Goal: Task Accomplishment & Management: Manage account settings

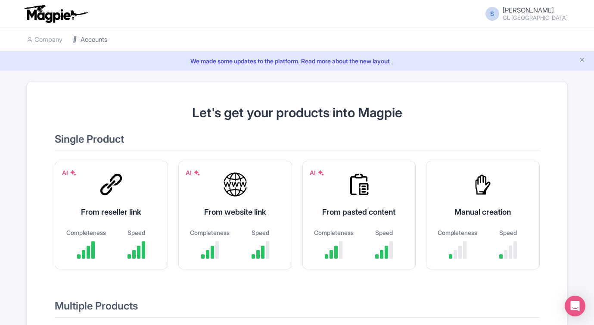
click at [96, 39] on link "Accounts" at bounding box center [90, 40] width 34 height 24
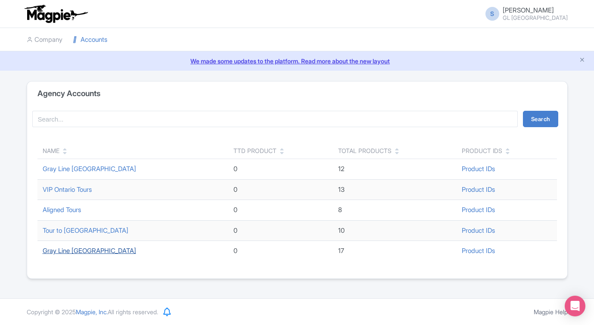
click at [75, 251] on link "Gray Line Toronto" at bounding box center [89, 250] width 93 height 8
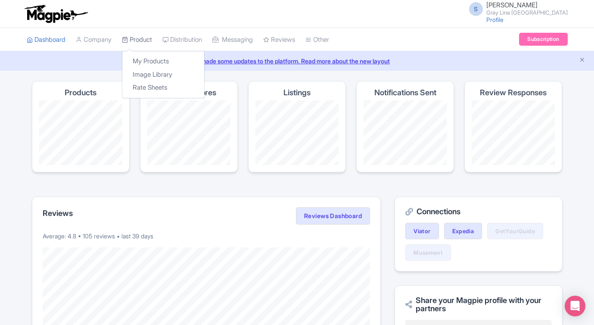
click at [138, 40] on link "Product" at bounding box center [137, 40] width 30 height 24
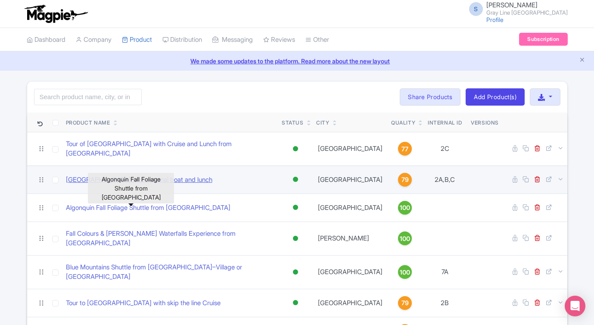
scroll to position [42, 0]
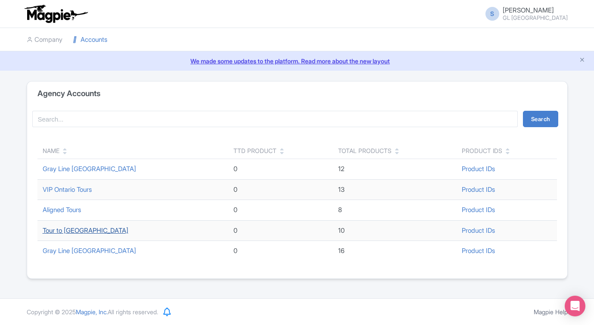
click at [94, 230] on link "Tour to [GEOGRAPHIC_DATA]" at bounding box center [86, 230] width 86 height 8
click at [85, 251] on link "Gray Line [GEOGRAPHIC_DATA]" at bounding box center [89, 250] width 93 height 8
click at [78, 251] on link "Gray Line [GEOGRAPHIC_DATA]" at bounding box center [89, 250] width 93 height 8
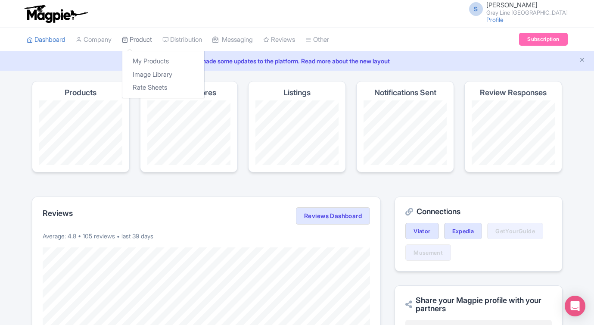
click at [150, 40] on link "Product" at bounding box center [137, 40] width 30 height 24
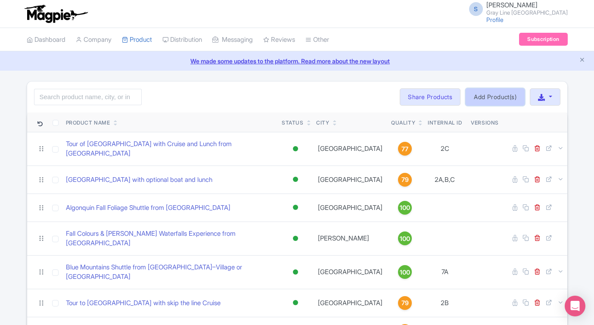
click at [476, 95] on link "Add Product(s)" at bounding box center [495, 96] width 59 height 17
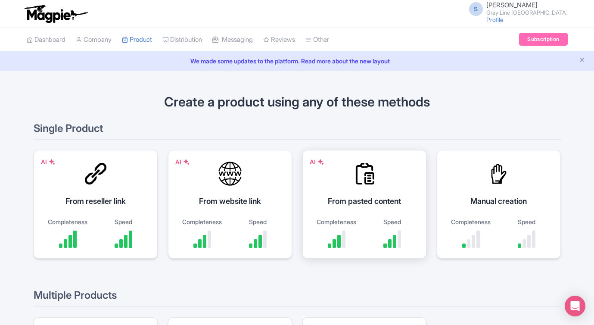
click at [379, 198] on div "From pasted content" at bounding box center [364, 201] width 103 height 12
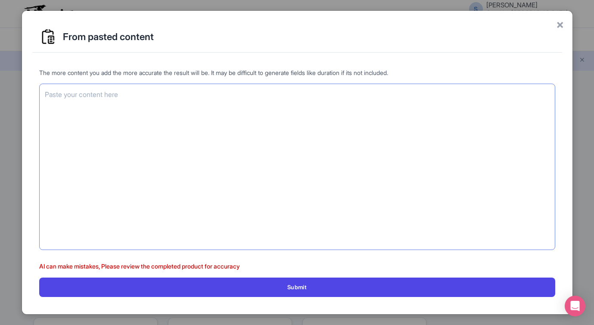
click at [174, 136] on textarea at bounding box center [297, 167] width 516 height 166
paste textarea "Niagara Falls Autumn Colours & Maple Tasting Tour Short Description Enjoy a fal…"
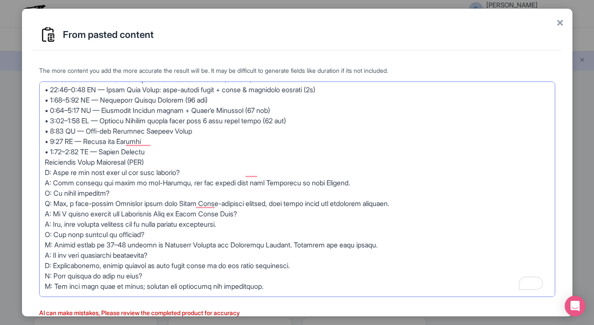
scroll to position [44, 0]
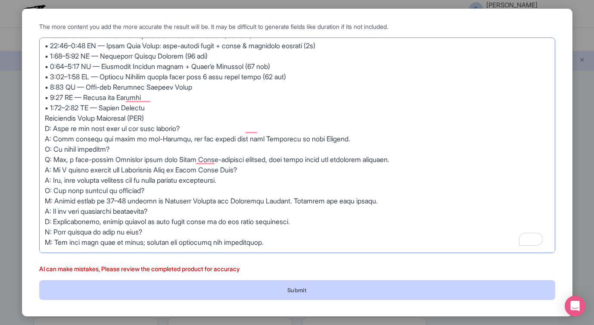
type textarea "Niagara Falls Autumn Colours & Maple Tasting Tour Short Description Enjoy a fal…"
click at [264, 291] on button "Submit" at bounding box center [297, 289] width 516 height 19
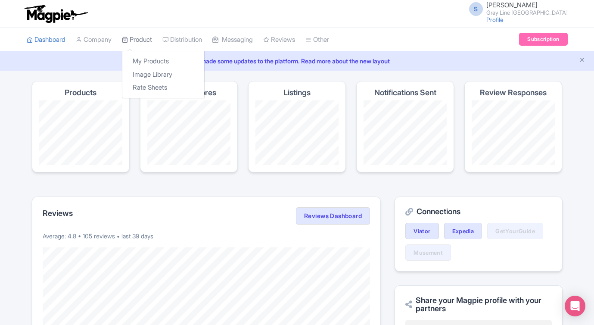
click at [135, 35] on link "Product" at bounding box center [137, 40] width 30 height 24
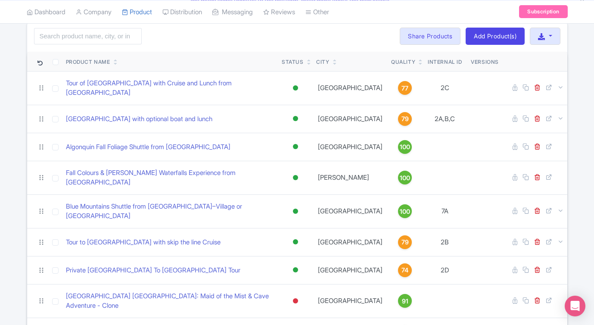
scroll to position [58, 0]
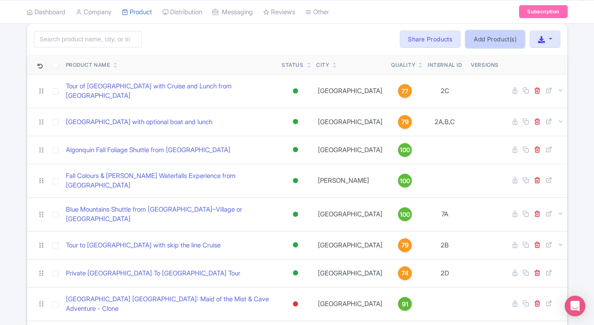
click at [479, 40] on link "Add Product(s)" at bounding box center [495, 39] width 59 height 17
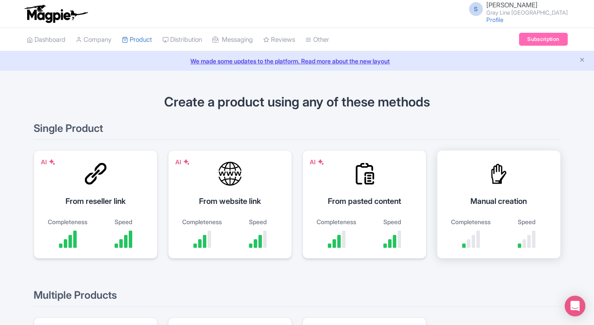
click at [504, 192] on div "Manual creation Completeness Speed" at bounding box center [499, 204] width 124 height 109
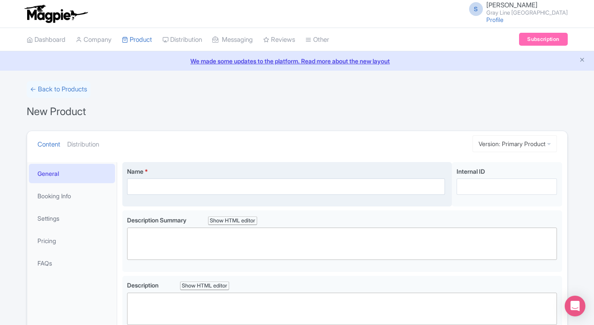
click at [219, 195] on div "Name * Your product's name has 0 characters. We recommend between 10 and 60 cha…" at bounding box center [287, 184] width 330 height 45
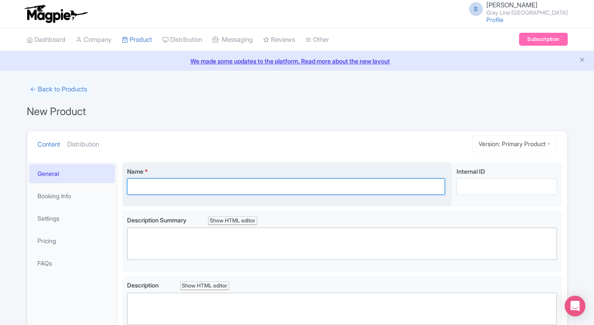
click at [217, 186] on input "Name *" at bounding box center [286, 186] width 318 height 16
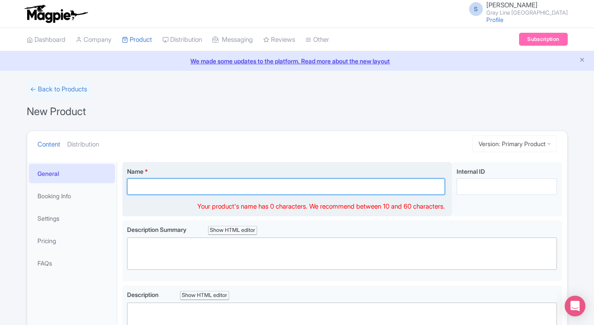
paste input "Niagara Falls Autumn Colours & Maple Tasting Tour"
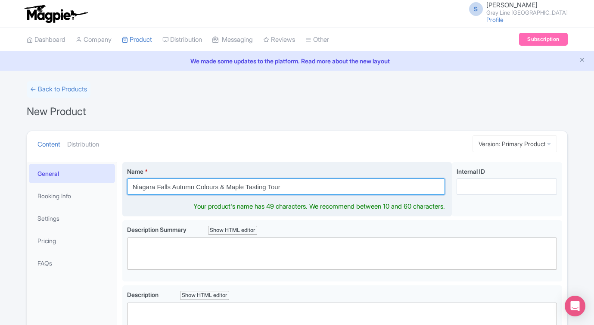
click at [299, 180] on input "Niagara Falls Autumn Colours & Maple Tasting Tour" at bounding box center [286, 186] width 318 height 16
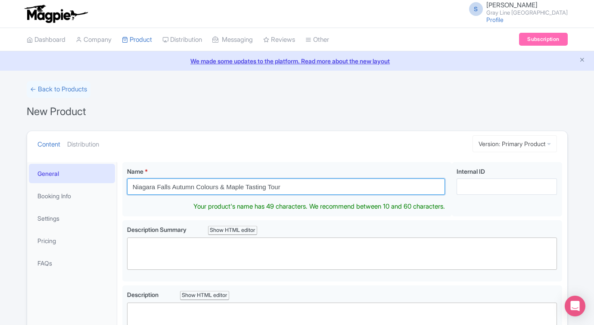
type input "Niagara Falls Autumn Colours & Maple Tasting Tour"
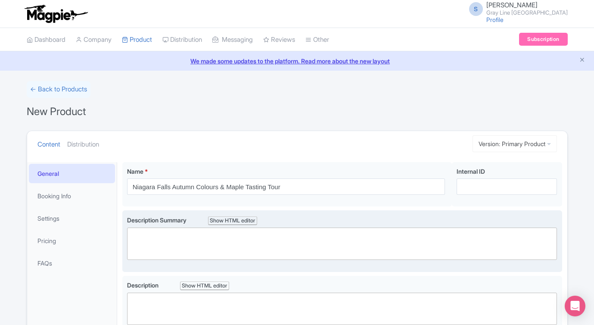
click at [197, 242] on trix-editor at bounding box center [342, 243] width 430 height 32
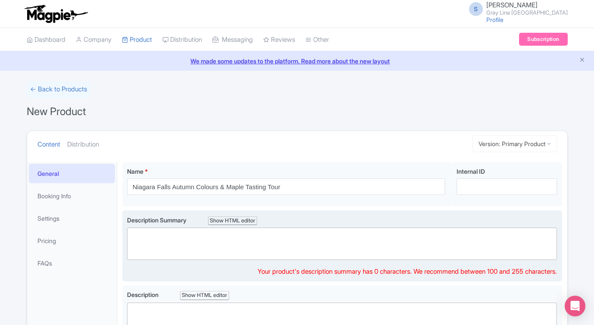
paste trix-editor "<div>Enjoy a fall-inspired day at Niagara Falls with scenic hikes, Horseshoe Fa…"
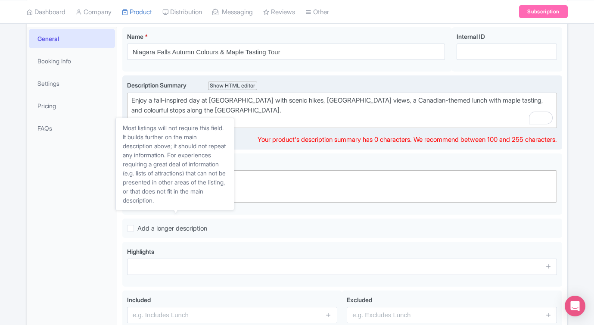
scroll to position [136, 0]
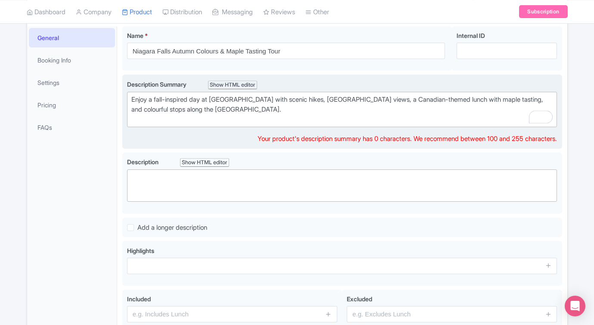
type trix-editor "<div>Enjoy a fall-inspired day at Niagara Falls with scenic hikes, Horseshoe Fa…"
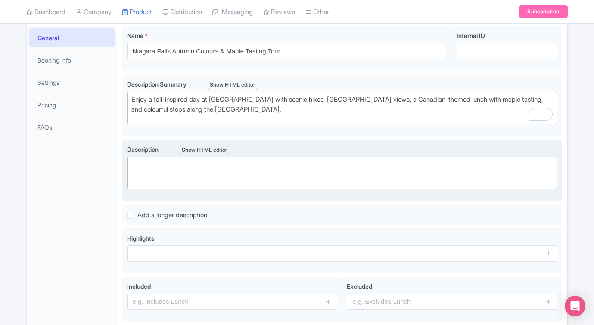
click at [308, 164] on div "Description Show HTML editor Bold Italic Strikethrough Link Heading Quote Code …" at bounding box center [342, 167] width 430 height 45
click at [308, 164] on trix-editor at bounding box center [342, 173] width 430 height 32
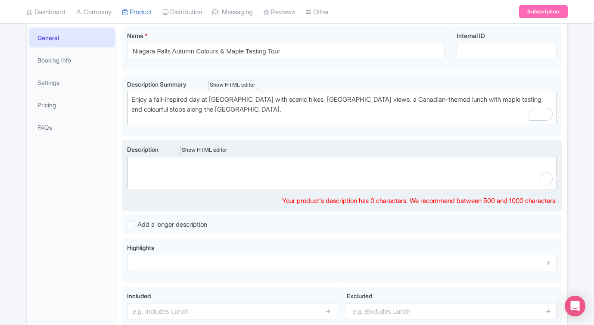
paste trix-editor "<div>Celebrate autumn in Niagara Falls on this immersive day tour designed for …"
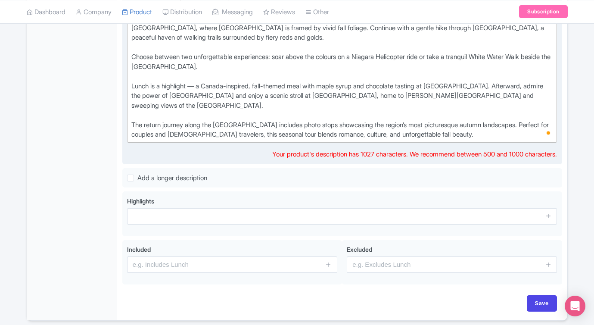
scroll to position [279, 0]
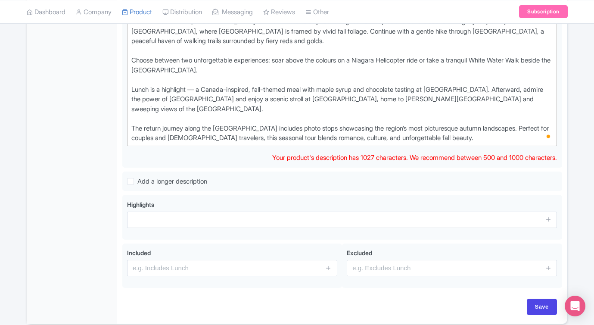
click at [103, 149] on div "General Booking Info Settings Pricing FAQs" at bounding box center [72, 103] width 90 height 440
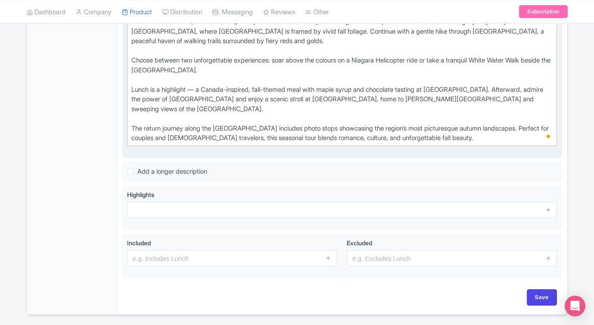
click at [134, 130] on div "Celebrate autumn in Niagara Falls on this immersive day tour designed for coupl…" at bounding box center [342, 80] width 422 height 126
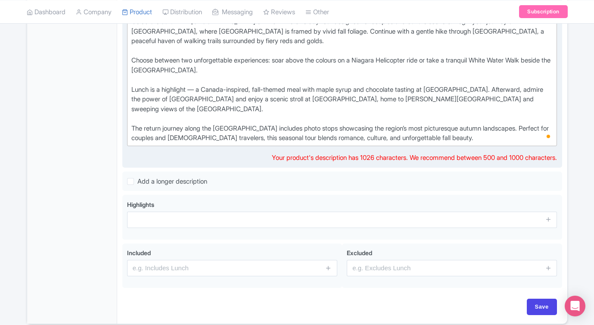
click at [133, 91] on div "Celebrate autumn in Niagara Falls on this immersive day tour designed for coupl…" at bounding box center [342, 80] width 422 height 126
click at [133, 59] on div "Celebrate autumn in Niagara Falls on this immersive day tour designed for coupl…" at bounding box center [342, 80] width 422 height 126
type trix-editor "<div>Celebrate autumn in Niagara Falls on this immersive day tour designed for …"
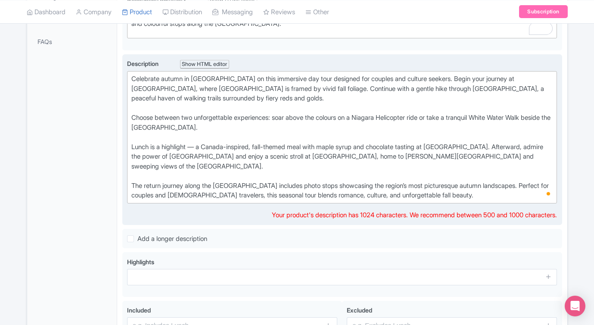
scroll to position [221, 0]
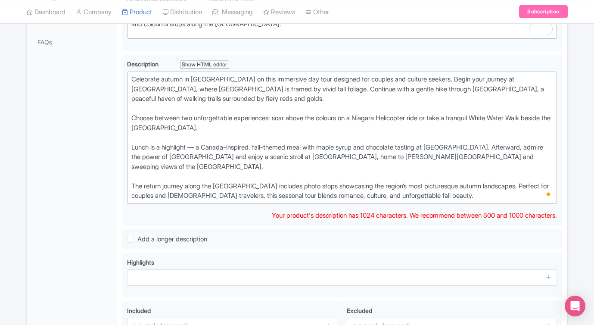
click at [59, 164] on div "General Booking Info Settings Pricing FAQs" at bounding box center [72, 161] width 90 height 440
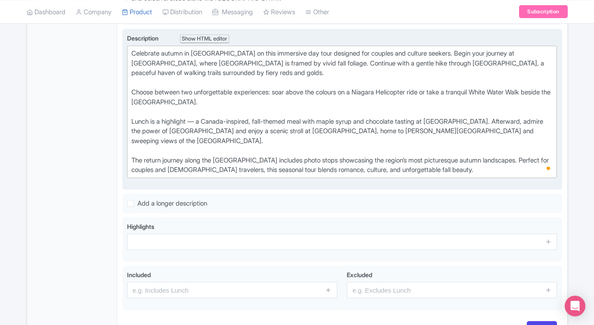
scroll to position [250, 0]
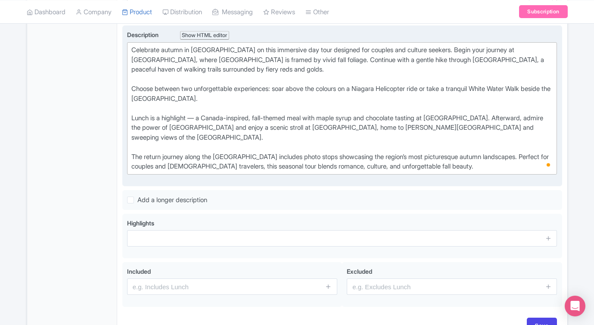
click at [272, 107] on div "Celebrate autumn in Niagara Falls on this immersive day tour designed for coupl…" at bounding box center [342, 108] width 422 height 126
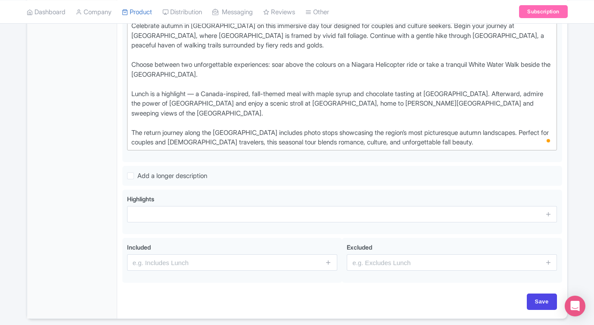
scroll to position [280, 0]
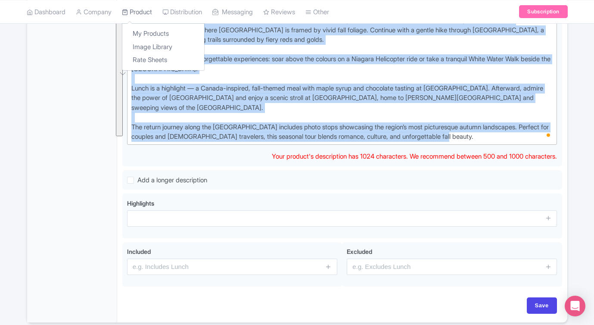
drag, startPoint x: 484, startPoint y: 136, endPoint x: 138, endPoint y: 12, distance: 367.3
click at [138, 12] on div "S Stephanie Kronwitter Gray Line Toronto Profile Users Settings Sign out Dashbo…" at bounding box center [297, 26] width 594 height 613
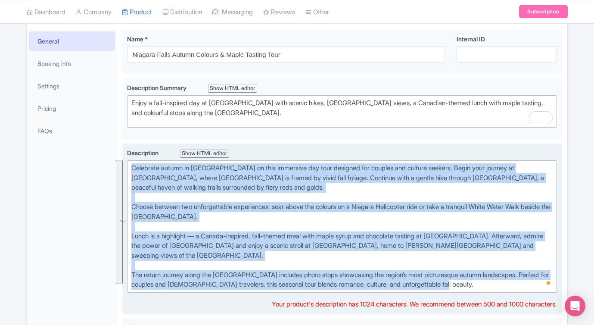
scroll to position [108, 0]
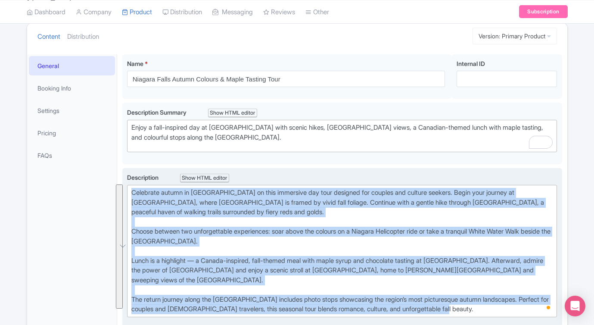
copy div "Celebrate autumn in Niagara Falls on this immersive day tour designed for coupl…"
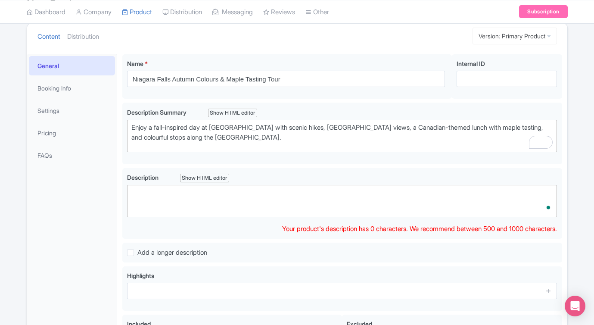
paste trix-editor "<div>Celebrate autumn in Niagara Falls on this immersive day tour created for c…"
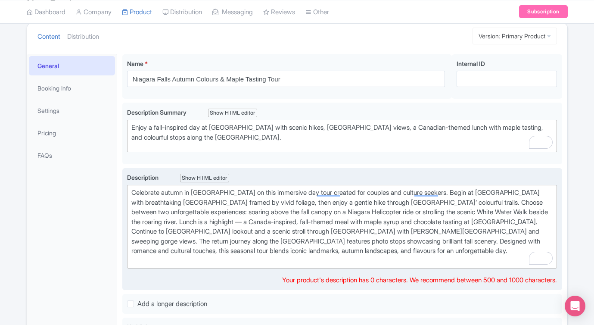
type trix-editor "<div>Celebrate autumn in Niagara Falls on this immersive day tour created for c…"
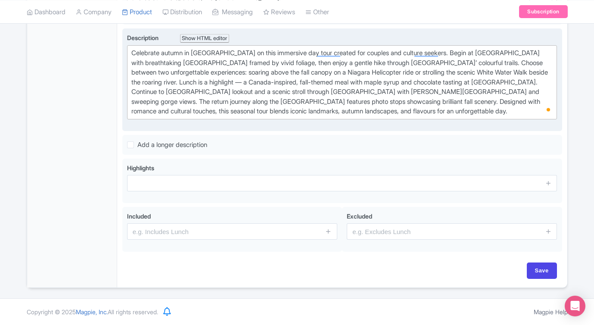
scroll to position [247, 0]
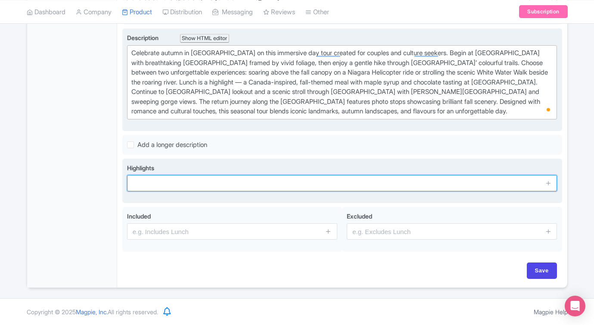
click at [214, 177] on input "text" at bounding box center [342, 183] width 430 height 16
paste input "Capture Horseshoe Falls framed by vibrant autumn foliage"
type input "Capture Horseshoe Falls framed by vibrant autumn foliage"
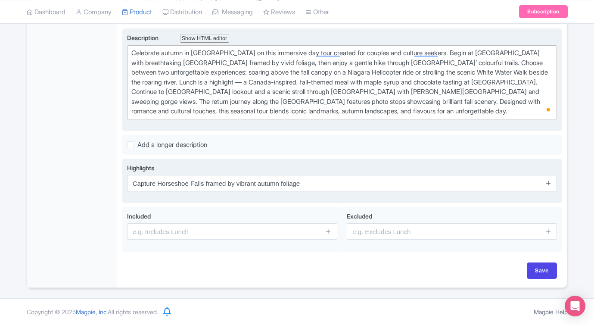
click at [547, 184] on icon at bounding box center [548, 183] width 6 height 6
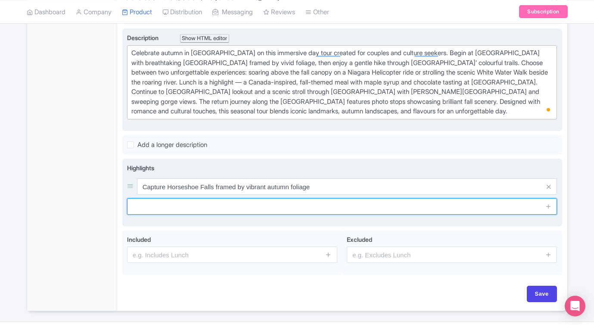
click at [233, 207] on input "text" at bounding box center [342, 206] width 430 height 16
paste input "Gentle hike through tree-lined trails at Dufferin Islands"
type input "Gentle hike through tree-lined trails at Dufferin Islands"
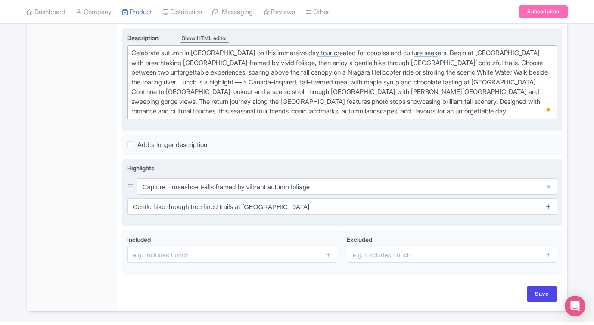
click at [550, 207] on icon at bounding box center [548, 206] width 6 height 6
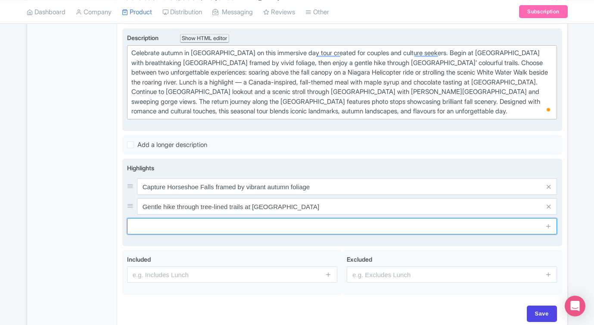
click at [162, 226] on input "text" at bounding box center [342, 226] width 430 height 16
paste input "Your choice of Niagara Helicopter ride or White Water Walk"
type input "Your choice of Niagara Helicopter ride or White Water Walk"
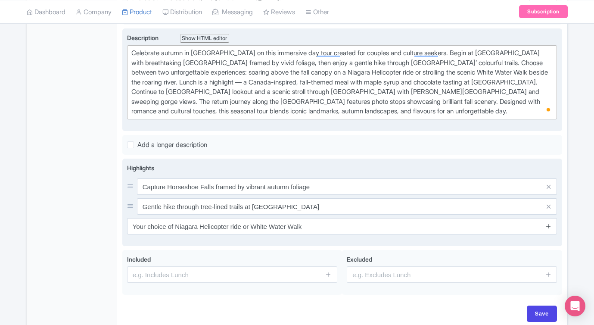
click at [547, 224] on icon at bounding box center [548, 226] width 6 height 6
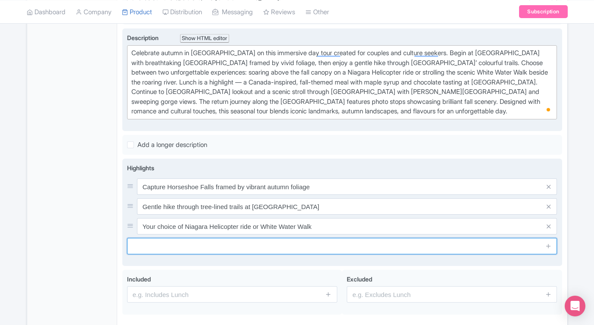
click at [230, 246] on input "text" at bounding box center [342, 246] width 430 height 16
paste input "Fall-inspired Canadian lunch & maple syrup tasting at Maple Leaf Place"
type input "Fall-inspired Canadian lunch & maple syrup tasting at Maple Leaf Place"
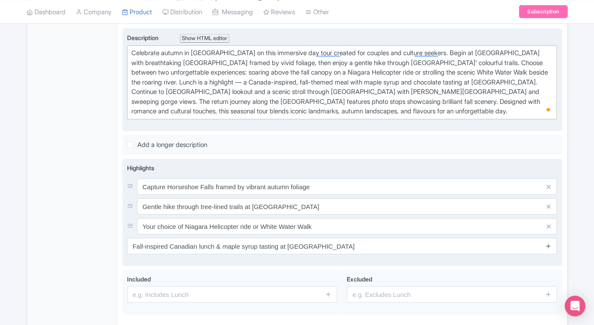
click at [547, 245] on icon at bounding box center [548, 245] width 6 height 6
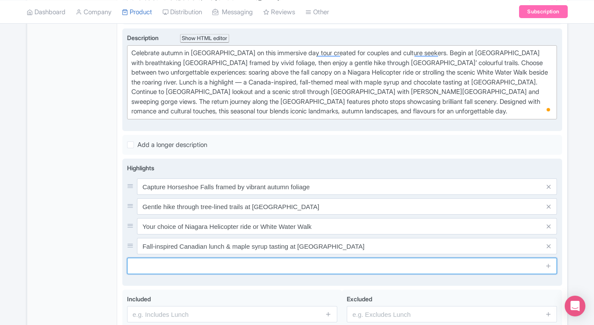
click at [163, 267] on input "text" at bounding box center [342, 266] width 430 height 16
paste input "Scenic Niagara Parkway drive with Whirlpool Rapids & photo stops"
type input "Scenic Niagara Parkway drive with Whirlpool Rapids & photo stops"
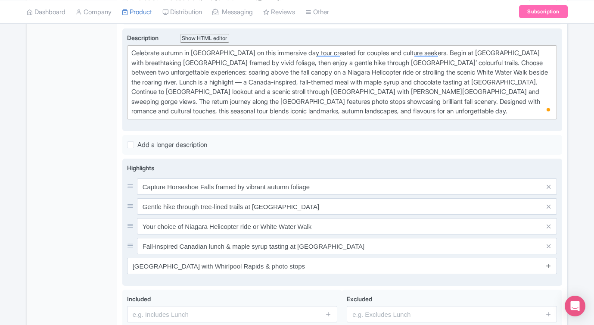
click at [550, 266] on icon at bounding box center [548, 265] width 6 height 6
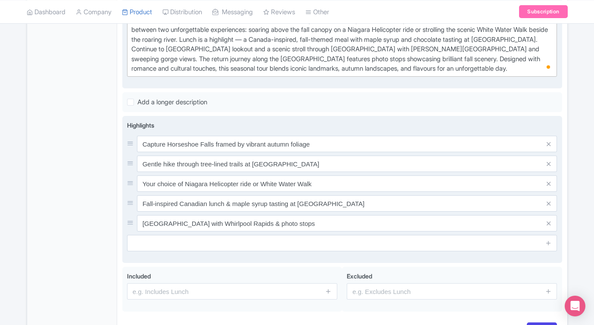
scroll to position [350, 0]
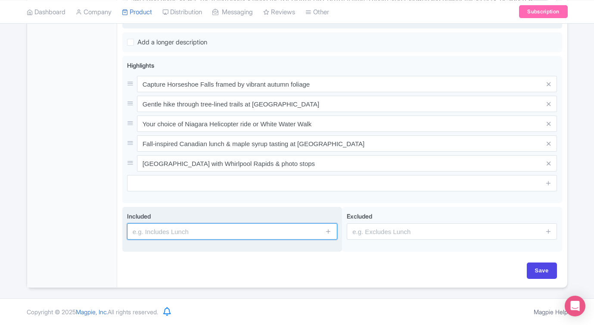
click at [208, 237] on input "text" at bounding box center [232, 231] width 210 height 16
paste input "Round-trip transportation from Toronto"
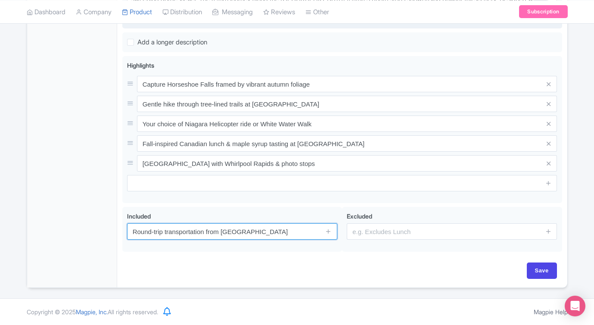
type input "Round-trip transportation from Toronto"
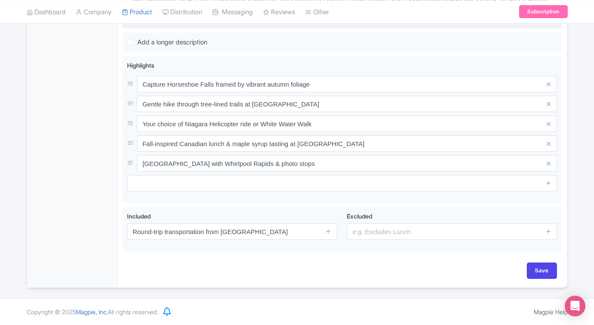
click at [292, 262] on div "Save" at bounding box center [341, 270] width 429 height 16
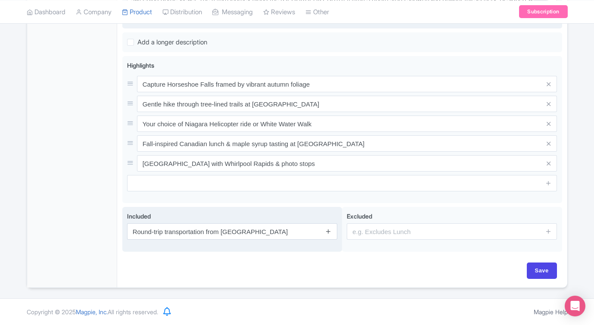
click at [329, 227] on link at bounding box center [328, 232] width 6 height 10
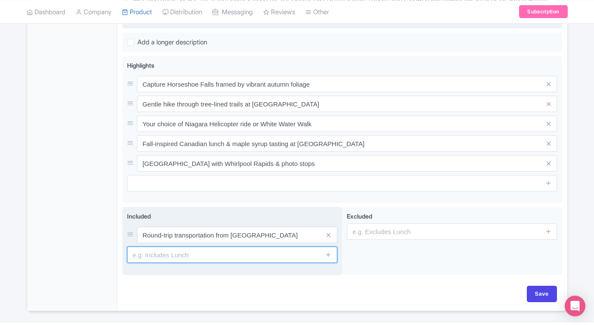
click at [214, 254] on input "text" at bounding box center [232, 254] width 210 height 16
paste input "English-speaking live guide"
type input "English-speaking live guide"
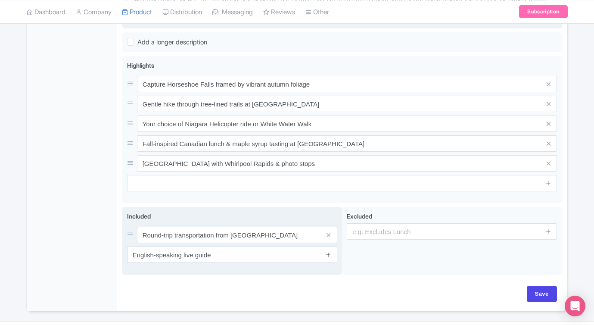
click at [328, 254] on icon at bounding box center [328, 254] width 6 height 6
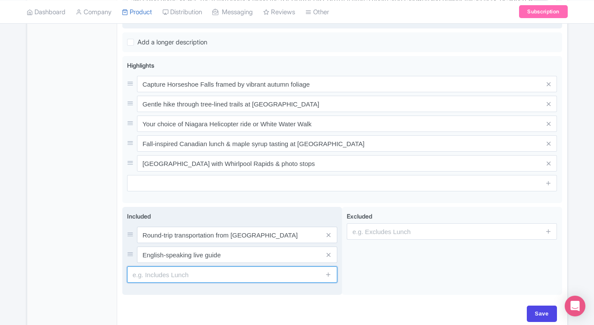
click at [174, 275] on input "text" at bounding box center [232, 274] width 210 height 16
paste input "Canadian-themed lunch with maple syrup & chocolate tasting"
type input "Canadian-themed lunch with maple syrup & chocolate tasting"
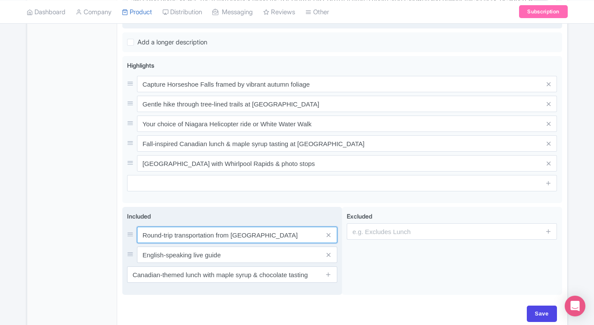
click at [263, 234] on input "Round-trip transportation from Toronto" at bounding box center [237, 235] width 200 height 16
type input "Round-trip transportation from Toronto or Niagara Falls"
click at [328, 272] on icon at bounding box center [328, 274] width 6 height 6
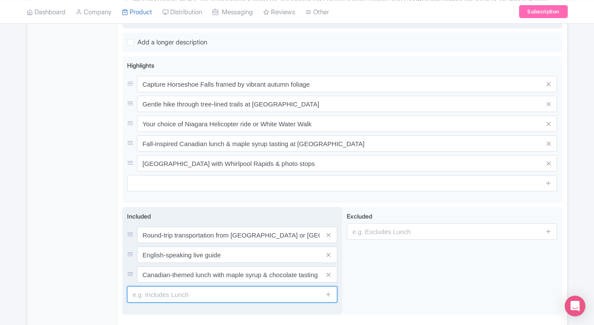
click at [178, 293] on input "text" at bounding box center [232, 294] width 210 height 16
paste input "Your choice of Helicopter ride or White Water Walk"
type input "Your choice of Helicopter ride or White Water Walk"
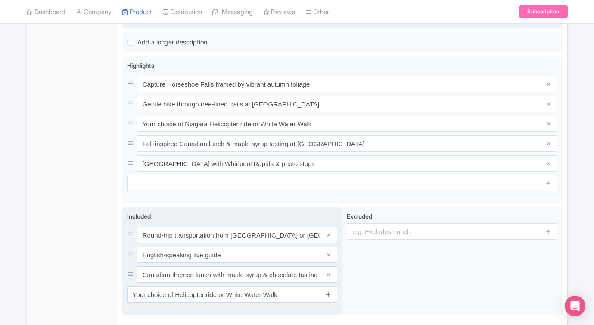
click at [329, 295] on icon at bounding box center [328, 294] width 6 height 6
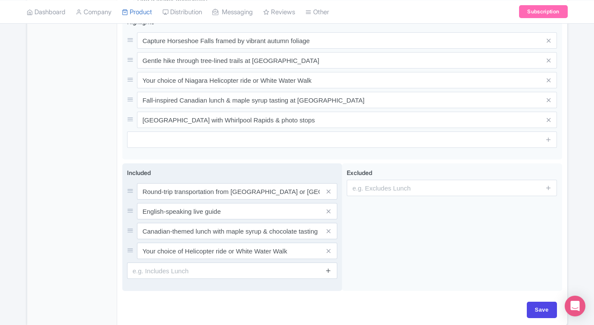
scroll to position [432, 0]
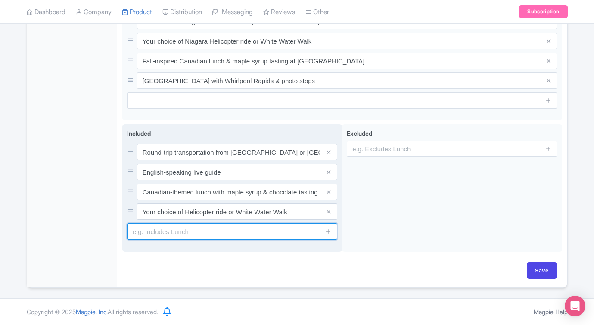
click at [232, 225] on input "text" at bounding box center [232, 231] width 210 height 16
paste input "Whirlpool Rapids lookout stop"
type input "Whirlpool Rapids lookout stop"
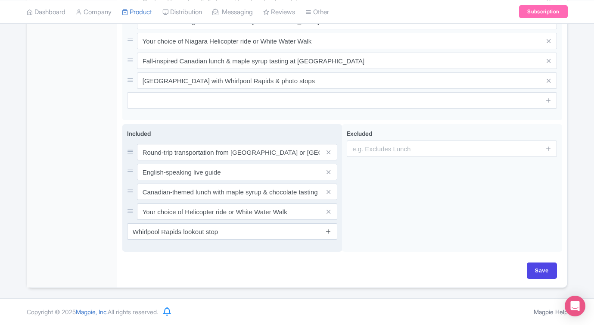
click at [330, 232] on icon at bounding box center [328, 231] width 6 height 6
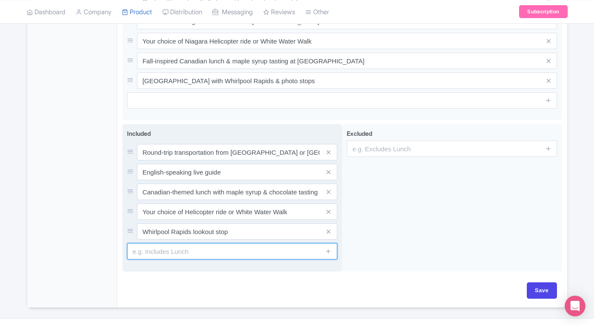
click at [173, 245] on input "text" at bounding box center [232, 251] width 210 height 16
paste input "Queenston Heights Park stroll & Niagara Parkway scenic drive"
type input "Queenston Heights Park stroll & Niagara Parkway scenic drive"
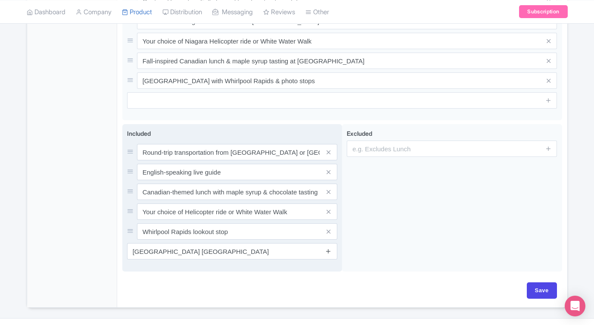
click at [331, 252] on icon at bounding box center [328, 251] width 6 height 6
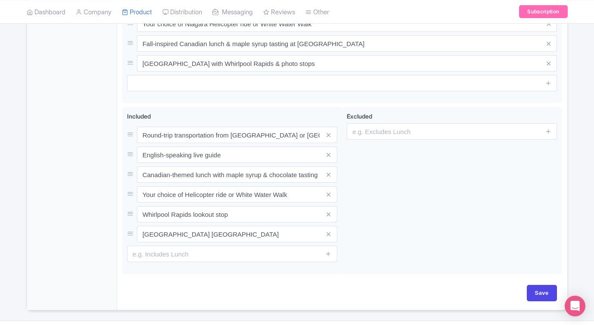
scroll to position [472, 0]
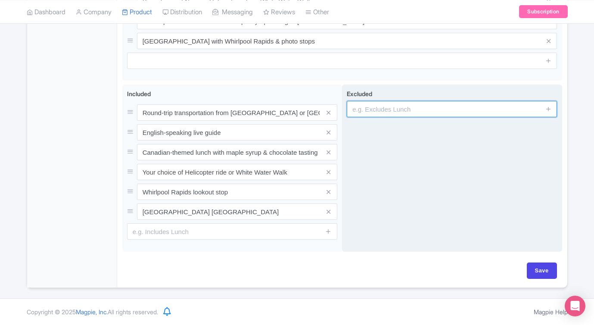
click at [407, 109] on input "text" at bounding box center [452, 109] width 210 height 16
paste input "Personal expenses & souvenirs"
type input "Personal expenses & souvenirs"
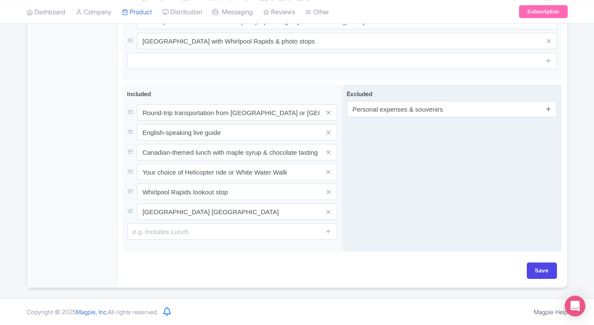
click at [550, 112] on icon at bounding box center [548, 109] width 6 height 6
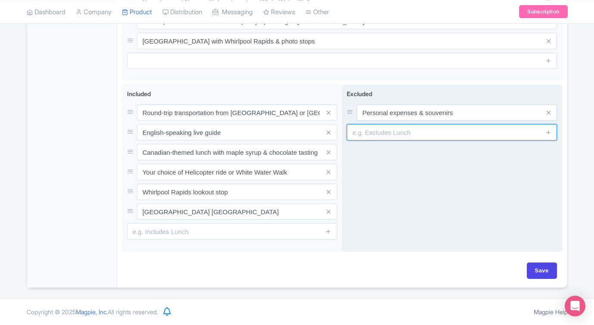
click at [418, 131] on input "text" at bounding box center [452, 132] width 210 height 16
paste input "Additional meals & beverages"
type input "Additional meals & beverages"
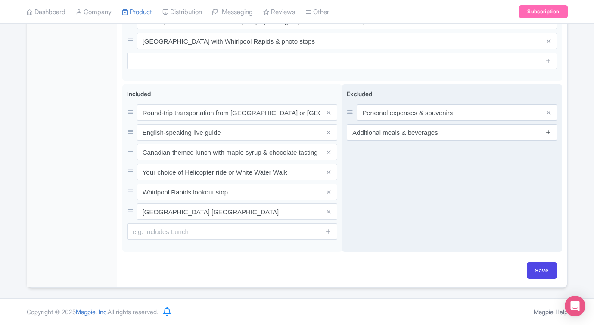
click at [549, 136] on link at bounding box center [548, 132] width 6 height 10
click at [441, 148] on input "text" at bounding box center [452, 152] width 210 height 16
paste input "Gratuities for guide/driver"
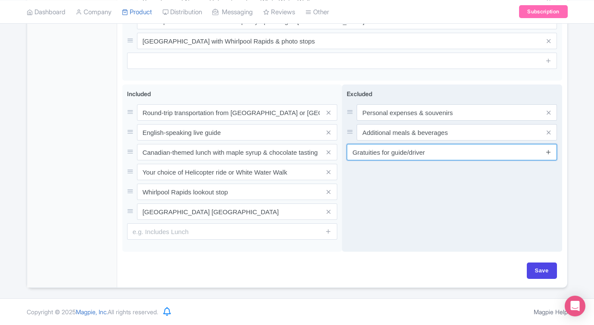
type input "Gratuities for guide/driver"
click at [548, 152] on icon at bounding box center [548, 152] width 6 height 6
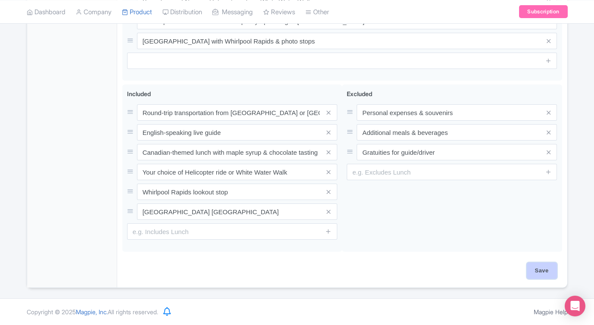
click at [538, 268] on input "Save" at bounding box center [542, 270] width 30 height 16
type input "Saving..."
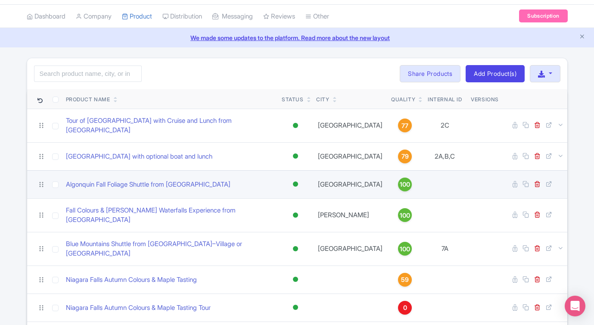
scroll to position [24, 0]
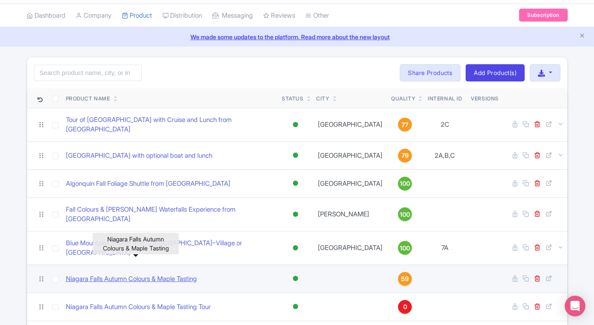
click at [133, 274] on link "Niagara Falls Autumn Colours & Maple Tasting" at bounding box center [131, 279] width 131 height 10
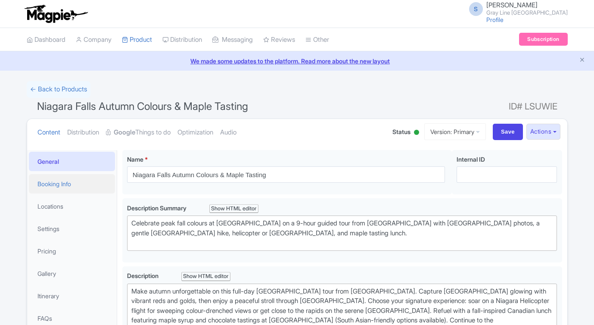
click at [70, 183] on link "Booking Info" at bounding box center [72, 183] width 86 height 19
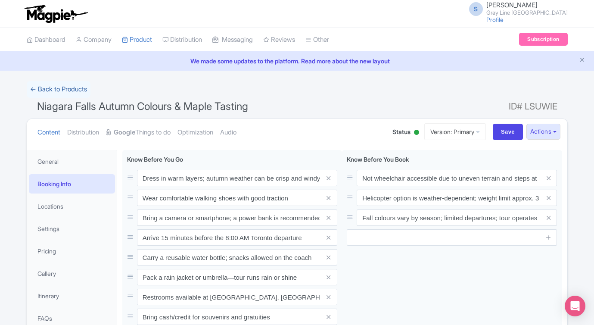
click at [71, 84] on link "← Back to Products" at bounding box center [59, 89] width 64 height 17
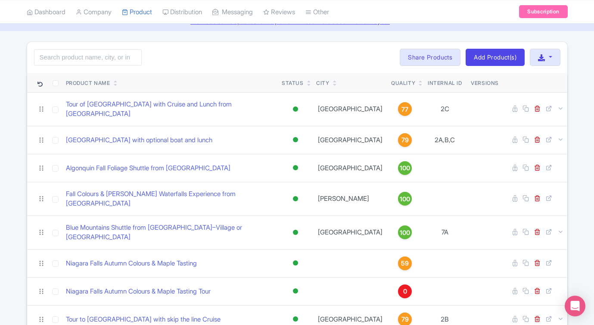
scroll to position [48, 0]
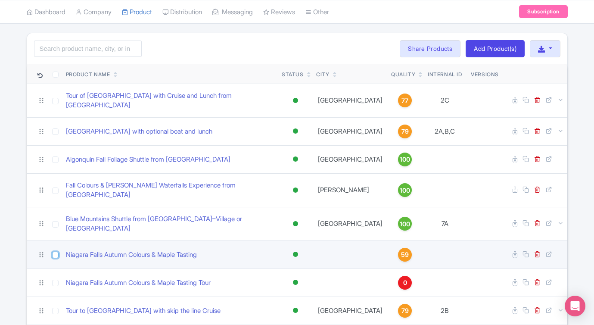
click at [55, 252] on input "checkbox" at bounding box center [55, 255] width 6 height 6
checkbox input "true"
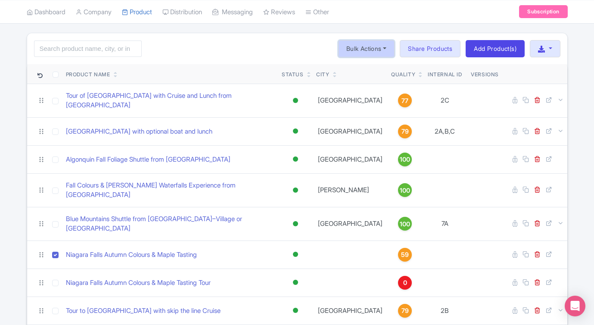
click at [367, 50] on button "Bulk Actions" at bounding box center [366, 48] width 57 height 17
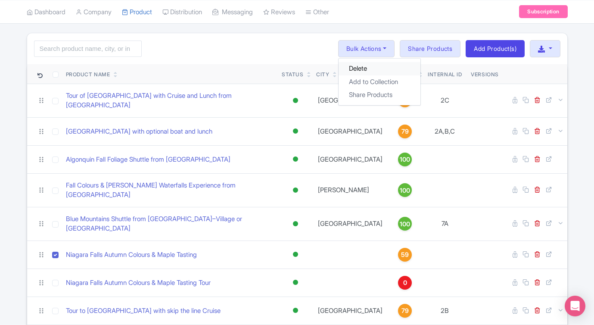
click at [360, 69] on link "Delete" at bounding box center [380, 68] width 82 height 13
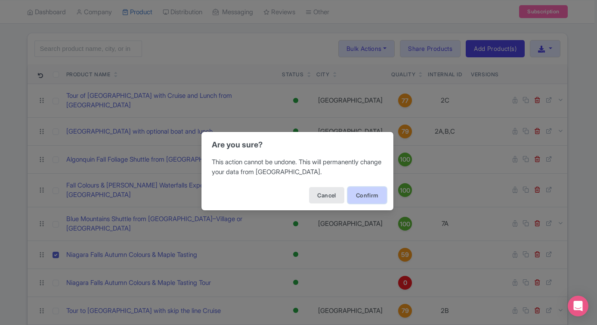
click at [363, 193] on button "Confirm" at bounding box center [367, 195] width 39 height 16
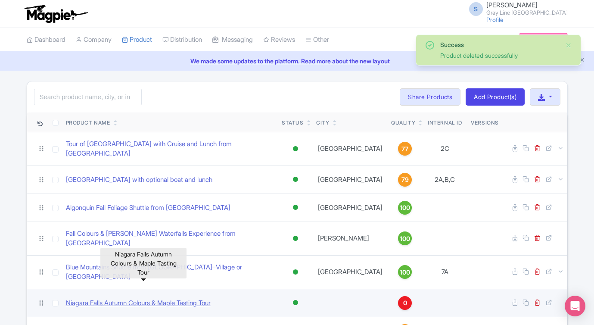
click at [185, 298] on link "Niagara Falls Autumn Colours & Maple Tasting Tour" at bounding box center [138, 303] width 145 height 10
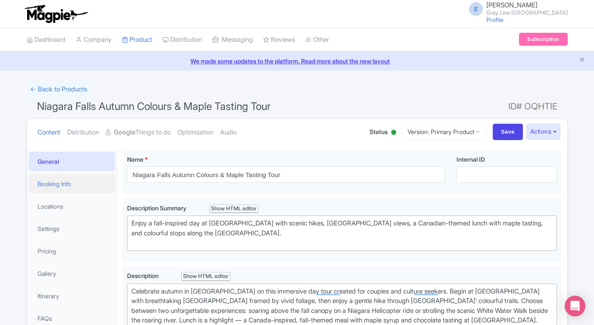
click at [76, 187] on link "Booking Info" at bounding box center [72, 183] width 86 height 19
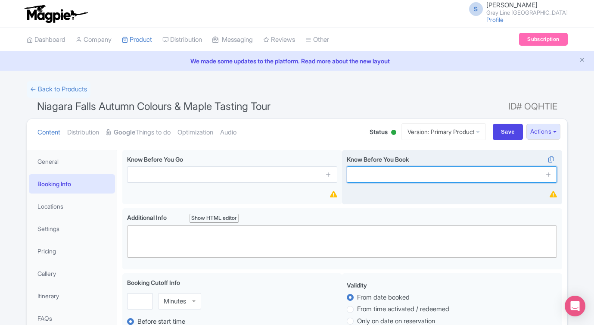
click at [434, 180] on input "text" at bounding box center [452, 174] width 210 height 16
paste input "Fall colours are weather-dependent; peak varies yearly"
type input "Fall colours are weather-dependent; peak varies yearly"
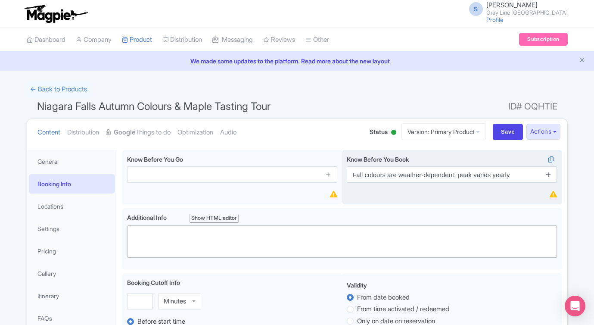
click at [549, 177] on icon at bounding box center [548, 174] width 6 height 6
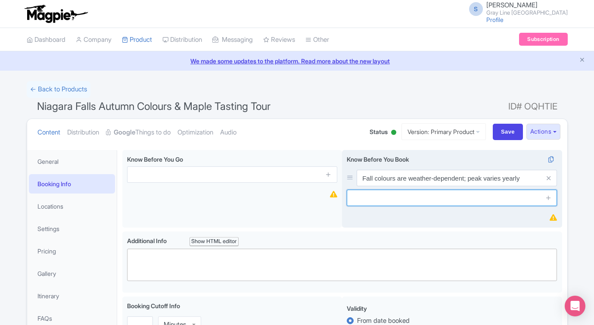
click at [434, 202] on input "text" at bounding box center [452, 197] width 210 height 16
paste input "Limited departures during fall foliage season"
type input "Limited departures during fall foliage season"
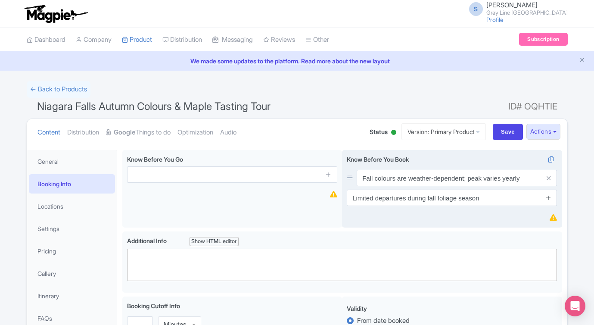
click at [546, 199] on icon at bounding box center [548, 197] width 6 height 6
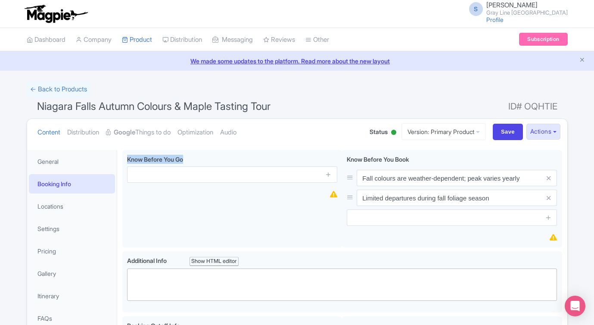
drag, startPoint x: 155, startPoint y: 215, endPoint x: -139, endPoint y: 233, distance: 294.7
click at [0, 233] on html "S Stephanie Kronwitter Gray Line Toronto Profile Users Settings Sign out Dashbo…" at bounding box center [297, 162] width 594 height 325
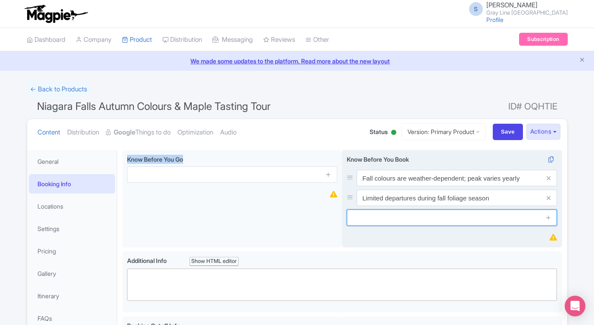
click at [420, 217] on input "text" at bounding box center [452, 217] width 210 height 16
paste input "Tour operates rain or shine"
type input "Tour operates rain or shine"
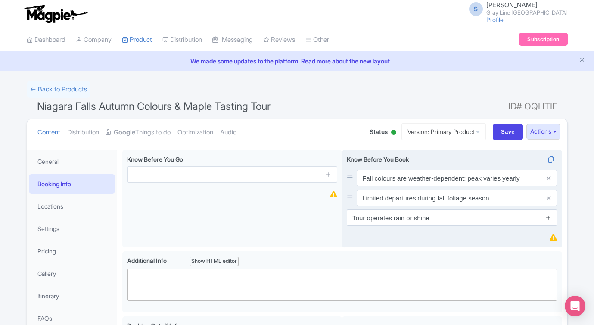
click at [545, 217] on icon at bounding box center [548, 217] width 6 height 6
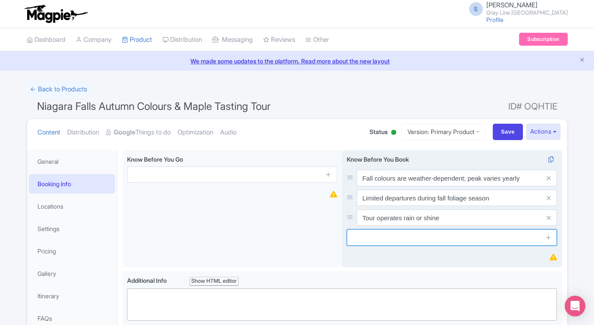
click at [481, 240] on input "text" at bounding box center [452, 237] width 210 height 16
paste input "Minimum group size applies"
type input "Minimum group size applies"
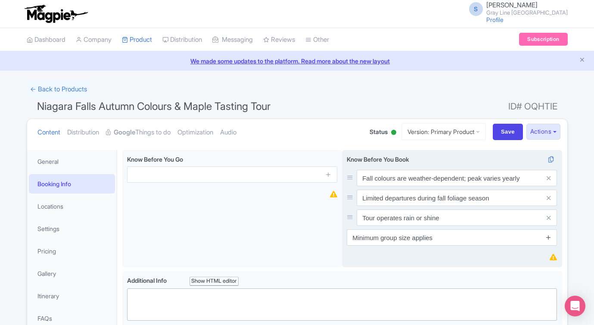
click at [550, 236] on icon at bounding box center [548, 237] width 6 height 6
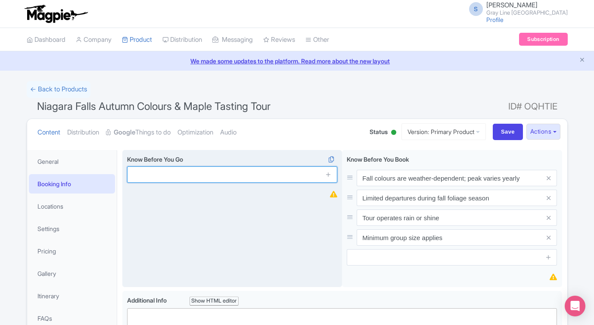
click at [217, 176] on input "text" at bounding box center [232, 174] width 210 height 16
paste input "Dress warmly in layers for crisp fall weather"
type input "Dress warmly in layers for crisp fall weather"
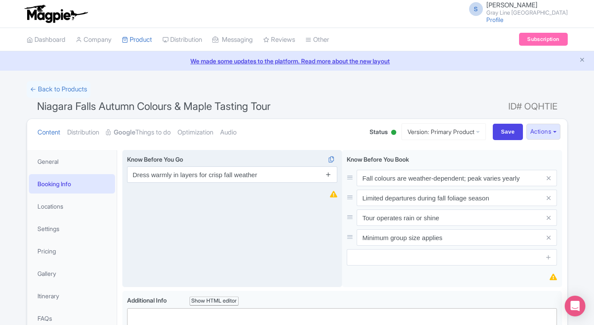
click at [331, 177] on icon at bounding box center [328, 174] width 6 height 6
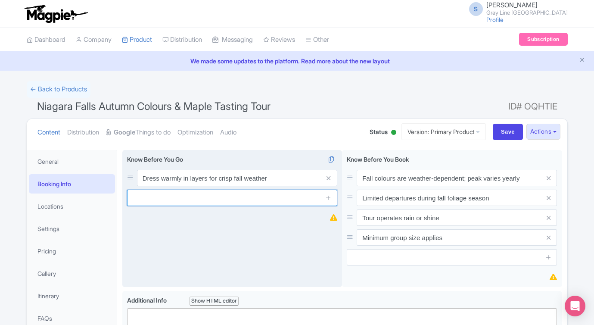
click at [231, 197] on input "text" at bounding box center [232, 197] width 210 height 16
paste input "Wear comfortable shoes for light walking/hiking"
type input "Wear comfortable shoes for light walking/hiking"
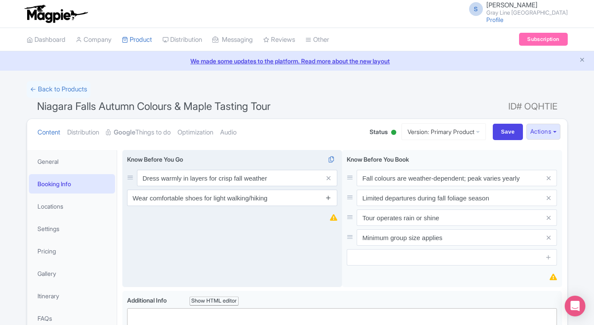
click at [330, 197] on icon at bounding box center [328, 197] width 6 height 6
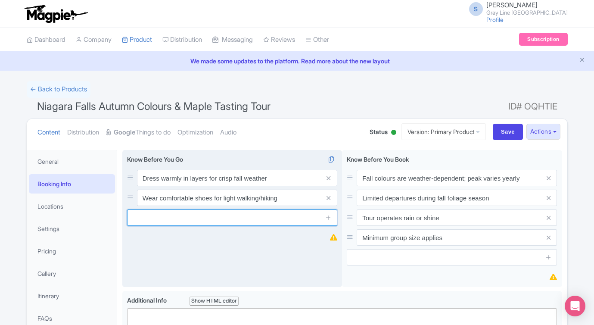
click at [214, 215] on input "text" at bounding box center [232, 217] width 210 height 16
paste input "Bring a camera for stunning fall colour photos"
type input "Bring a camera for stunning fall colour photos"
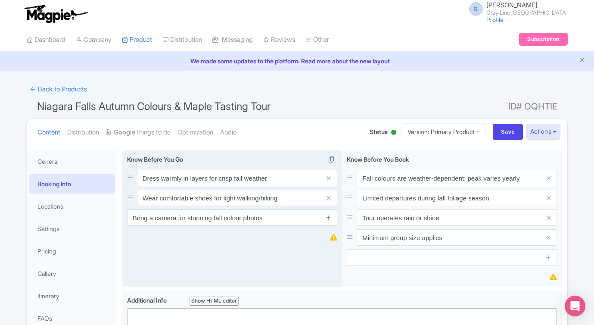
click at [328, 220] on icon at bounding box center [328, 217] width 6 height 6
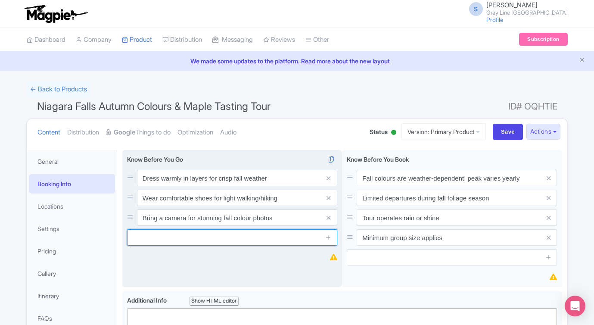
click at [208, 239] on input "text" at bounding box center [232, 237] width 210 height 16
paste input "Arrive 15 minutes before departure"
type input "Arrive 15 minutes before departure"
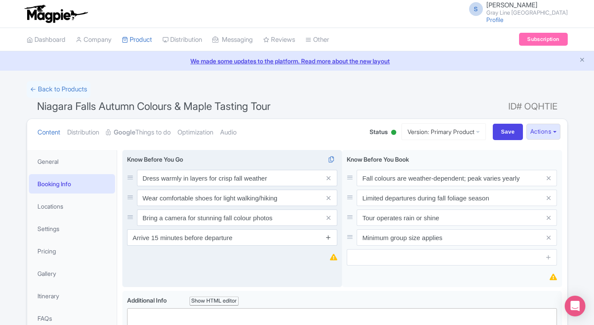
click at [328, 236] on icon at bounding box center [328, 237] width 6 height 6
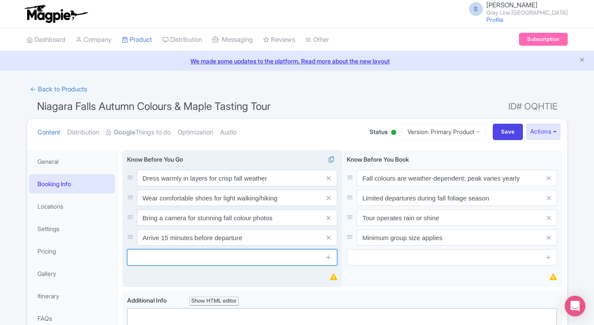
click at [257, 253] on input "text" at bounding box center [232, 257] width 210 height 16
paste input "Restrooms available at multiple stops"
type input "Restrooms available at multiple stops"
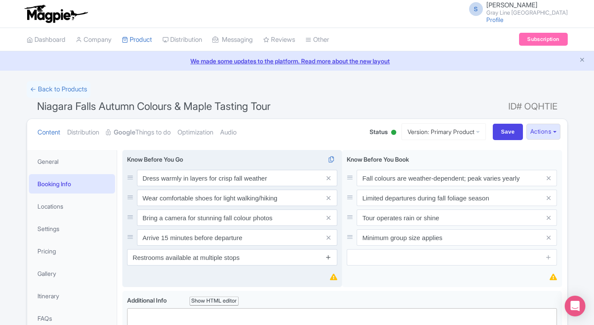
click at [329, 256] on icon at bounding box center [328, 257] width 6 height 6
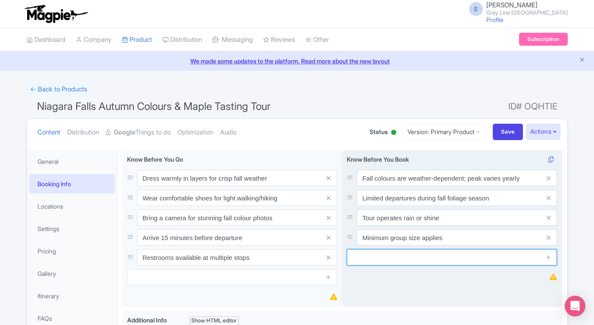
click at [395, 261] on input "text" at bounding box center [452, 257] width 210 height 16
type input "Tour includes either White Water Walk or a Helicopter ride above the Falls"
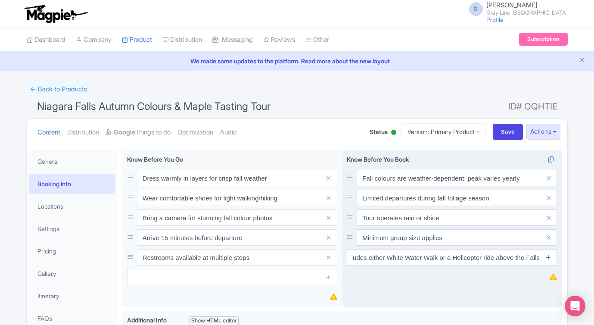
click at [549, 257] on icon at bounding box center [548, 257] width 6 height 6
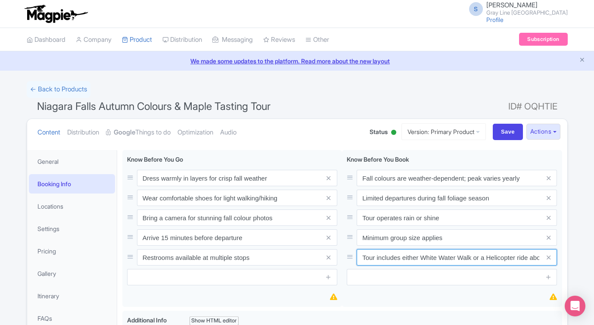
scroll to position [0, 34]
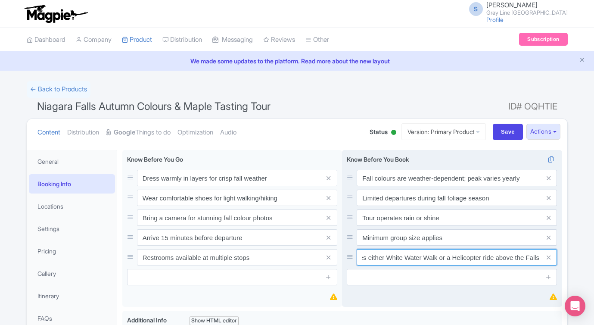
drag, startPoint x: 361, startPoint y: 259, endPoint x: 550, endPoint y: 265, distance: 189.2
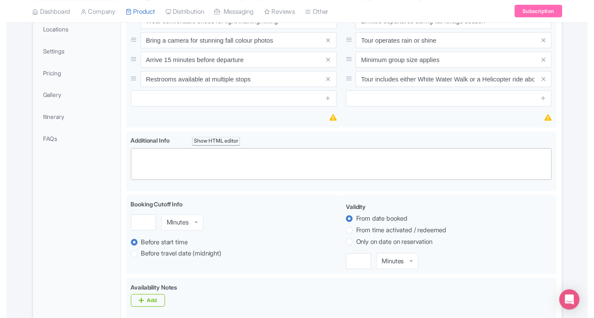
scroll to position [181, 0]
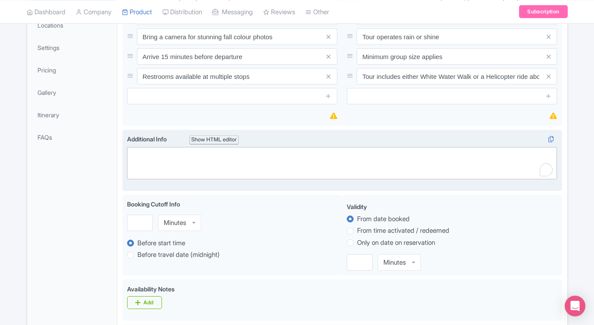
click at [159, 162] on trix-editor at bounding box center [342, 163] width 430 height 32
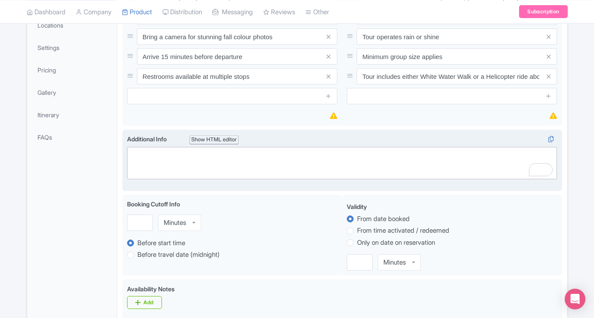
click at [227, 158] on trix-editor at bounding box center [342, 163] width 430 height 32
paste trix-editor "<div>Show digital or printed ticket when boarding<br><br>Pickup Location Instru…"
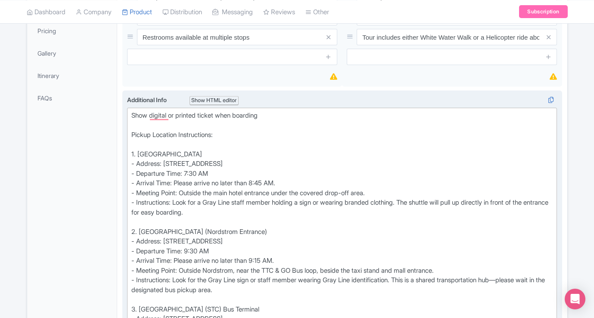
scroll to position [222, 0]
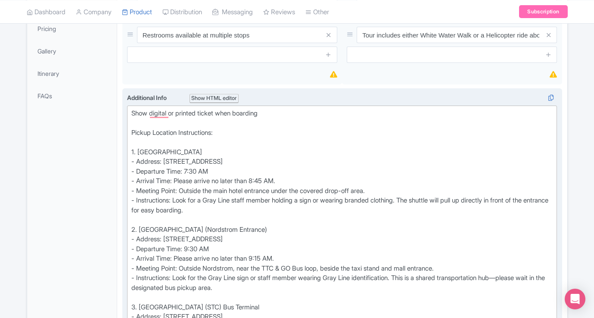
click at [190, 247] on div "Show digital or printed ticket when boarding Pickup Location Instructions: 1. A…" at bounding box center [342, 293] width 422 height 368
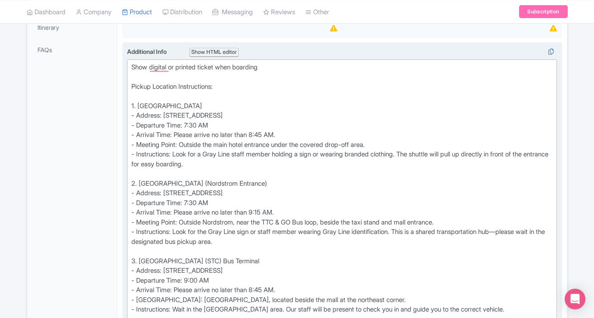
scroll to position [270, 0]
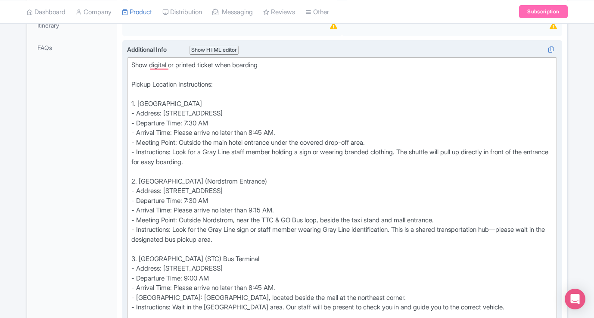
click at [191, 276] on div "Show digital or printed ticket when boarding Pickup Location Instructions: 1. A…" at bounding box center [342, 244] width 422 height 368
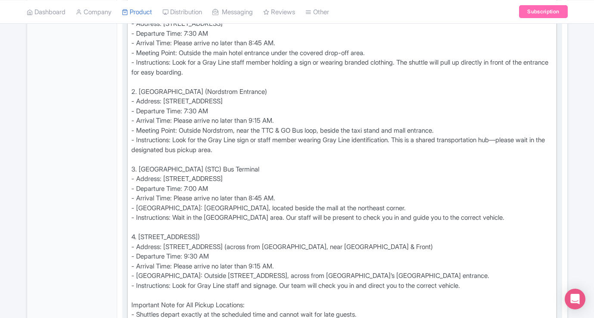
scroll to position [385, 0]
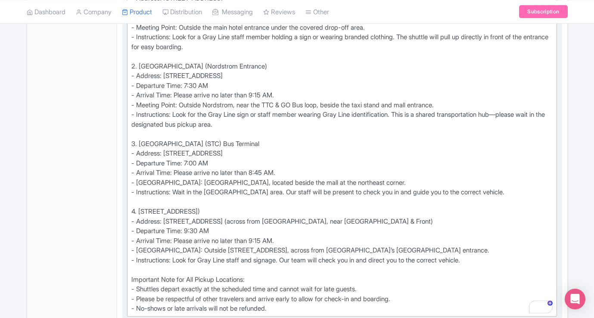
click at [200, 230] on div "Show digital or printed ticket when boarding Pickup Location Instructions: 1. A…" at bounding box center [342, 129] width 422 height 368
type trix-editor "<div>Show digital or printed ticket when boarding<br><br>Pickup Location Instru…"
click at [249, 246] on div "Show digital or printed ticket when boarding Pickup Location Instructions: 1. A…" at bounding box center [342, 129] width 422 height 368
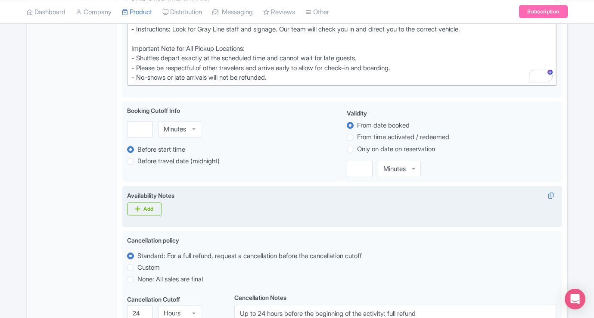
scroll to position [626, 0]
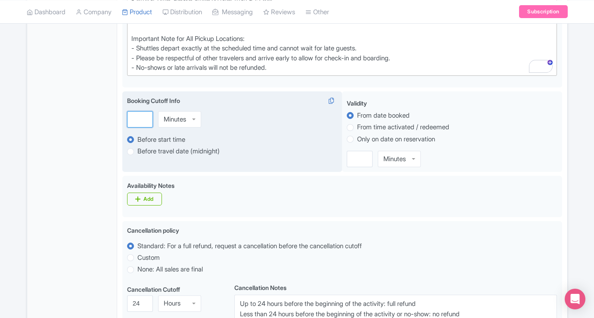
click at [140, 126] on input "number" at bounding box center [140, 119] width 26 height 16
type input "2"
click at [172, 126] on div "Minutes" at bounding box center [179, 119] width 43 height 16
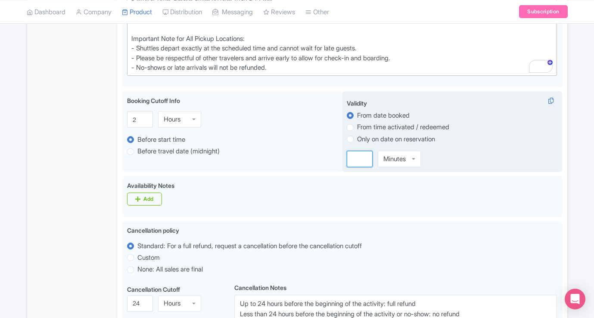
click at [355, 159] on input "number" at bounding box center [360, 159] width 26 height 16
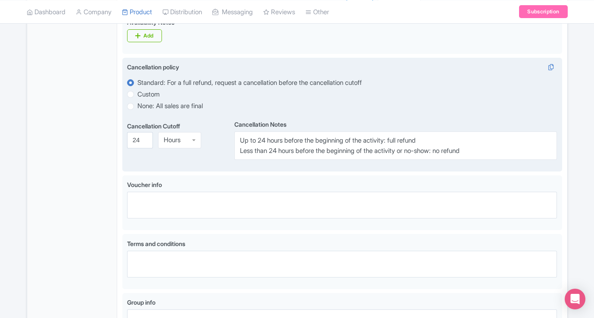
scroll to position [803, 0]
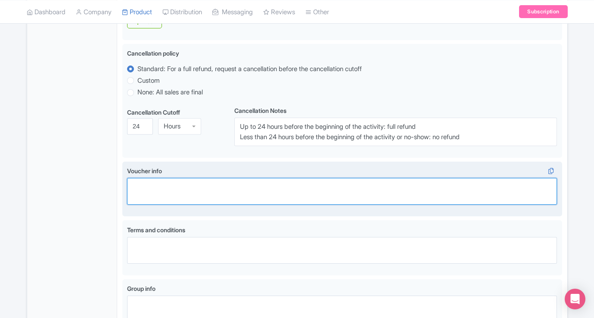
click at [236, 195] on textarea "Voucher info i" at bounding box center [342, 191] width 430 height 27
paste textarea "* E-ticket with Photo ID is mandatory * Emergency phone number: [PHONE_NUMBER] …"
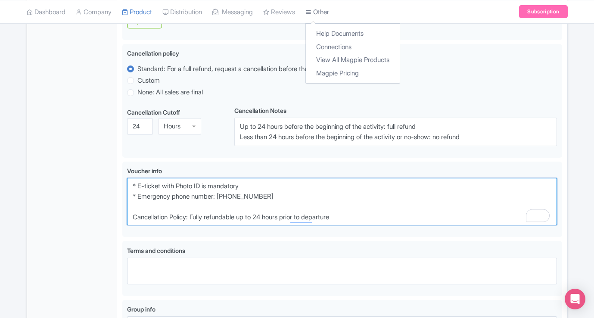
type textarea "* E-ticket with Photo ID is mandatory * Emergency phone number: [PHONE_NUMBER] …"
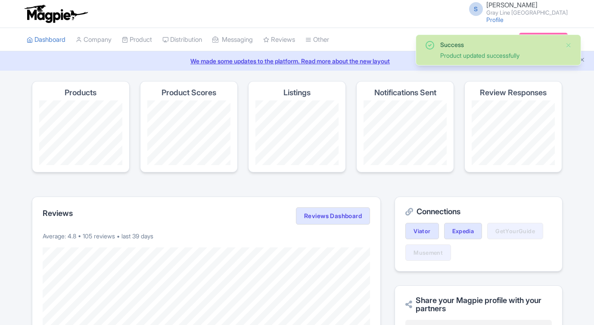
scroll to position [18, 0]
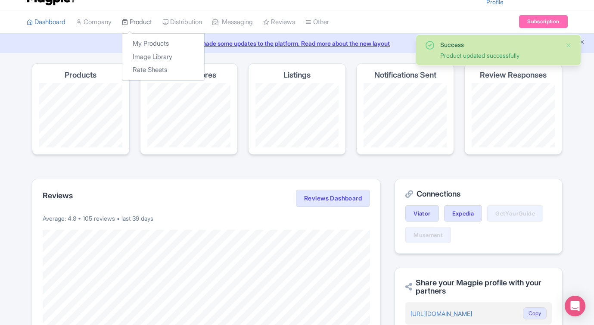
click at [143, 22] on link "Product" at bounding box center [137, 22] width 30 height 24
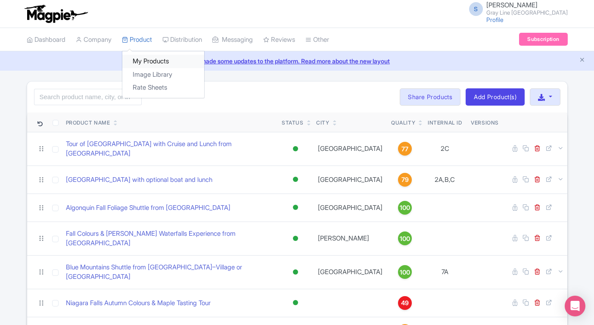
click at [144, 61] on link "My Products" at bounding box center [163, 61] width 82 height 13
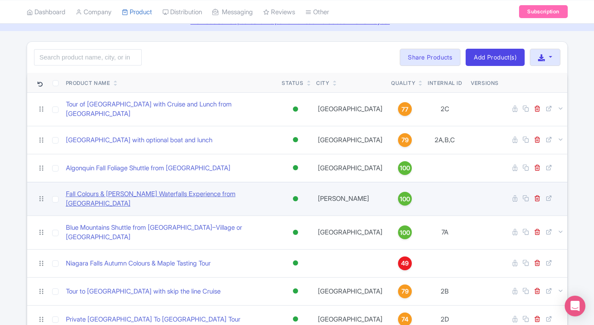
scroll to position [41, 0]
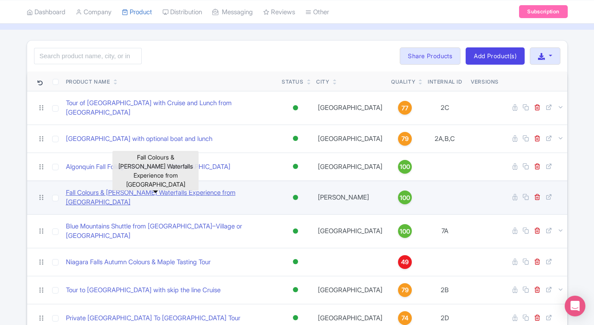
click at [111, 188] on link "Fall Colours & [PERSON_NAME] Waterfalls Experience from [GEOGRAPHIC_DATA]" at bounding box center [170, 197] width 209 height 19
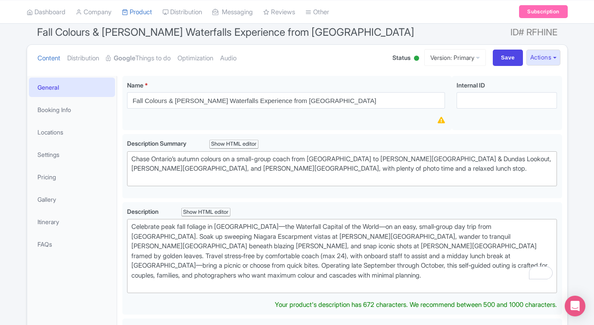
scroll to position [115, 0]
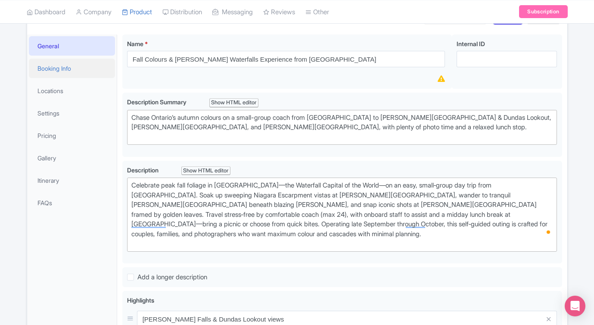
click at [54, 74] on link "Booking Info" at bounding box center [72, 68] width 86 height 19
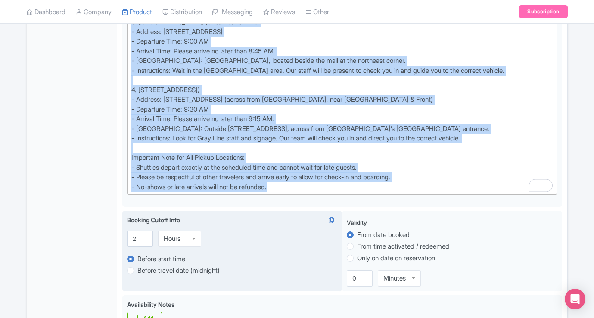
scroll to position [516, 0]
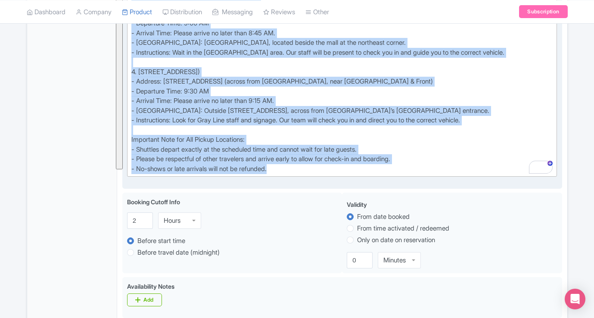
drag, startPoint x: 132, startPoint y: 165, endPoint x: 310, endPoint y: 178, distance: 178.7
type trix-editor "<lor>Ipsu dolorsi am consect adipis elit seddoeiu<te><in>Utlabo Etdolore Magnaa…"
copy div "Lore ipsumdo si ametcon adipis elit seddoeiu Tempor Incididu Utlaboreetdo: 3. M…"
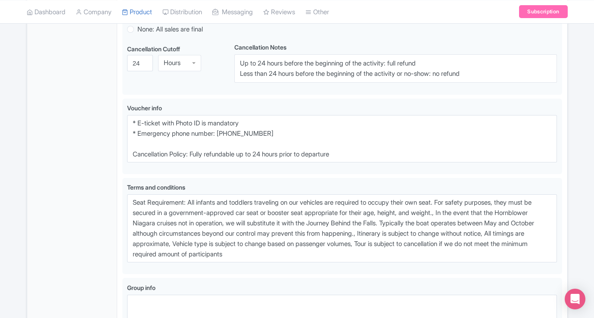
scroll to position [860, 0]
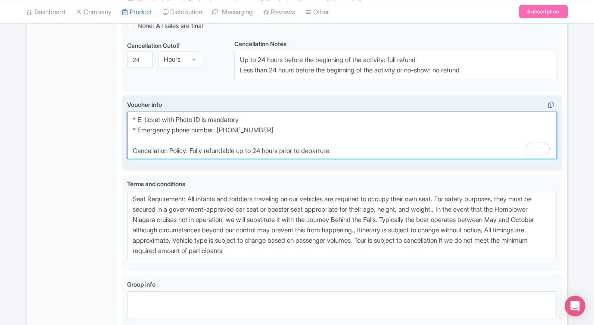
drag, startPoint x: 132, startPoint y: 119, endPoint x: 362, endPoint y: 153, distance: 232.5
click at [363, 153] on textarea "* E-ticket with Photo ID is mandatory * Emergency phone number: [PHONE_NUMBER] …" at bounding box center [342, 135] width 430 height 47
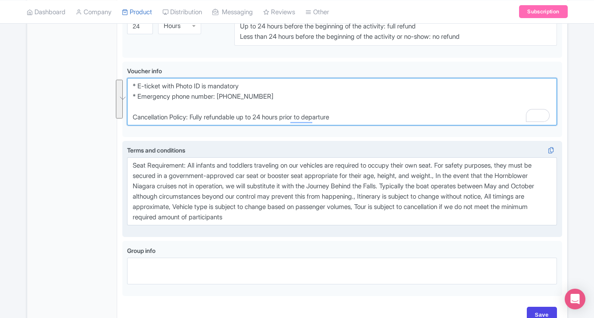
scroll to position [895, 0]
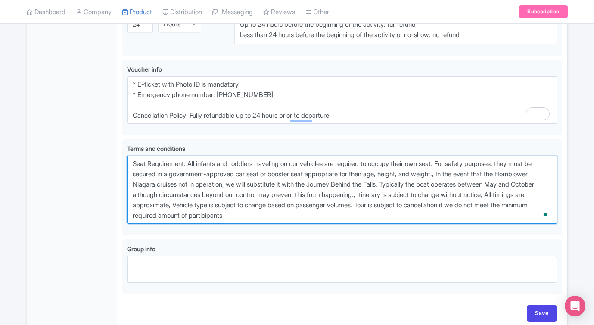
drag, startPoint x: 320, startPoint y: 221, endPoint x: 107, endPoint y: 157, distance: 221.8
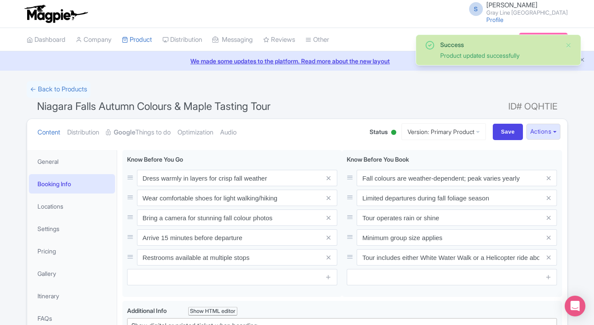
scroll to position [106, 0]
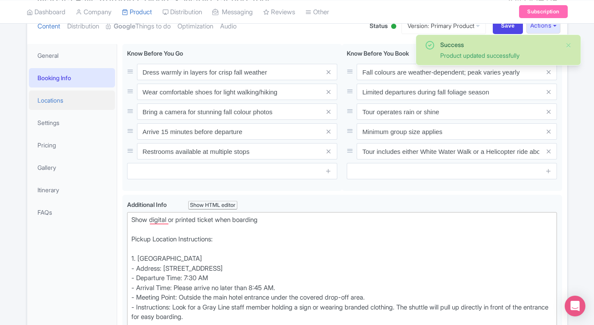
click at [75, 99] on link "Locations" at bounding box center [72, 99] width 86 height 19
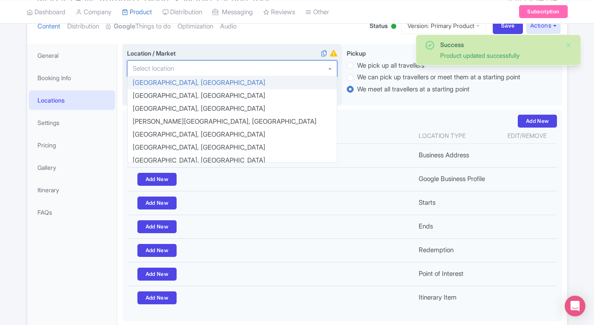
click at [168, 70] on input "Location / Market i" at bounding box center [156, 69] width 47 height 8
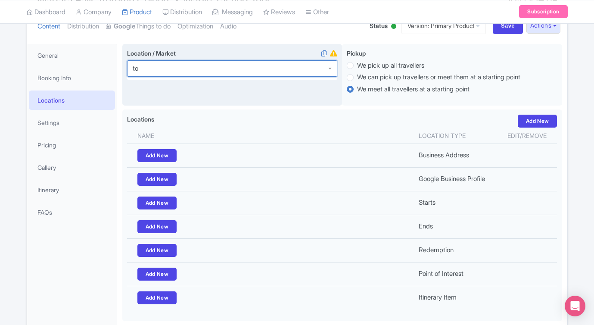
type input "t"
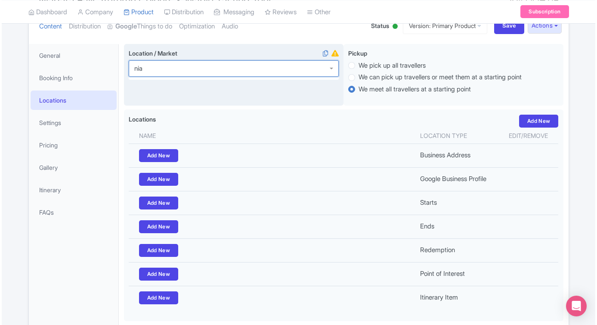
scroll to position [0, 0]
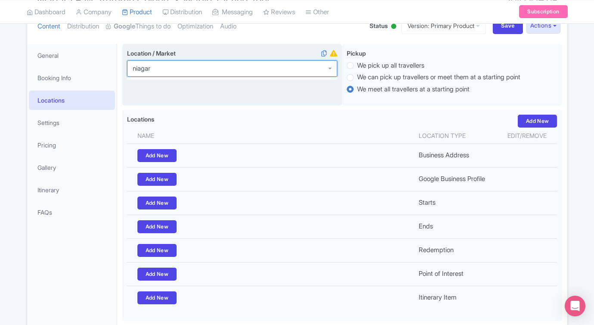
type input "niagara"
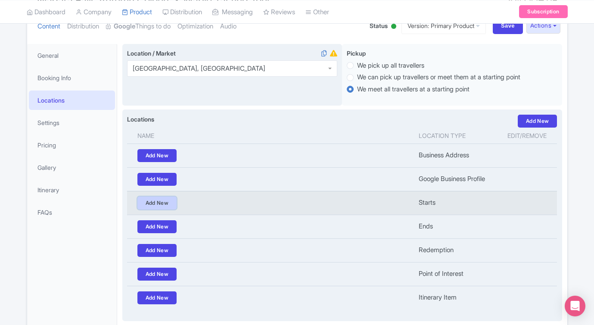
click at [163, 203] on link "Add New" at bounding box center [157, 202] width 40 height 13
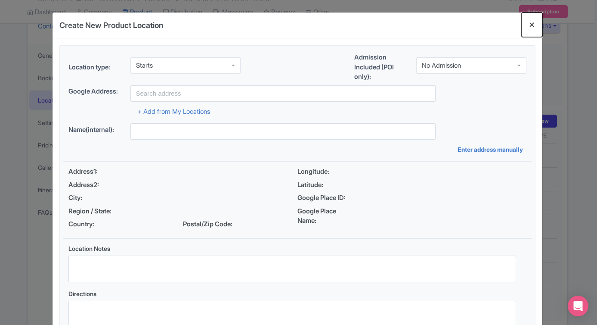
click at [528, 25] on button "Close" at bounding box center [532, 24] width 21 height 25
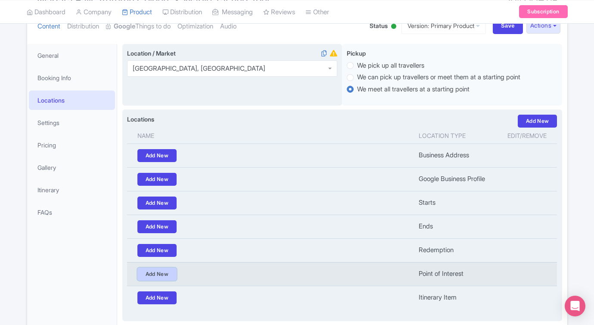
click at [160, 278] on link "Add New" at bounding box center [157, 273] width 40 height 13
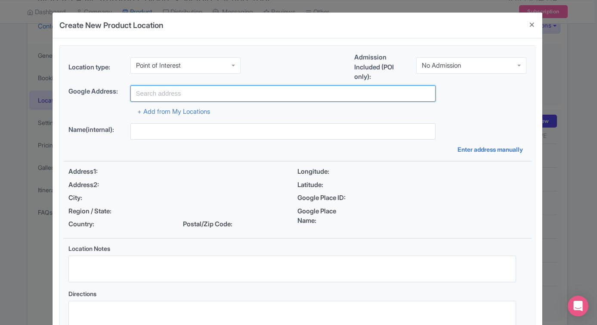
click at [214, 90] on input "text" at bounding box center [282, 93] width 305 height 16
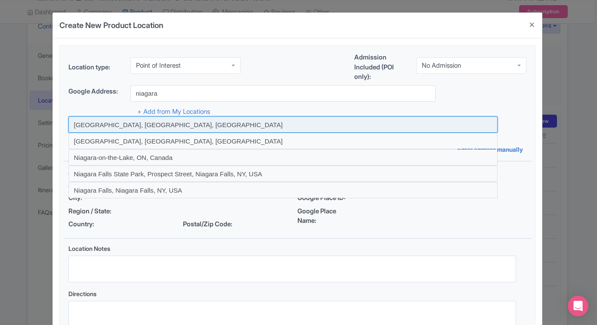
click at [137, 123] on input at bounding box center [282, 124] width 429 height 16
type input "Niagara Falls, ON, Canada"
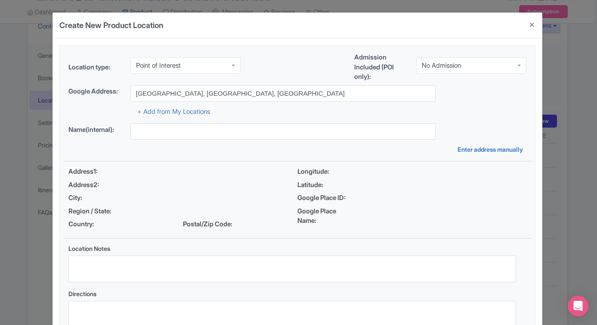
type input "Niagara Falls, ON, Canada"
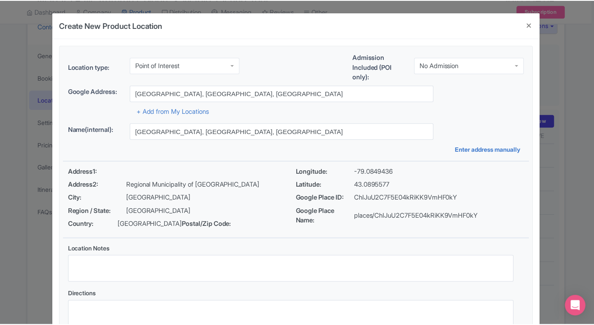
scroll to position [65, 0]
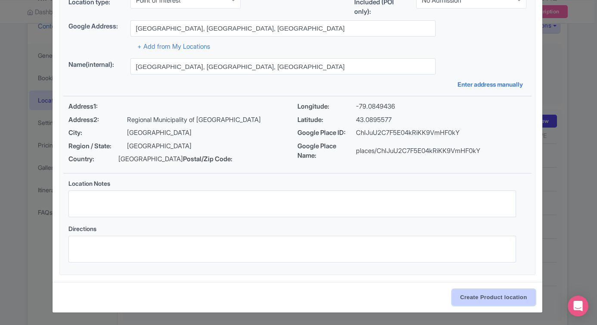
click at [480, 302] on input "Create Product location" at bounding box center [494, 297] width 84 height 16
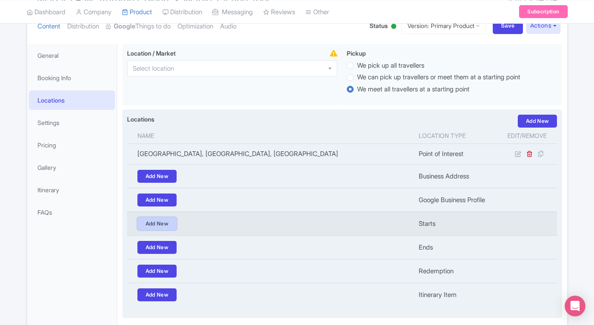
click at [166, 224] on link "Add New" at bounding box center [157, 223] width 40 height 13
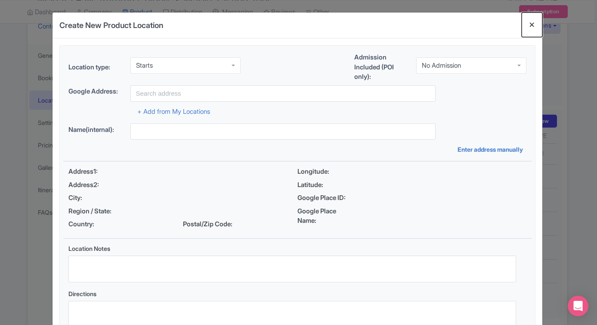
click at [529, 26] on button "Close" at bounding box center [532, 24] width 21 height 25
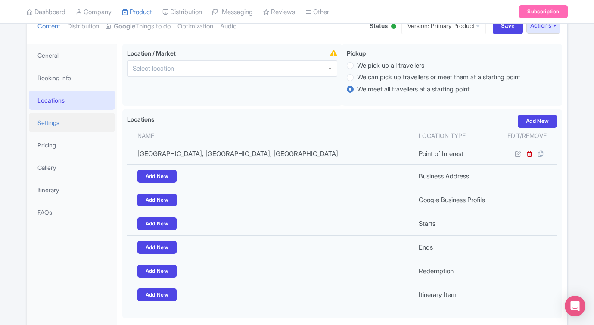
click at [59, 122] on link "Settings" at bounding box center [72, 122] width 86 height 19
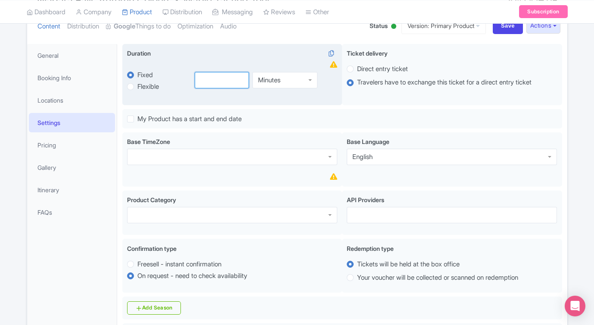
click at [217, 79] on input "number" at bounding box center [222, 80] width 54 height 16
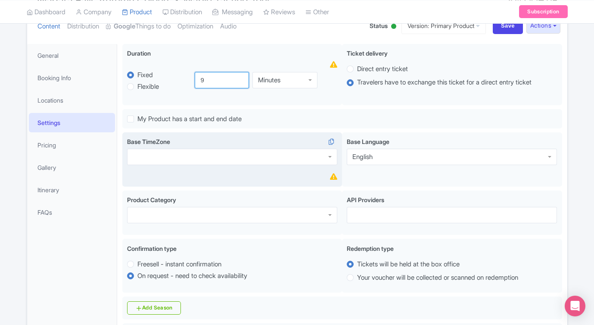
type input "9"
click at [191, 154] on div at bounding box center [232, 157] width 210 height 16
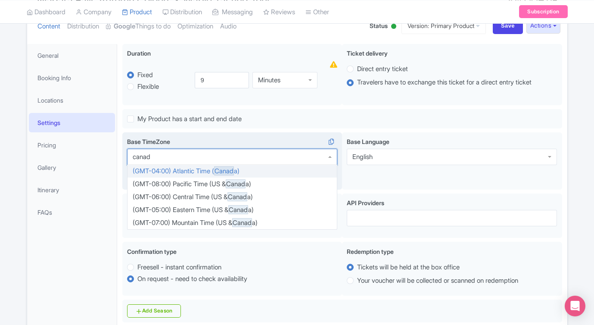
type input "canada"
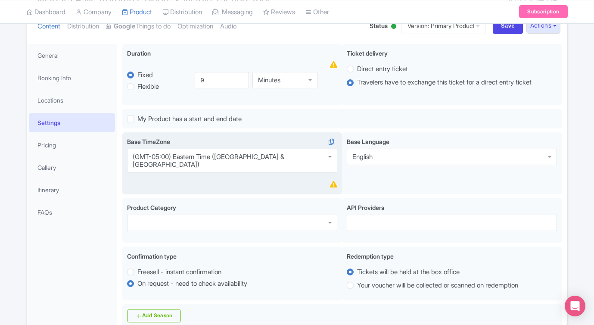
scroll to position [0, 0]
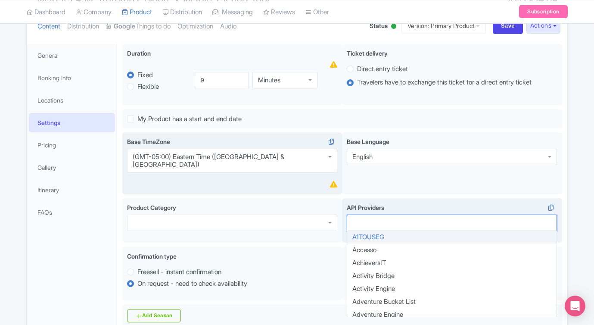
click at [370, 214] on div at bounding box center [452, 222] width 210 height 16
type input "bok"
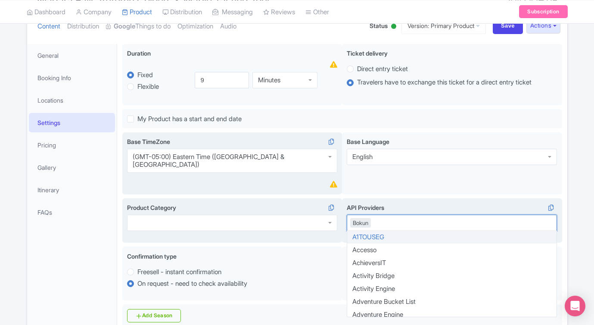
click at [283, 207] on div "Product Category" at bounding box center [232, 217] width 210 height 28
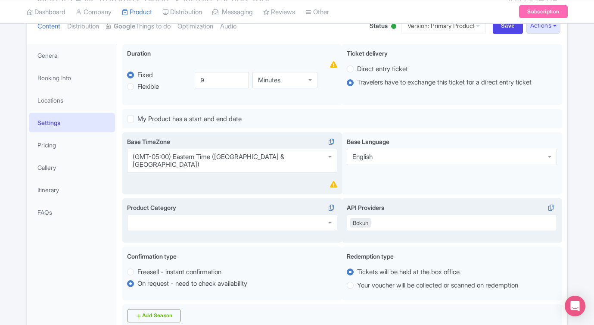
click at [283, 214] on div at bounding box center [232, 222] width 210 height 16
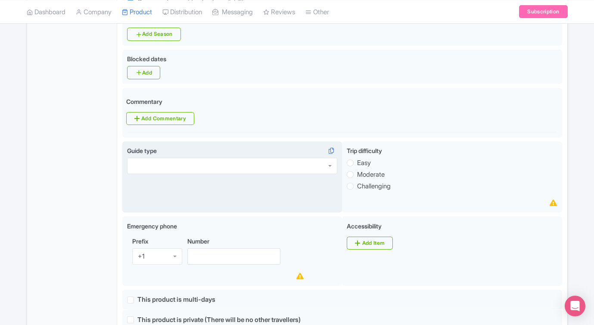
scroll to position [391, 0]
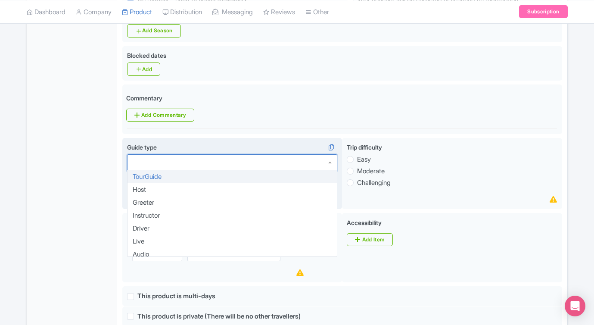
click at [253, 155] on div at bounding box center [232, 162] width 210 height 16
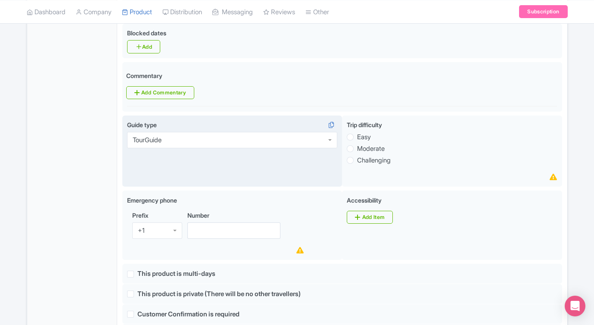
scroll to position [432, 0]
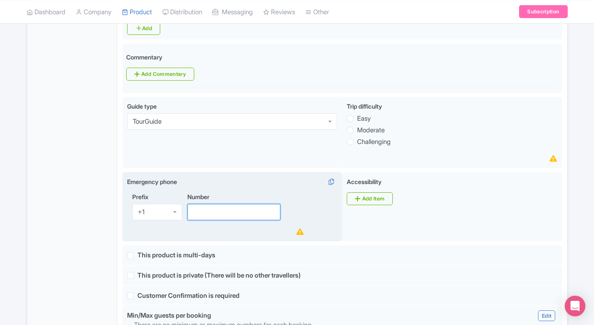
click at [233, 208] on input "Number" at bounding box center [233, 212] width 93 height 16
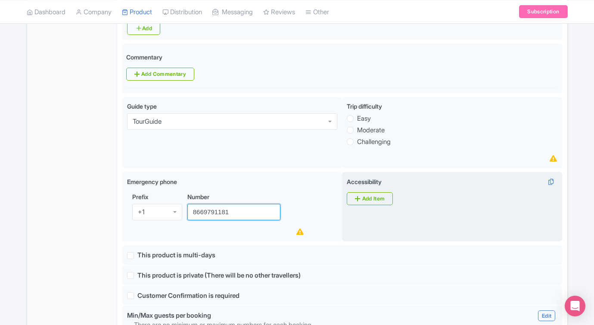
type input "8669791181"
click at [382, 233] on div "Accessibility i Add Item" at bounding box center [452, 207] width 220 height 70
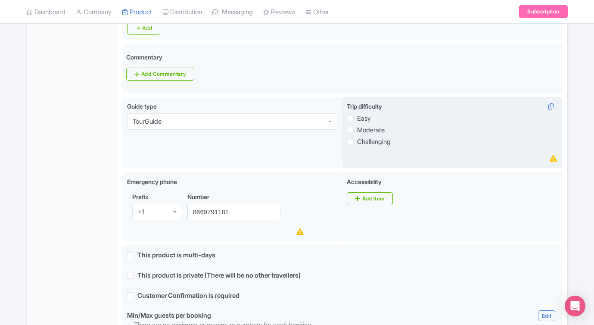
click at [357, 125] on label "Moderate" at bounding box center [371, 130] width 28 height 10
click at [357, 125] on input "Moderate" at bounding box center [361, 129] width 9 height 9
radio input "true"
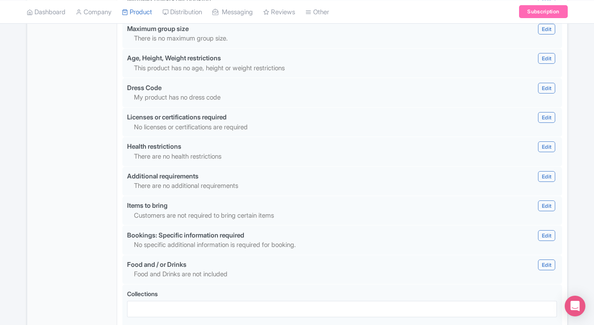
scroll to position [820, 0]
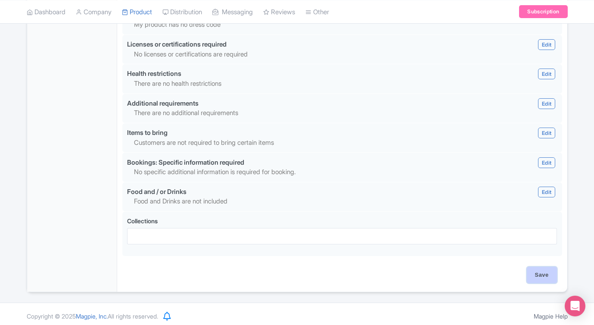
click at [547, 270] on input "Save" at bounding box center [542, 275] width 30 height 16
type input "Update Product"
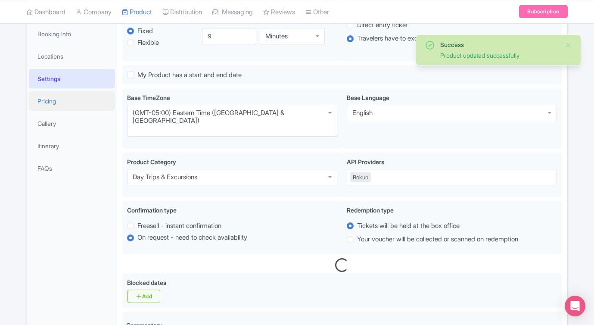
click at [62, 106] on link "Pricing" at bounding box center [72, 100] width 86 height 19
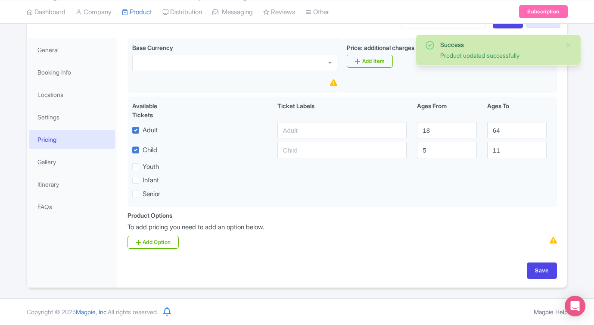
scroll to position [113, 0]
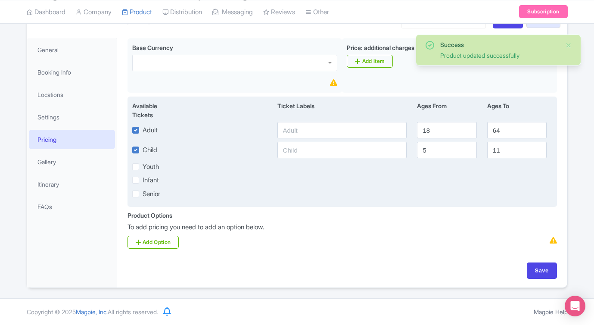
click at [143, 179] on label "Infant" at bounding box center [151, 180] width 16 height 10
click at [143, 179] on input "Infant" at bounding box center [146, 178] width 6 height 6
checkbox input "true"
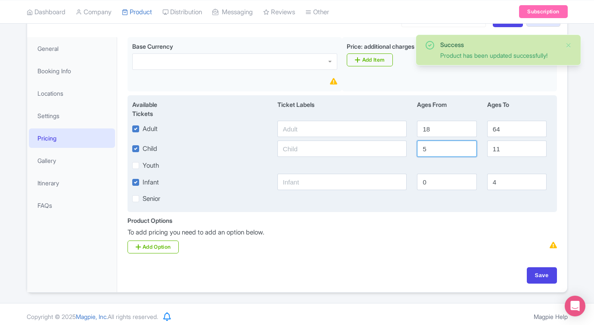
drag, startPoint x: 431, startPoint y: 150, endPoint x: 401, endPoint y: 150, distance: 29.7
click at [401, 150] on div "Child [DEMOGRAPHIC_DATA] 11" at bounding box center [342, 148] width 430 height 16
drag, startPoint x: 503, startPoint y: 184, endPoint x: 462, endPoint y: 184, distance: 41.3
click at [463, 184] on div "Infant 0 4" at bounding box center [342, 182] width 430 height 16
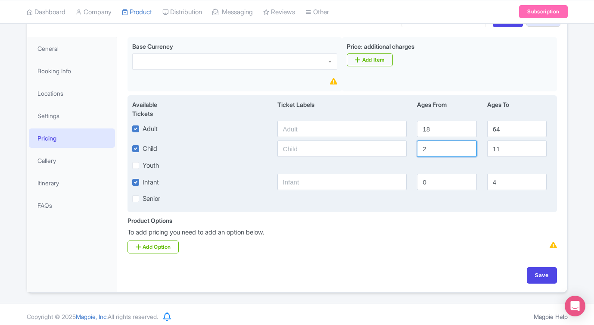
drag, startPoint x: 450, startPoint y: 150, endPoint x: 401, endPoint y: 150, distance: 49.5
click at [401, 150] on div "Child [DEMOGRAPHIC_DATA] 11" at bounding box center [342, 148] width 430 height 16
type input "3"
drag, startPoint x: 509, startPoint y: 185, endPoint x: 471, endPoint y: 185, distance: 38.3
click at [472, 185] on div "Infant 0 4" at bounding box center [342, 182] width 430 height 16
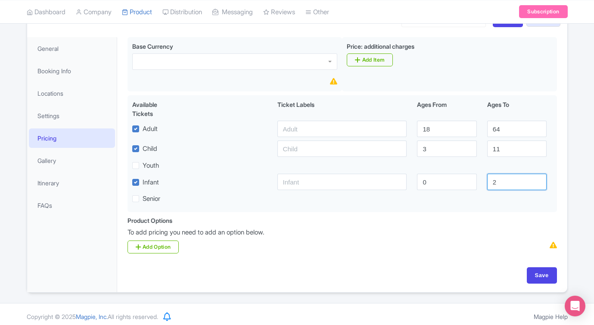
type input "2"
click at [463, 239] on div "Product Options i To add pricing you need to add an option below. Add Option" at bounding box center [342, 235] width 440 height 38
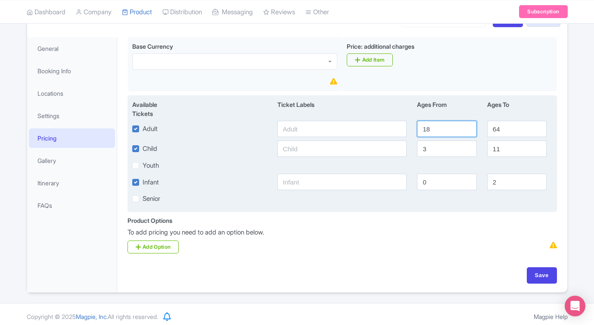
drag, startPoint x: 444, startPoint y: 131, endPoint x: 379, endPoint y: 127, distance: 66.0
click at [379, 127] on div "Adult 18 64" at bounding box center [342, 129] width 430 height 16
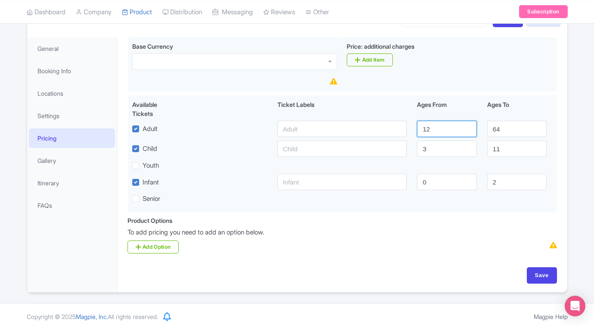
type input "12"
click at [363, 249] on div "Product Options i To add pricing you need to add an option below. Add Option" at bounding box center [342, 235] width 440 height 38
click at [162, 249] on link "Add Option" at bounding box center [153, 246] width 52 height 13
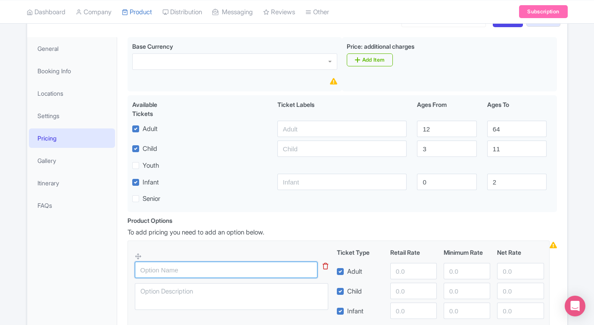
click at [162, 267] on input "text" at bounding box center [226, 269] width 183 height 16
type input "Tour + White Water Walk"
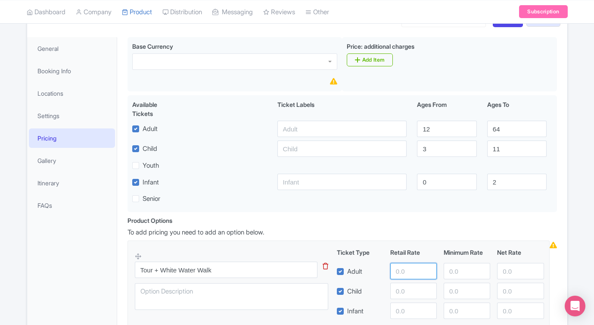
click at [407, 272] on input "number" at bounding box center [413, 271] width 47 height 16
type input "139"
click at [433, 292] on input "number" at bounding box center [413, 291] width 47 height 16
click at [404, 295] on input "number" at bounding box center [413, 291] width 47 height 16
type input "129"
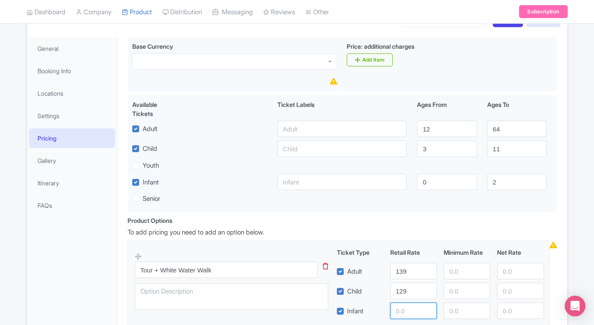
click at [410, 312] on input "number" at bounding box center [413, 310] width 47 height 16
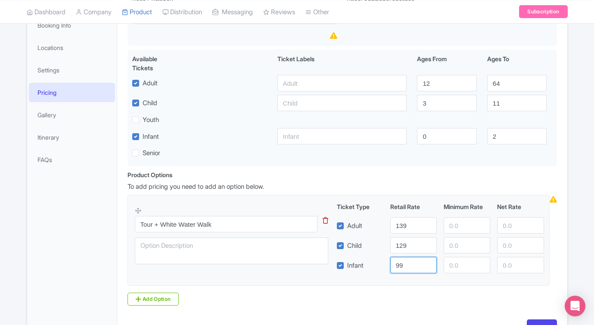
scroll to position [217, 0]
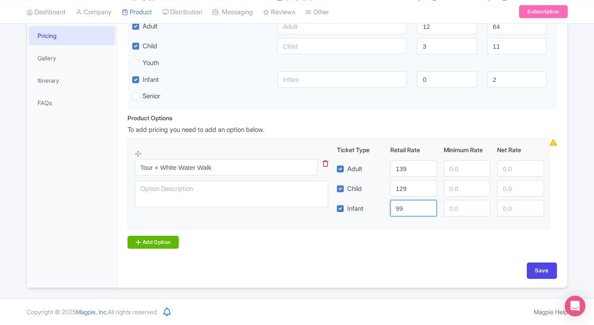
type input "99"
click at [168, 247] on link "Add Option" at bounding box center [153, 242] width 52 height 13
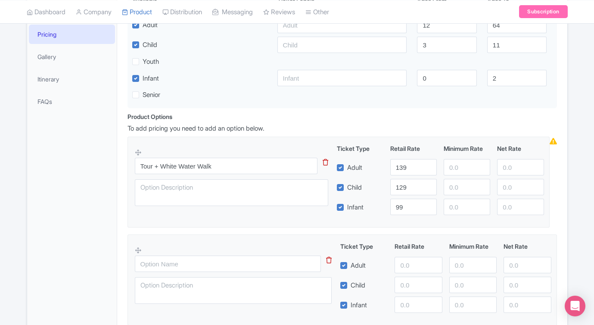
click at [171, 256] on div at bounding box center [239, 277] width 208 height 63
click at [170, 264] on input "text" at bounding box center [228, 263] width 186 height 16
type input "t"
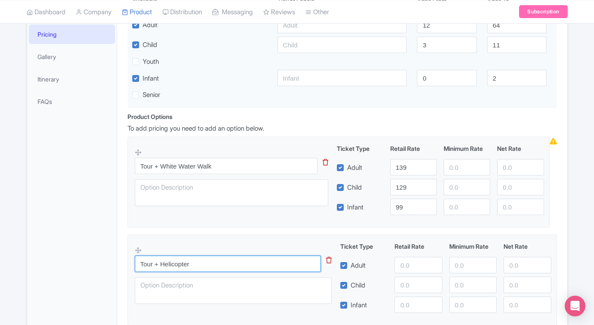
type input "Tour + Helicopter"
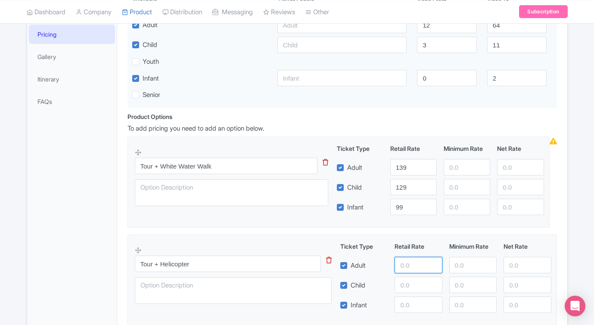
click at [425, 264] on input "number" at bounding box center [418, 265] width 47 height 16
type input "369"
click at [421, 287] on input "number" at bounding box center [418, 284] width 47 height 16
drag, startPoint x: 424, startPoint y: 283, endPoint x: 357, endPoint y: 275, distance: 67.7
click at [358, 275] on div "Ticket Type Retail Rate Minimum Rate Net Rate Adult 369 Child 99 Infant" at bounding box center [446, 277] width 208 height 71
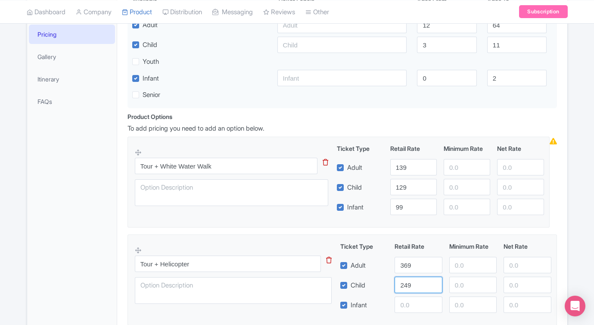
type input "249"
click at [398, 301] on input "number" at bounding box center [418, 304] width 47 height 16
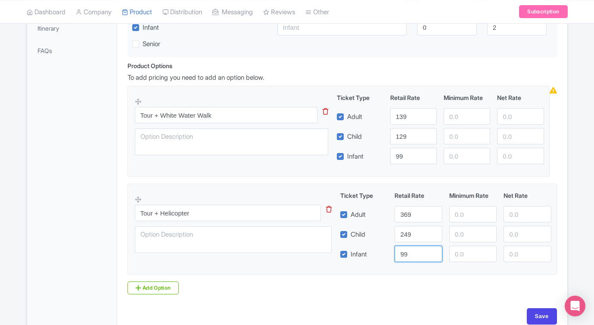
scroll to position [314, 0]
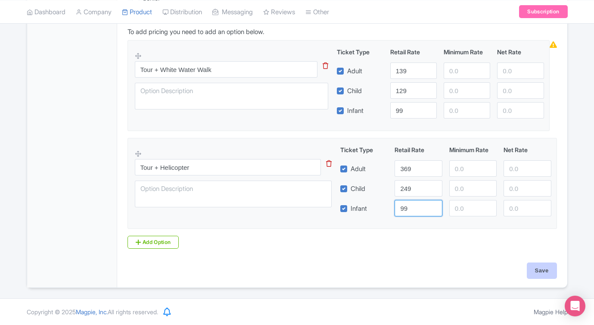
type input "99"
click at [533, 269] on input "Save" at bounding box center [542, 270] width 30 height 16
type input "Update Product"
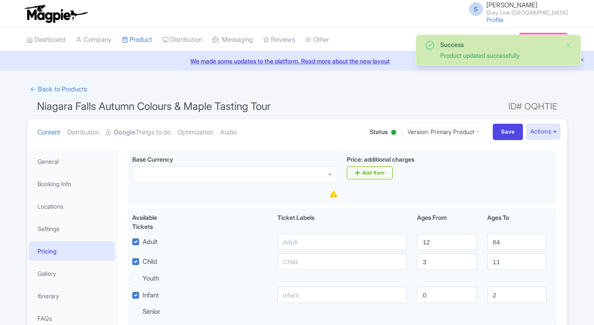
scroll to position [150, 0]
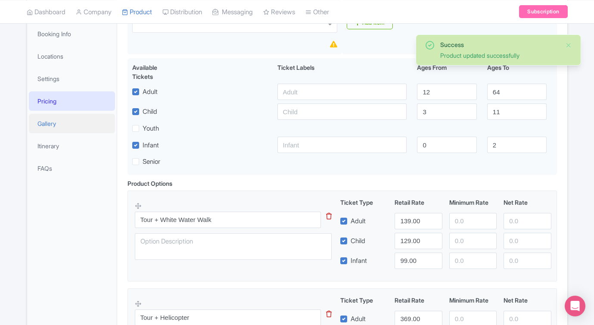
click at [47, 127] on link "Gallery" at bounding box center [72, 123] width 86 height 19
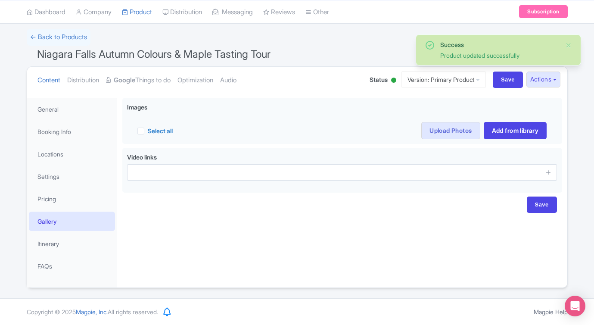
scroll to position [52, 0]
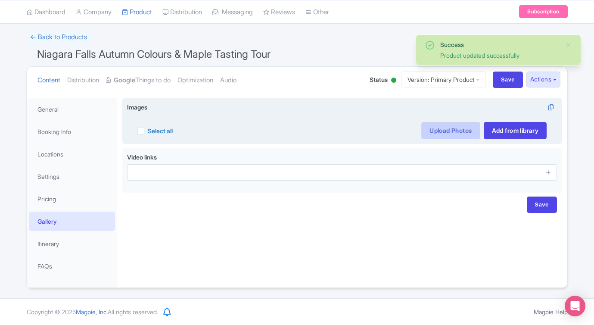
click at [437, 132] on link "Upload Photos" at bounding box center [450, 130] width 59 height 17
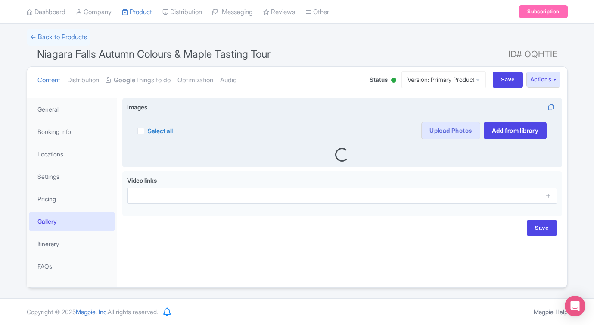
scroll to position [57, 0]
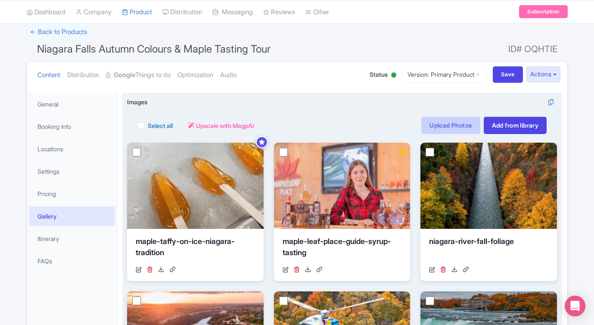
click at [447, 124] on link "Upload Photos" at bounding box center [450, 125] width 59 height 17
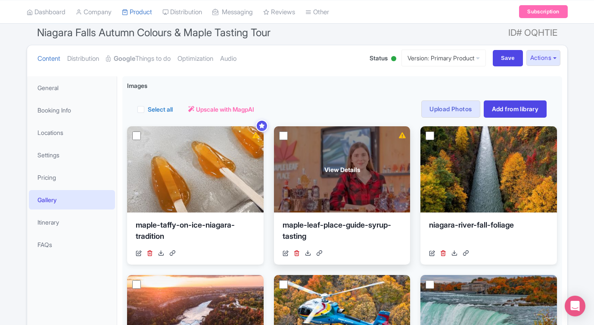
scroll to position [79, 0]
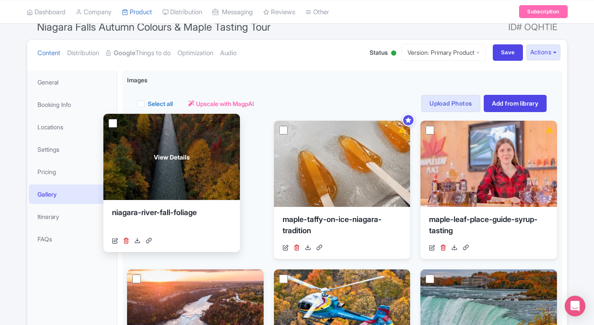
drag, startPoint x: 438, startPoint y: 178, endPoint x: 124, endPoint y: 172, distance: 313.2
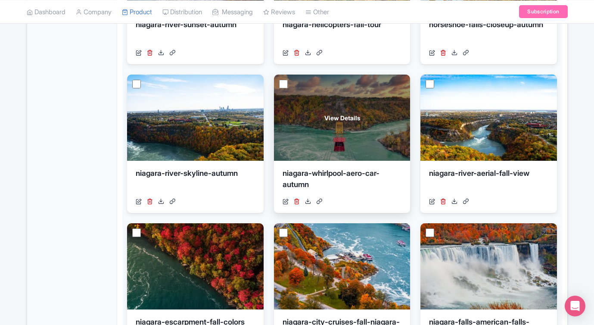
scroll to position [423, 0]
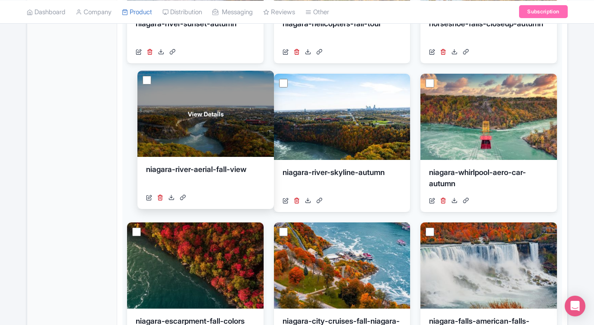
drag, startPoint x: 516, startPoint y: 129, endPoint x: 233, endPoint y: 125, distance: 283.4
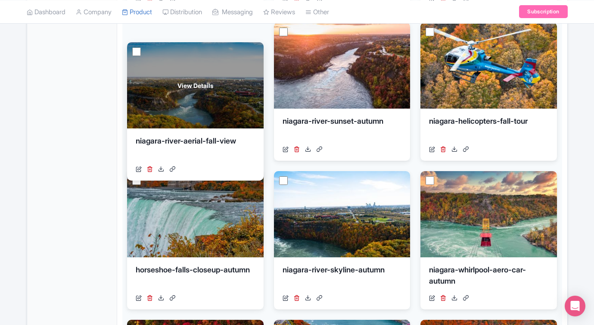
drag, startPoint x: 208, startPoint y: 215, endPoint x: 208, endPoint y: 81, distance: 133.9
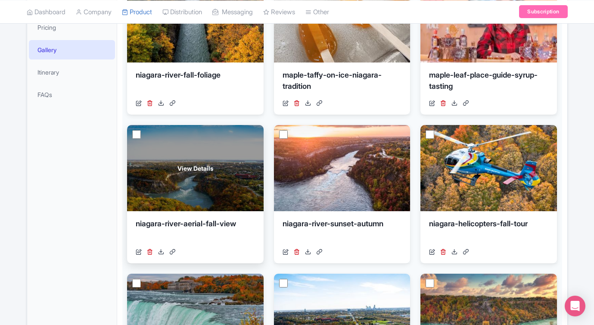
scroll to position [221, 0]
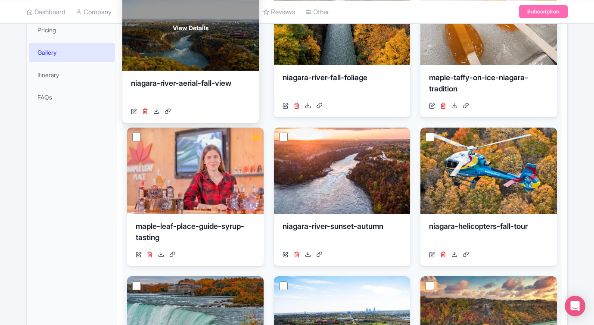
drag, startPoint x: 194, startPoint y: 186, endPoint x: 185, endPoint y: 43, distance: 142.8
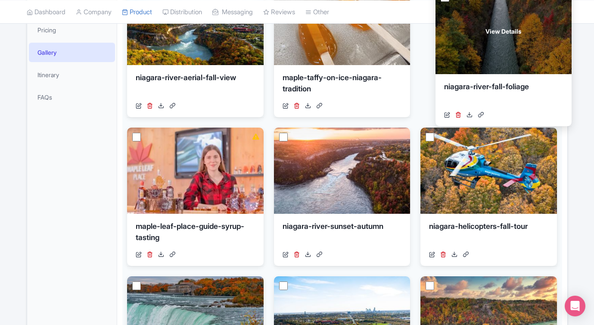
drag, startPoint x: 355, startPoint y: 56, endPoint x: 516, endPoint y: 65, distance: 161.7
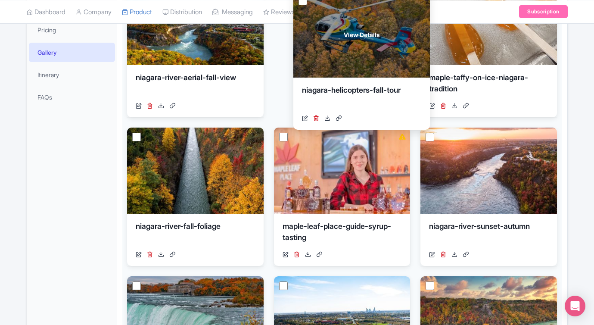
drag, startPoint x: 458, startPoint y: 186, endPoint x: 345, endPoint y: 50, distance: 177.4
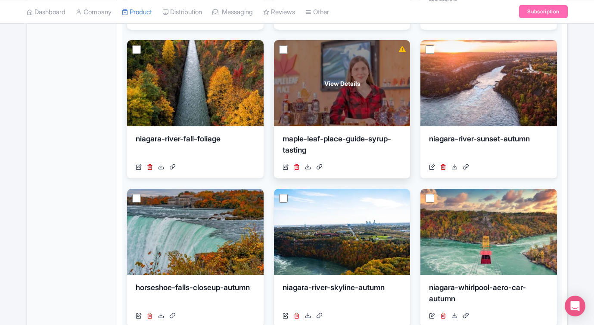
scroll to position [317, 0]
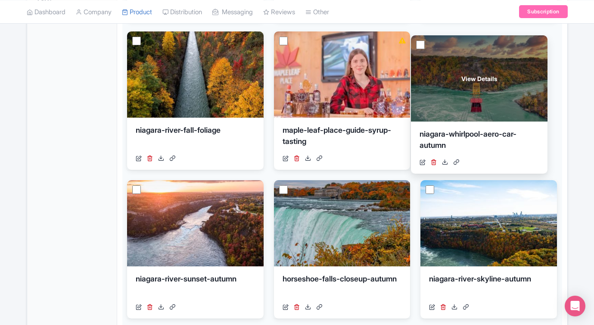
drag, startPoint x: 481, startPoint y: 223, endPoint x: 473, endPoint y: 79, distance: 144.5
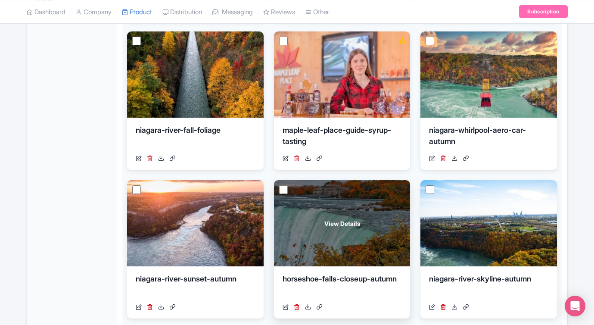
click at [281, 190] on input "checkbox" at bounding box center [283, 189] width 9 height 9
checkbox input "true"
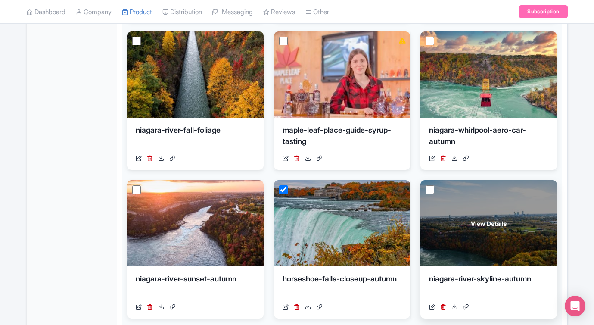
click at [427, 191] on input "checkbox" at bounding box center [430, 189] width 9 height 9
checkbox input "true"
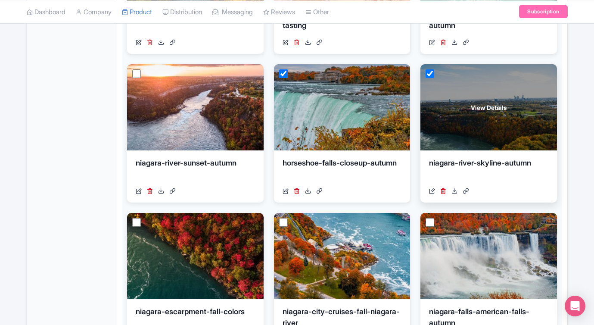
scroll to position [453, 0]
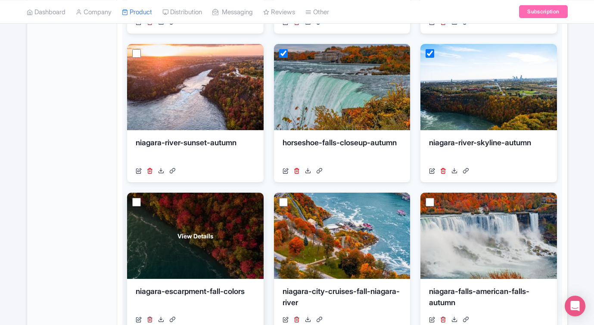
click at [137, 202] on input "checkbox" at bounding box center [136, 202] width 9 height 9
checkbox input "true"
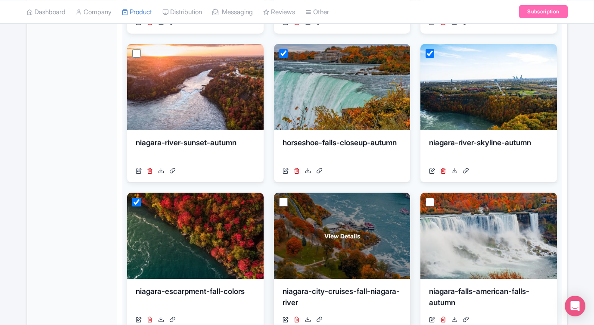
click at [281, 203] on input "checkbox" at bounding box center [283, 202] width 9 height 9
checkbox input "true"
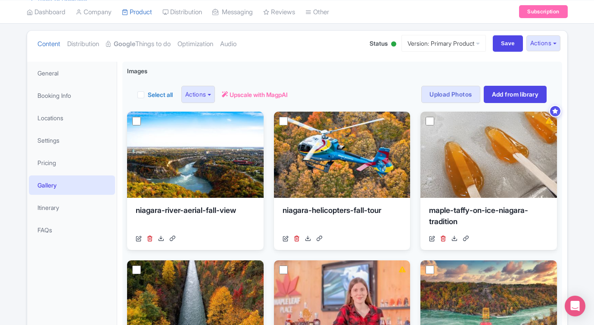
scroll to position [28, 0]
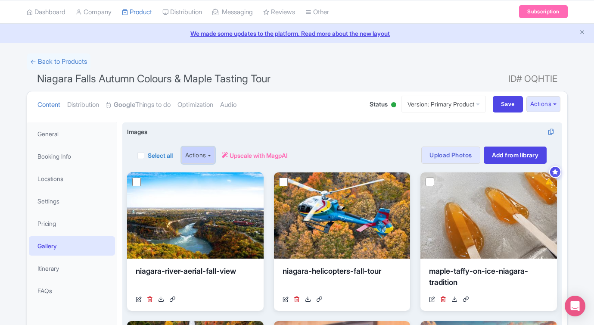
click at [208, 151] on button "Actions" at bounding box center [198, 154] width 34 height 17
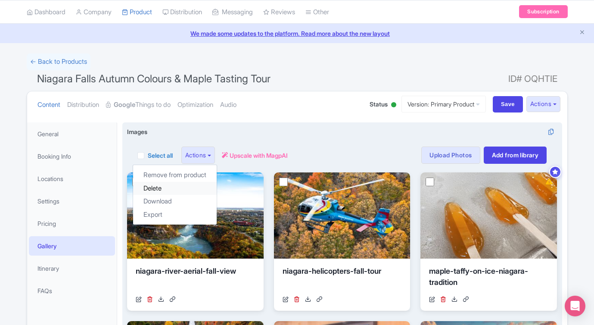
click at [179, 188] on link "Delete" at bounding box center [175, 188] width 84 height 13
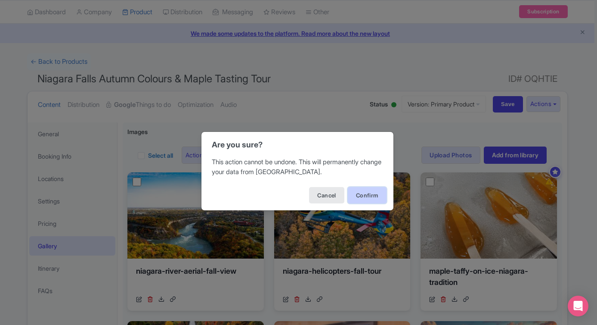
click at [357, 196] on button "Confirm" at bounding box center [367, 195] width 39 height 16
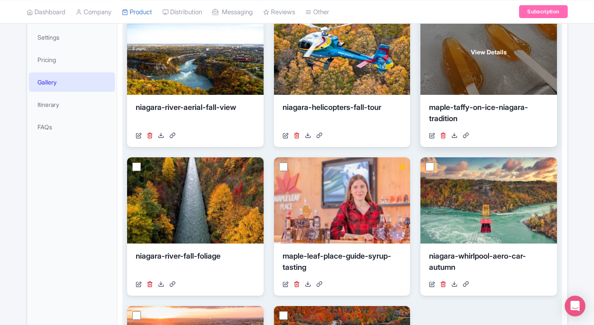
scroll to position [119, 0]
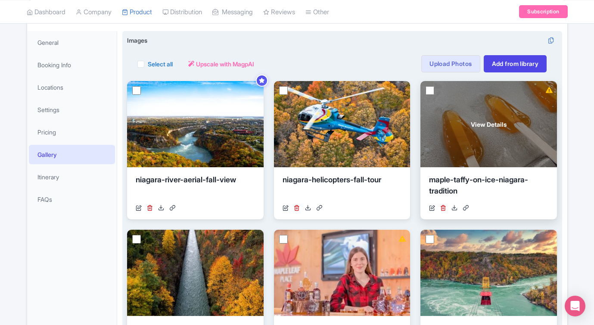
click at [429, 89] on input "checkbox" at bounding box center [430, 90] width 9 height 9
checkbox input "true"
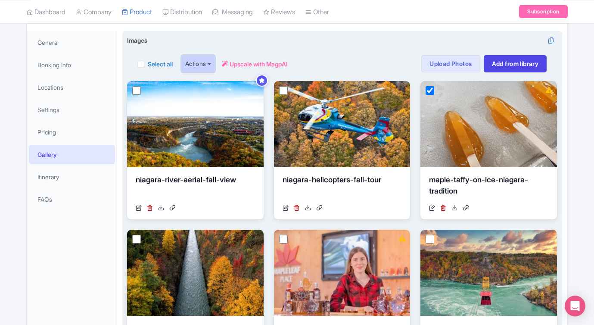
click at [211, 66] on button "Actions" at bounding box center [198, 63] width 34 height 17
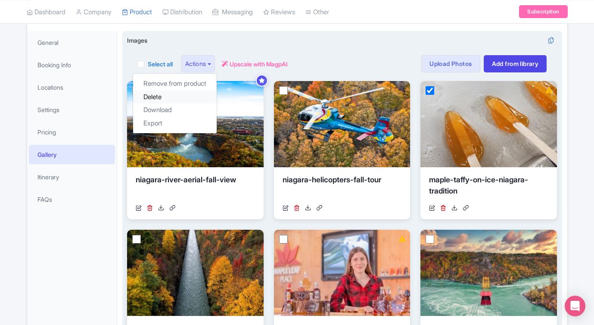
click at [190, 99] on link "Delete" at bounding box center [175, 96] width 84 height 13
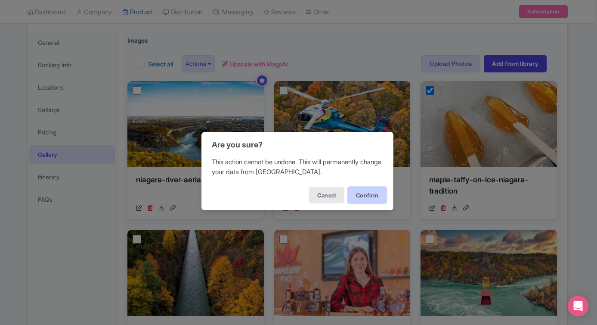
click at [359, 195] on button "Confirm" at bounding box center [367, 195] width 39 height 16
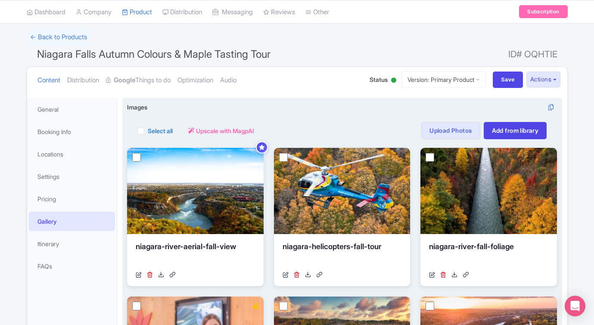
scroll to position [53, 0]
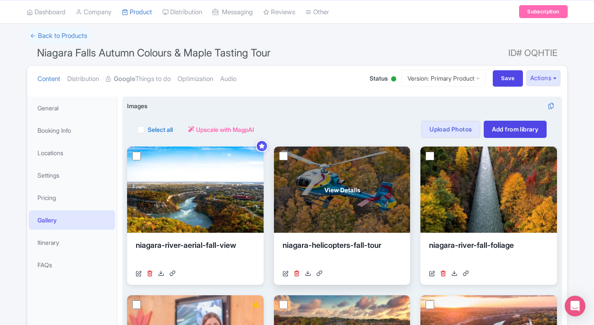
click at [276, 150] on div "View Details" at bounding box center [342, 189] width 137 height 86
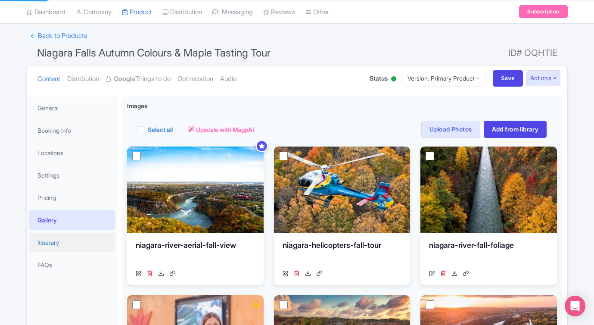
click at [65, 242] on body "S [PERSON_NAME] Line [GEOGRAPHIC_DATA] Profile Users Settings Sign out Dashboar…" at bounding box center [297, 109] width 594 height 325
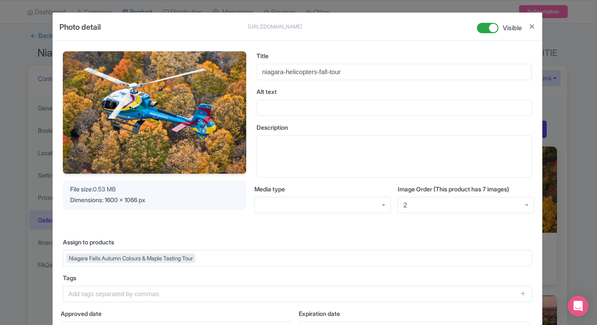
click at [535, 25] on div "Photo detail https://res.cloudinary.com/hfyvkoyi1/image/upload/v1756403298/niag…" at bounding box center [298, 26] width 490 height 28
click at [531, 28] on button "Close" at bounding box center [532, 26] width 7 height 11
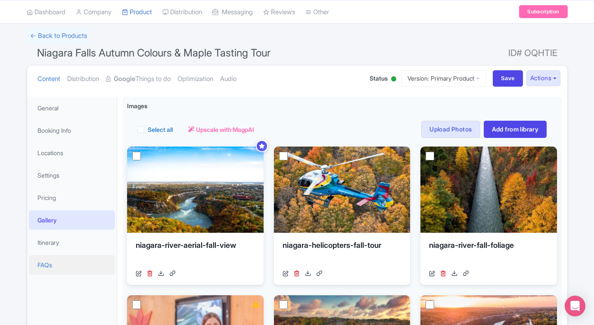
click at [53, 265] on link "FAQs" at bounding box center [72, 264] width 86 height 19
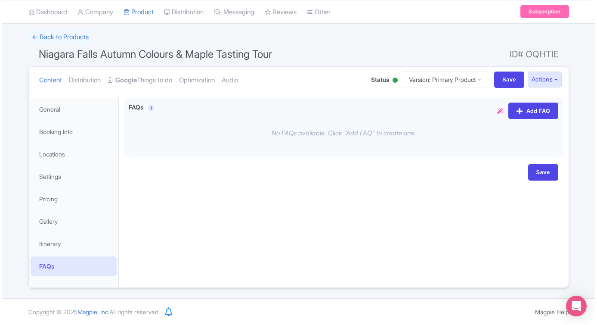
scroll to position [52, 0]
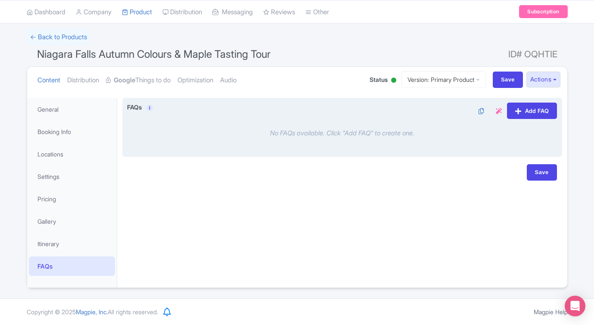
click at [537, 102] on div "You are a marketing expert and content writing expert and SEO expert. Create 10…" at bounding box center [342, 127] width 440 height 59
click at [536, 110] on link "Add FAQ" at bounding box center [532, 111] width 50 height 16
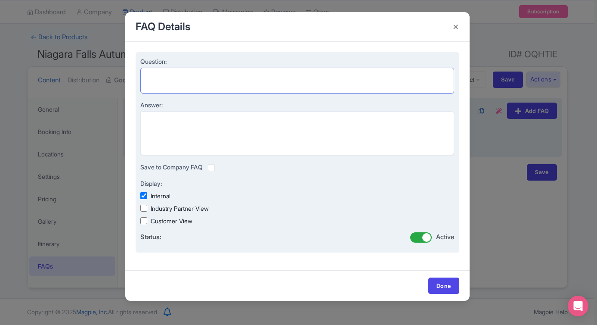
click at [216, 85] on textarea "Question:" at bounding box center [297, 81] width 314 height 26
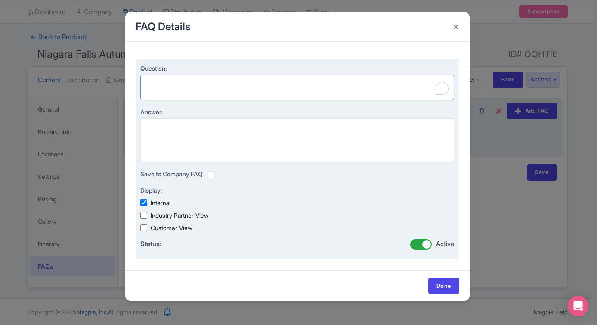
paste textarea "When is the best time to see fall colours?"
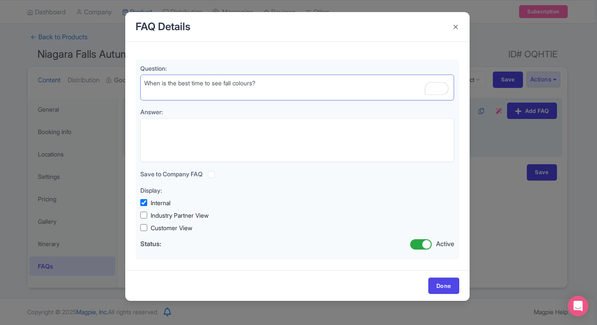
type textarea "When is the best time to see fall colours?"
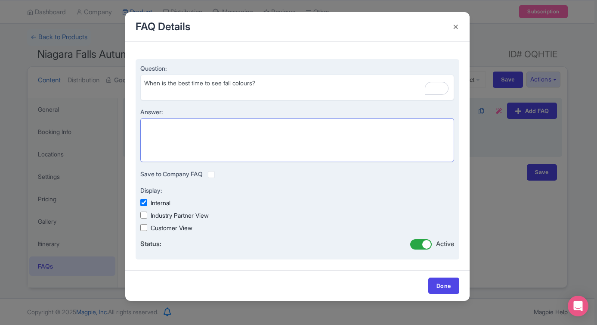
click at [259, 141] on textarea "Answer:" at bounding box center [297, 140] width 314 height 44
paste textarea "A: Peak colours are early to mid-October, but the season runs late September to…"
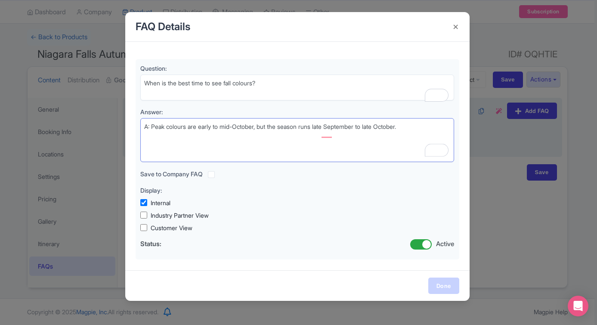
type textarea "A: Peak colours are early to mid-October, but the season runs late September to…"
click at [445, 284] on link "Done" at bounding box center [444, 285] width 31 height 16
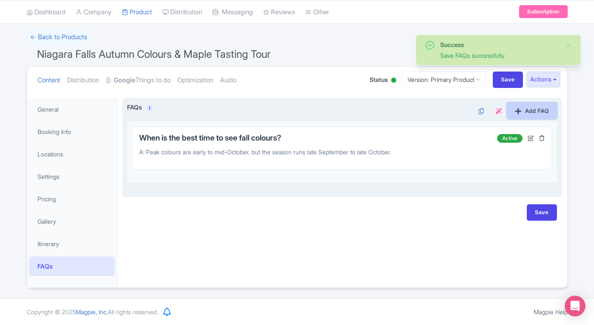
click at [537, 113] on link "Add FAQ" at bounding box center [532, 111] width 50 height 16
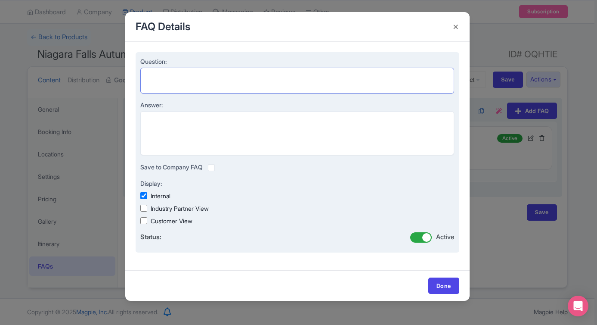
click at [185, 81] on textarea "Question:" at bounding box center [297, 81] width 314 height 26
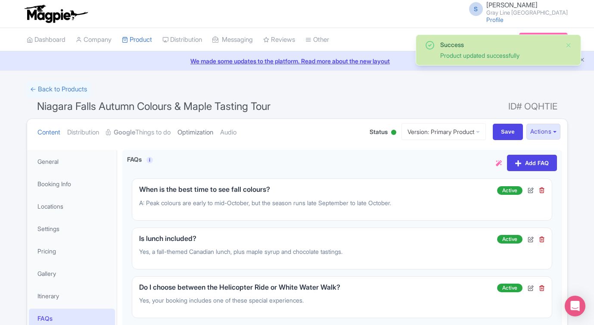
click at [210, 135] on link "Optimization" at bounding box center [195, 132] width 36 height 27
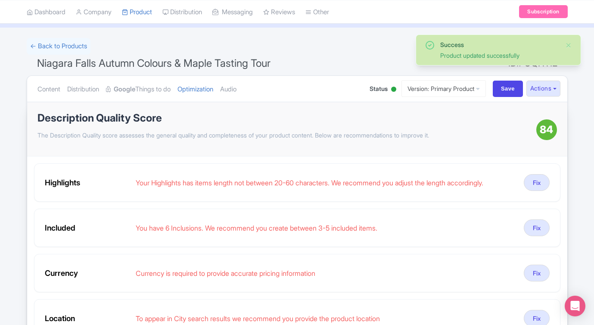
scroll to position [43, 0]
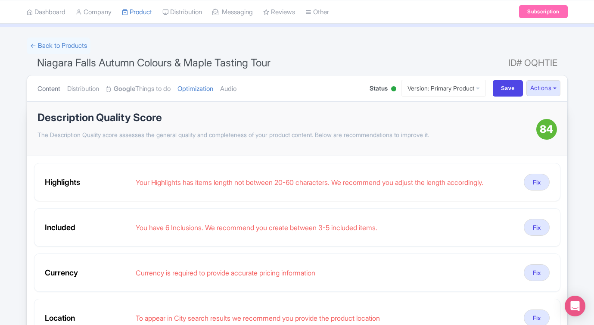
click at [50, 90] on link "Content" at bounding box center [48, 88] width 23 height 27
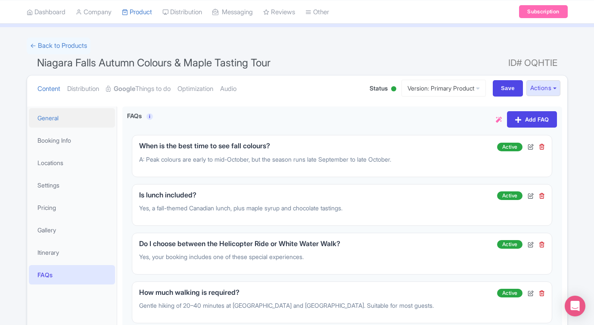
click at [50, 118] on link "General" at bounding box center [72, 117] width 86 height 19
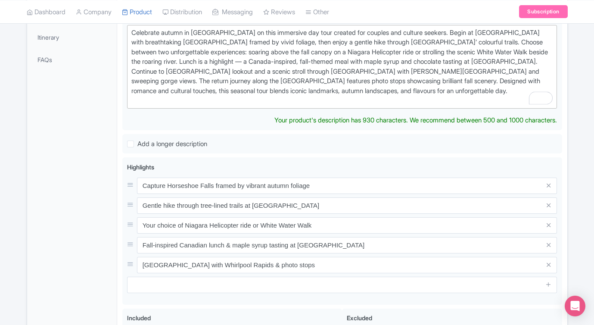
scroll to position [260, 0]
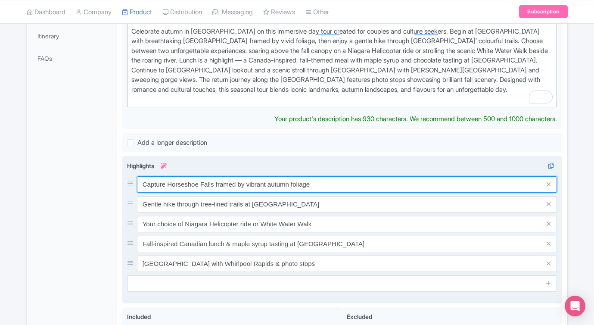
click at [317, 177] on input "Capture Horseshoe Falls framed by vibrant autumn foliage" at bounding box center [347, 184] width 420 height 16
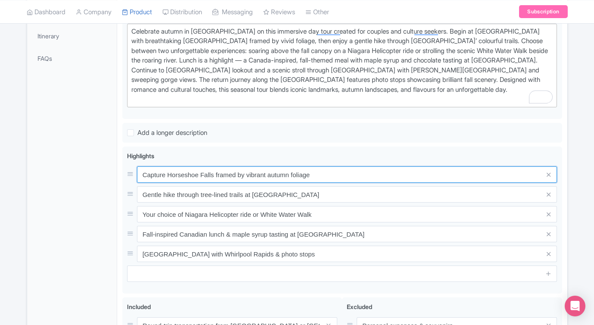
drag, startPoint x: 316, startPoint y: 174, endPoint x: 112, endPoint y: 171, distance: 204.2
click at [112, 171] on div "General Booking Info Locations Settings Pricing Gallery Itinerary FAQs Niagara …" at bounding box center [297, 194] width 540 height 618
paste input "[GEOGRAPHIC_DATA] photo stop with autumn colours"
type input "[GEOGRAPHIC_DATA] photo stop with autumn colours"
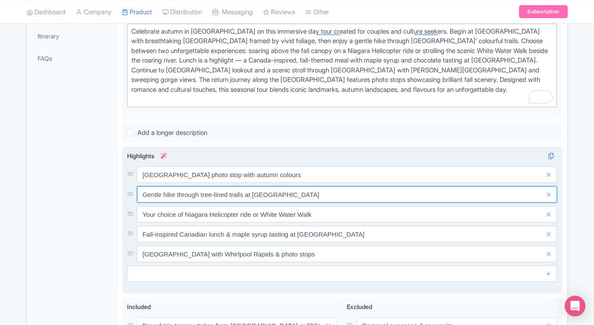
drag, startPoint x: 308, startPoint y: 198, endPoint x: 131, endPoint y: 192, distance: 176.7
click at [131, 192] on div "Gentle hike through tree-lined trails at Dufferin Islands" at bounding box center [342, 194] width 430 height 16
paste input "fall hike at scenic"
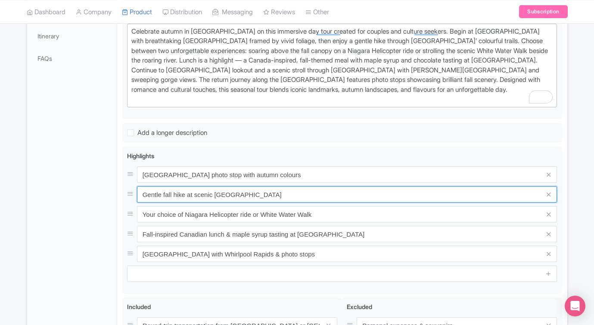
type input "Gentle fall hike at scenic Dufferin Islands"
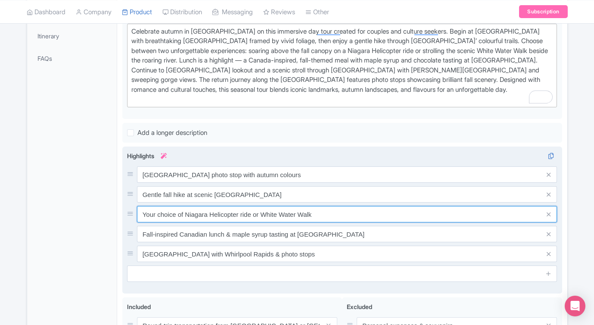
click at [322, 183] on input "Your choice of Niagara Helicopter ride or White Water Walk" at bounding box center [347, 174] width 420 height 16
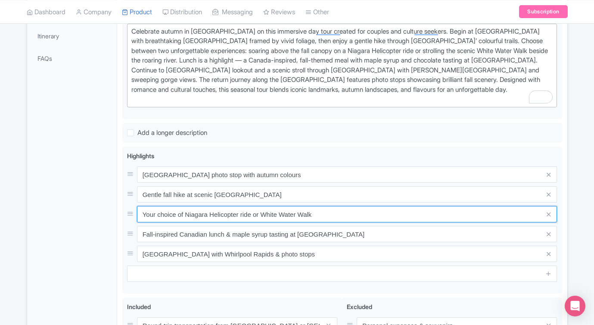
drag, startPoint x: 322, startPoint y: 217, endPoint x: 102, endPoint y: 214, distance: 220.1
click at [102, 214] on div "General Booking Info Locations Settings Pricing Gallery Itinerary FAQs Niagara …" at bounding box center [297, 194] width 540 height 618
paste input "text"
type input "Niagara Helicopter ride or White Water Walk"
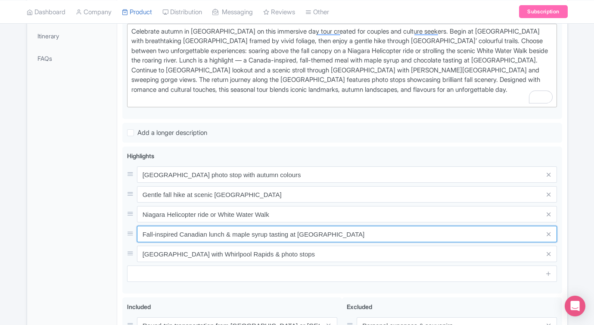
drag, startPoint x: 360, startPoint y: 237, endPoint x: 87, endPoint y: 219, distance: 273.7
click at [88, 219] on div "General Booking Info Locations Settings Pricing Gallery Itinerary FAQs Niagara …" at bounding box center [297, 194] width 540 height 618
paste input "Canadian lunch with maple syrup & chocolat"
type input "Canadian lunch with maple syrup & chocolate"
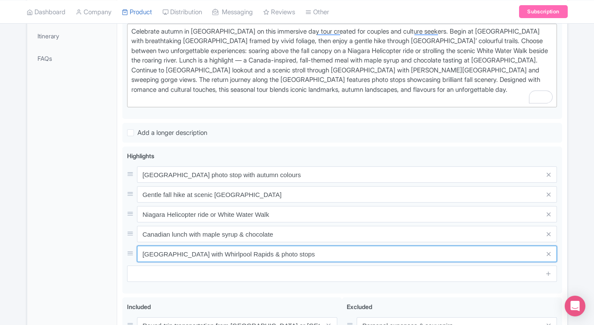
drag, startPoint x: 356, startPoint y: 258, endPoint x: 116, endPoint y: 257, distance: 239.9
click at [116, 257] on div "General Booking Info Locations Settings Pricing Gallery Itinerary FAQs Niagara …" at bounding box center [297, 194] width 540 height 618
paste input "Scenic Niagara Parkway drive and Whirlpool view"
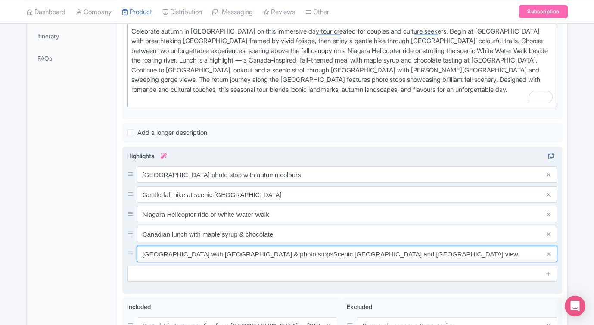
drag, startPoint x: 332, startPoint y: 256, endPoint x: 138, endPoint y: 253, distance: 194.3
click at [137, 183] on input "Scenic Niagara Parkway drive with Whirlpool Rapids & photo stopsScenic Niagara …" at bounding box center [347, 174] width 420 height 16
type input "Scenic Niagara Parkway drive and Whirlpool view"
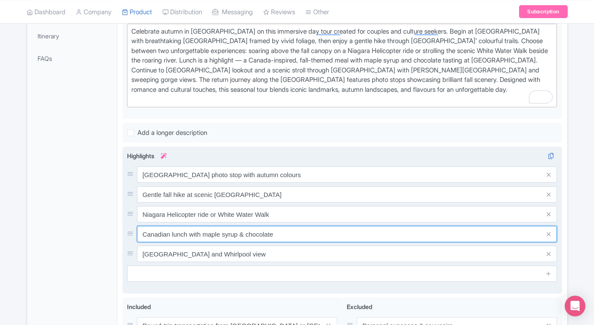
click at [337, 183] on input "Canadian lunch with maple syrup & chocolate" at bounding box center [347, 174] width 420 height 16
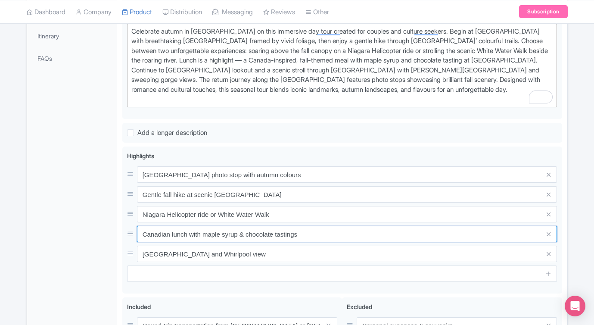
type input "Canadian lunch with maple syrup & chocolate tastings"
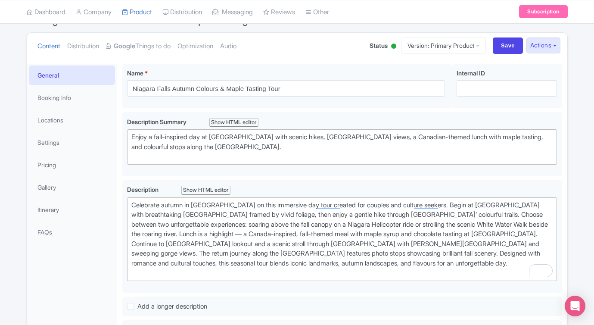
scroll to position [0, 0]
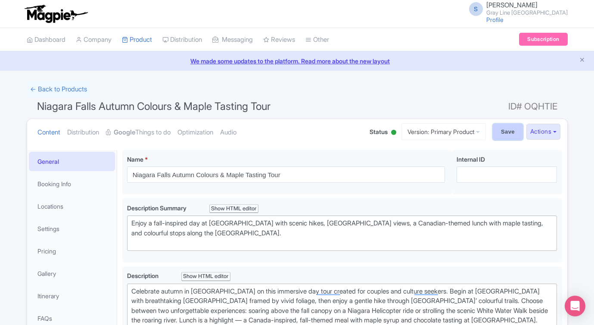
click at [503, 131] on input "Save" at bounding box center [508, 132] width 30 height 16
type input "Saving..."
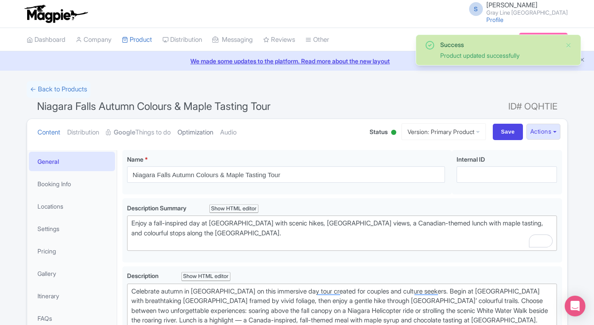
click at [213, 128] on link "Optimization" at bounding box center [195, 132] width 36 height 27
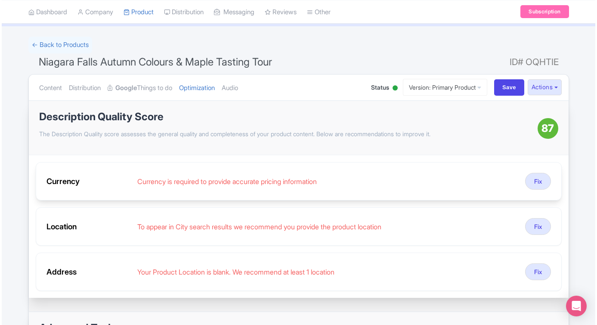
scroll to position [62, 0]
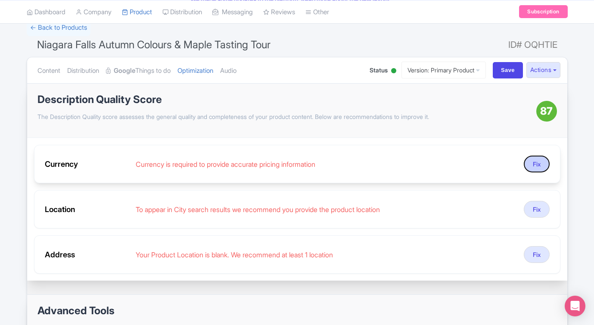
click at [527, 164] on button "Fix" at bounding box center [537, 163] width 26 height 17
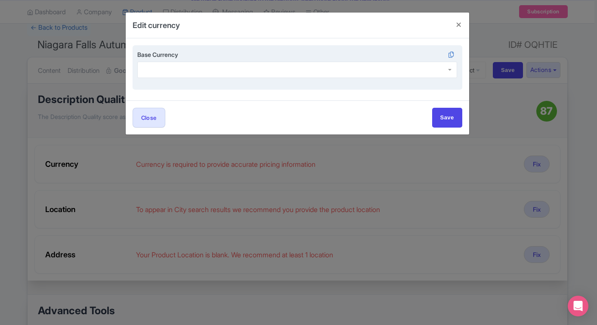
click at [283, 75] on div at bounding box center [297, 70] width 320 height 16
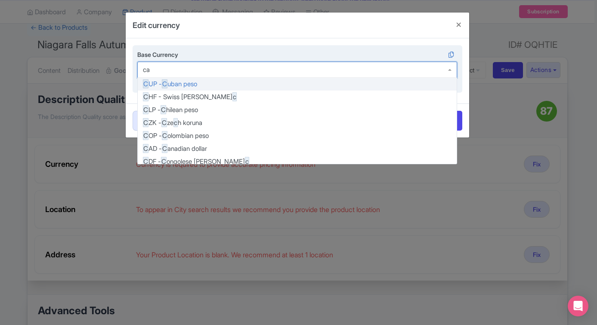
type input "cad"
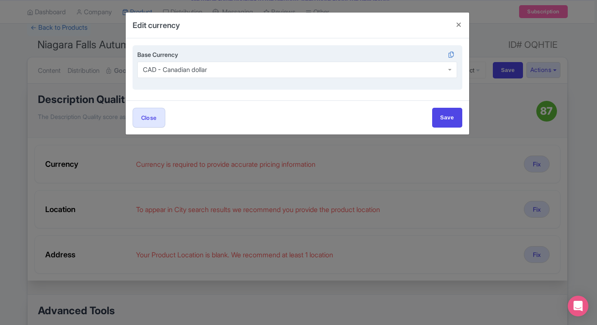
scroll to position [0, 0]
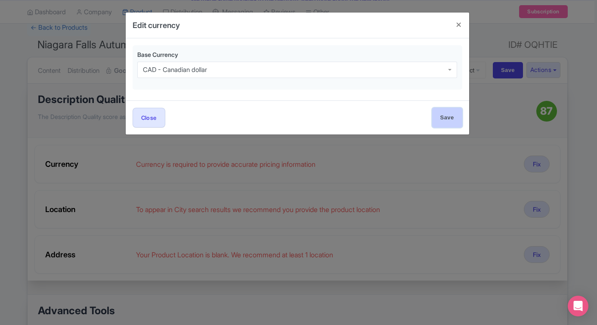
click at [441, 124] on input "Save" at bounding box center [447, 117] width 30 height 19
type input "Save"
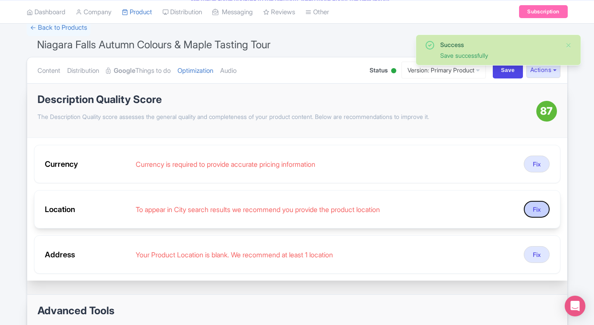
click at [531, 208] on button "Fix" at bounding box center [537, 209] width 26 height 17
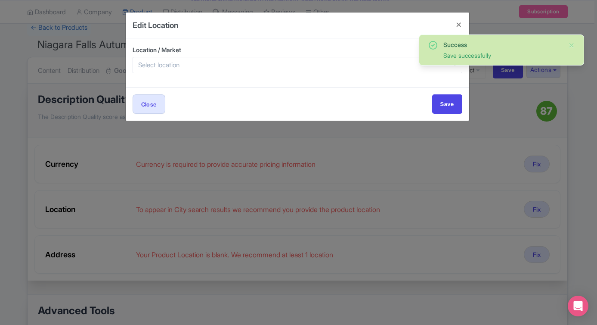
click at [231, 67] on div at bounding box center [298, 65] width 330 height 16
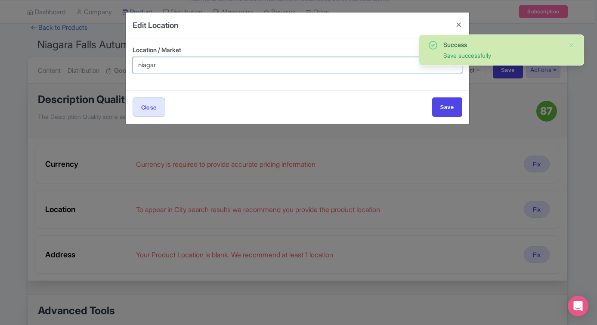
type input "niagara"
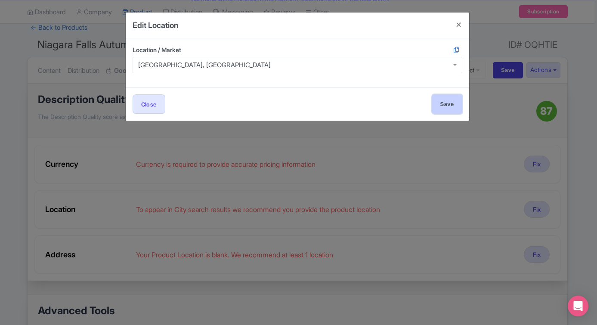
click at [451, 106] on input "Save" at bounding box center [447, 103] width 30 height 19
type input "Save"
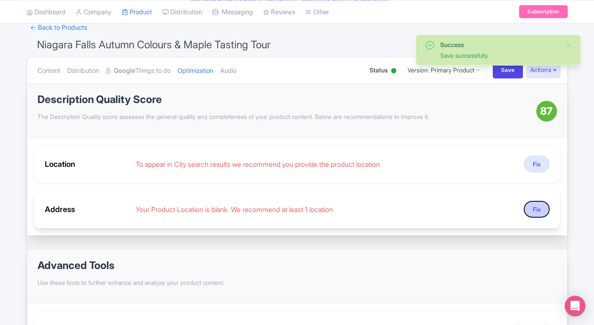
click at [532, 213] on button "Fix" at bounding box center [537, 209] width 26 height 17
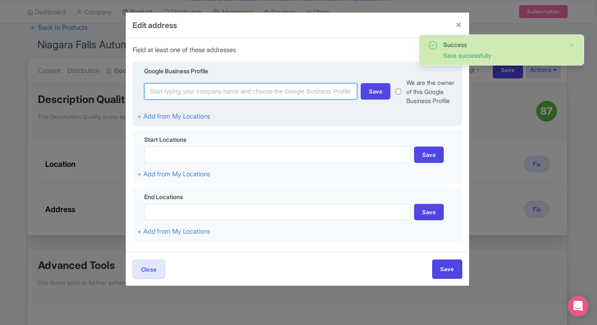
click at [230, 93] on input at bounding box center [251, 91] width 214 height 16
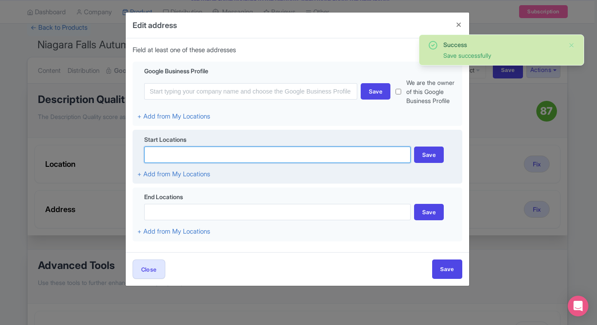
click at [207, 158] on input at bounding box center [277, 154] width 267 height 16
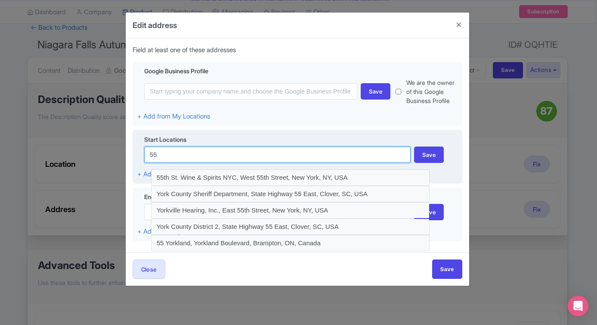
type input "5"
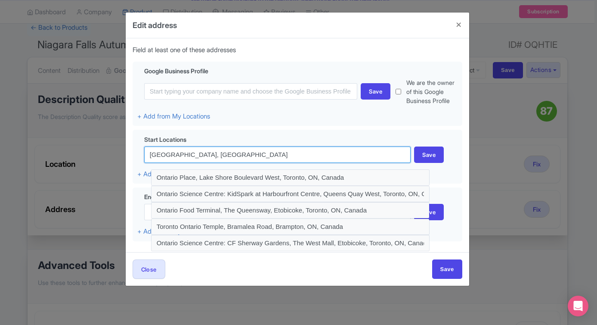
drag, startPoint x: 216, startPoint y: 157, endPoint x: 80, endPoint y: 149, distance: 136.8
click at [80, 149] on div "Edit address Field at least one of these addresses Google Business Profile Save…" at bounding box center [298, 162] width 597 height 325
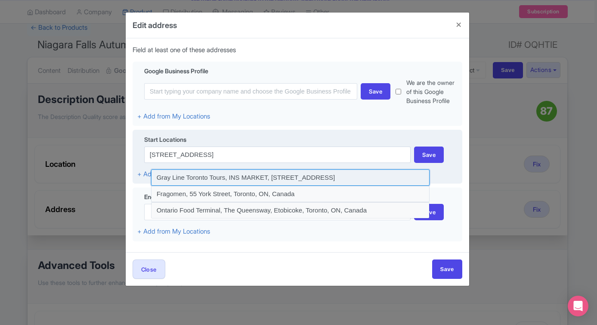
click at [259, 177] on input at bounding box center [290, 177] width 279 height 16
type input "Gray Line Toronto Tours, INS MARKET, 55 York Street, Toronto, ON, Canada"
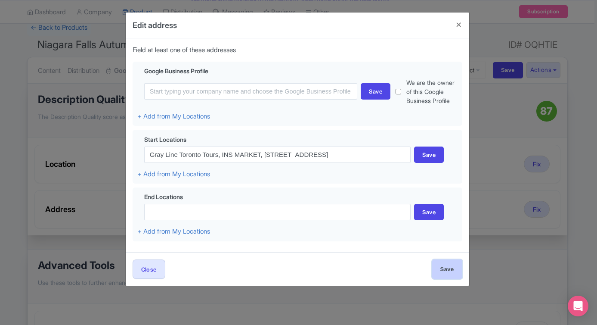
click at [453, 270] on input "Save" at bounding box center [447, 268] width 30 height 19
type input "Save"
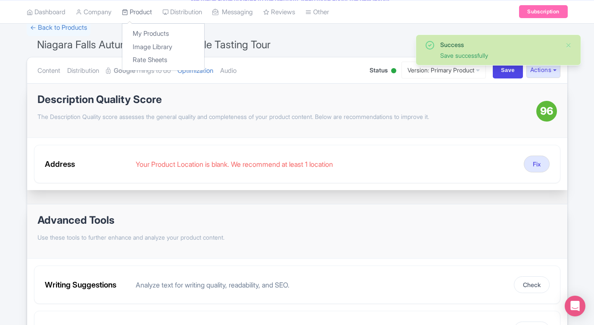
click at [135, 12] on link "Product" at bounding box center [137, 12] width 30 height 24
click at [138, 28] on link "My Products" at bounding box center [163, 33] width 82 height 13
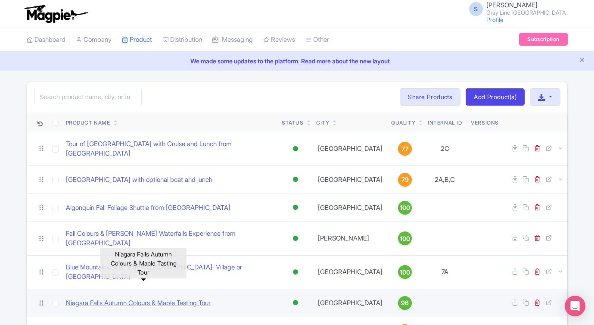
click at [152, 298] on link "Niagara Falls Autumn Colours & Maple Tasting Tour" at bounding box center [138, 303] width 145 height 10
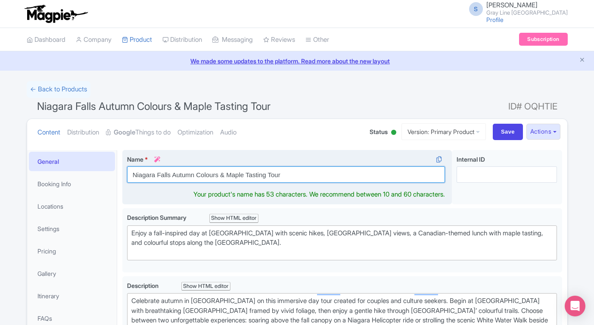
click at [295, 172] on input "Niagara Falls Autumn Colours & Maple Tasting Tour" at bounding box center [286, 174] width 318 height 16
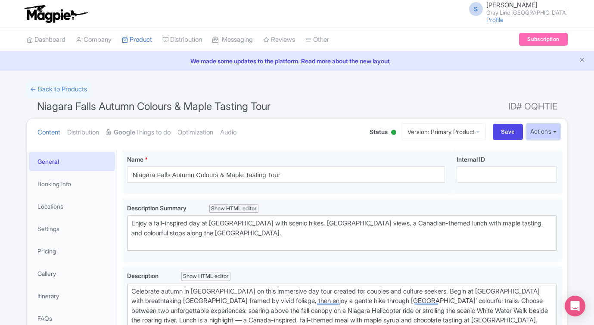
click at [544, 131] on button "Actions" at bounding box center [543, 132] width 34 height 16
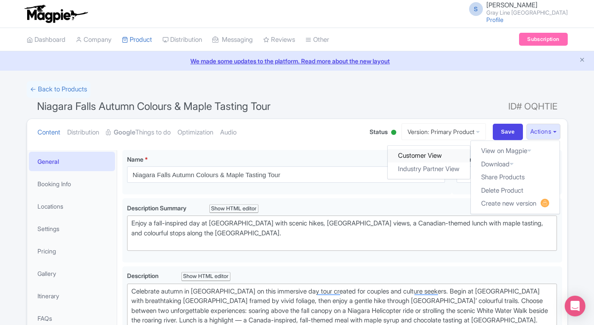
click at [435, 154] on link "Customer View" at bounding box center [429, 155] width 82 height 13
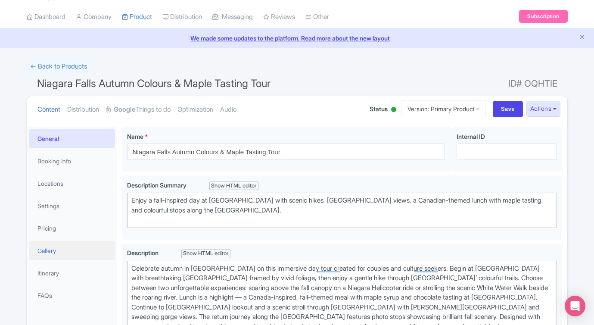
scroll to position [24, 0]
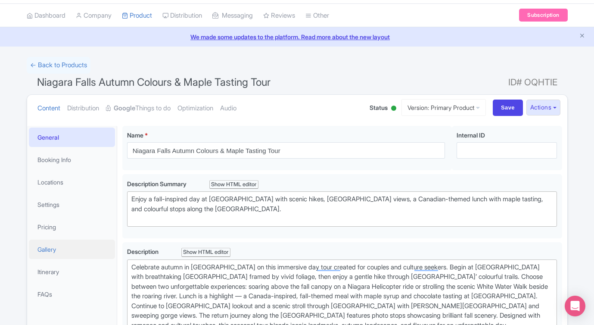
click at [60, 251] on link "Gallery" at bounding box center [72, 248] width 86 height 19
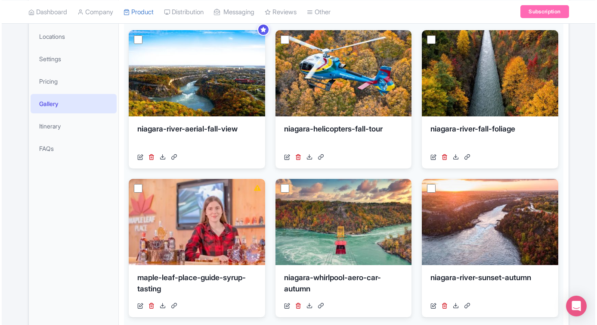
scroll to position [194, 0]
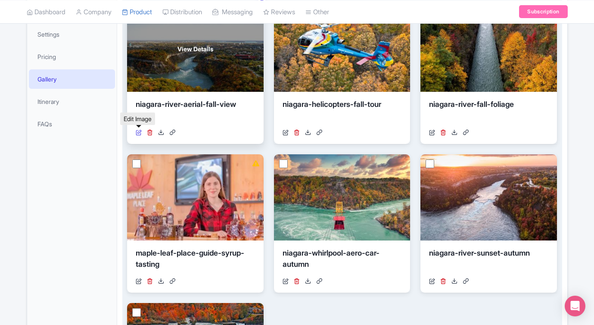
click at [139, 131] on icon at bounding box center [139, 132] width 6 height 6
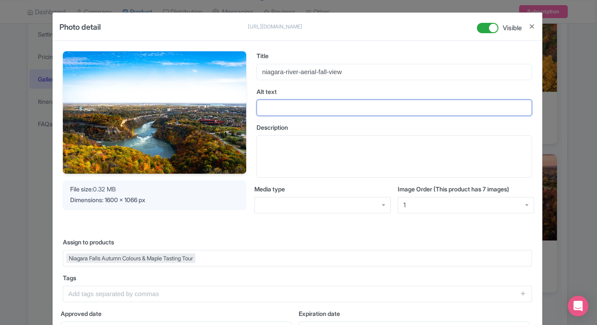
click at [379, 107] on input "Alt text" at bounding box center [395, 107] width 276 height 16
paste input "Aerial view of Niagara River winding through autumn trees"
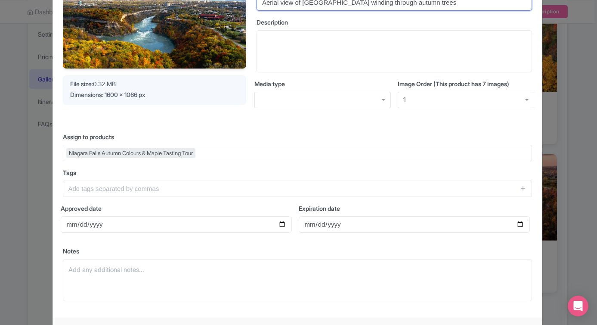
scroll to position [158, 0]
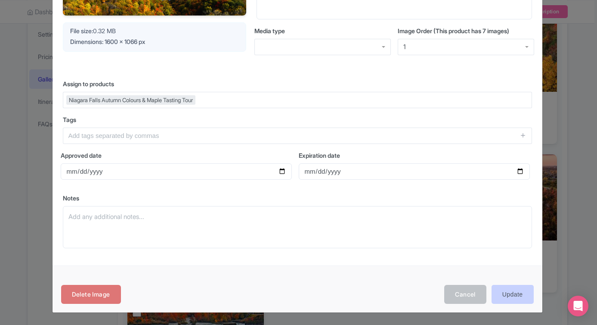
type input "Aerial view of Niagara River winding through autumn trees"
click at [504, 292] on input "Update" at bounding box center [513, 294] width 42 height 19
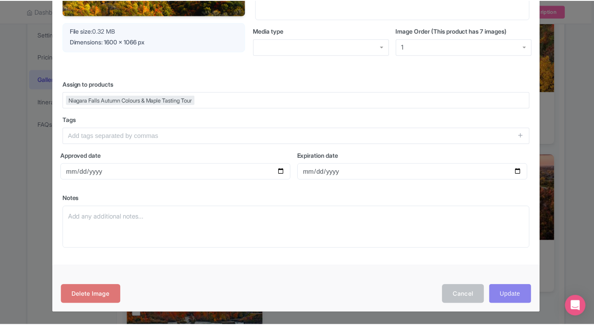
scroll to position [0, 0]
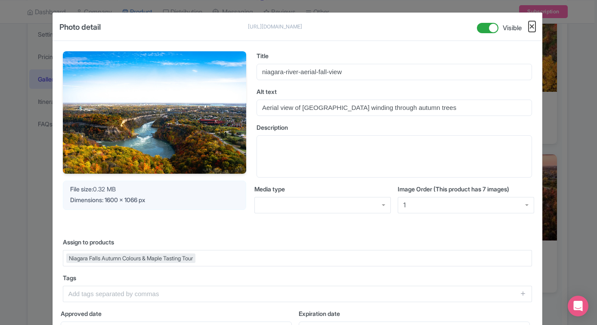
click at [531, 25] on button "Close" at bounding box center [532, 26] width 7 height 11
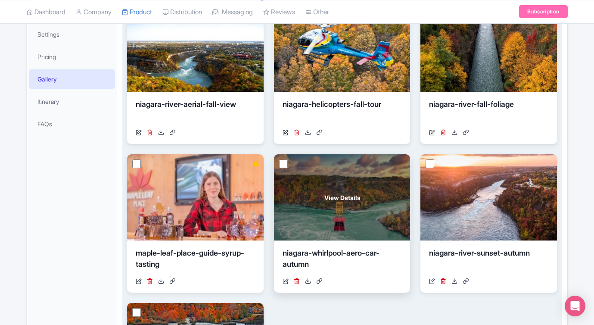
scroll to position [208, 0]
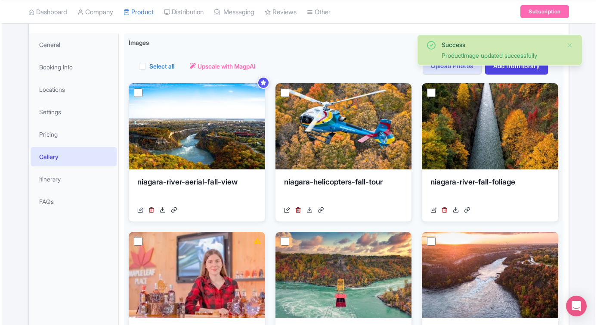
scroll to position [127, 0]
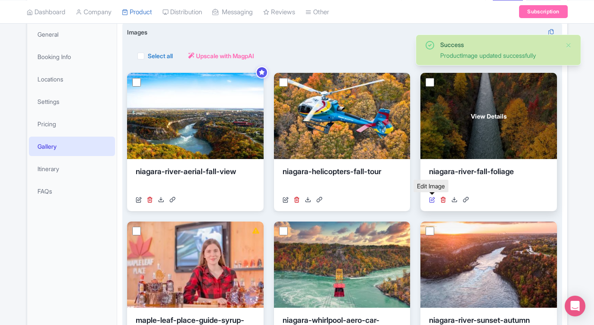
click at [432, 200] on icon at bounding box center [432, 199] width 6 height 6
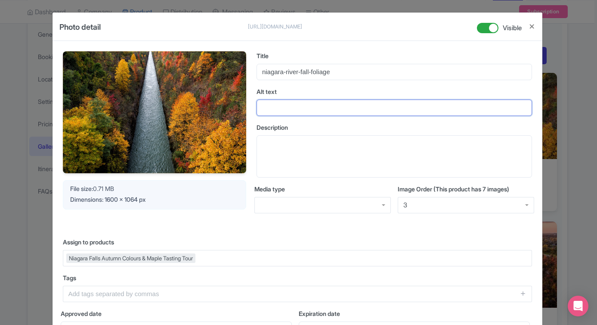
click at [295, 112] on input "Alt text" at bounding box center [395, 107] width 276 height 16
paste input "Niagara River shoreline lined with bright fall foliage"
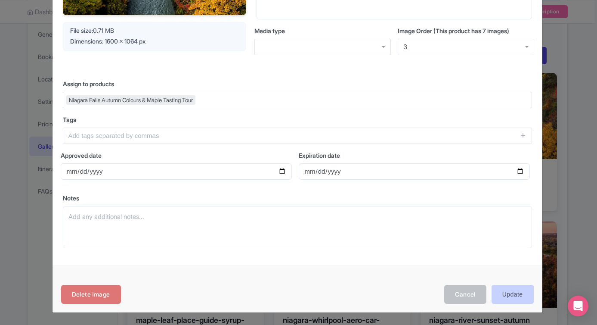
type input "Niagara River shoreline lined with bright fall foliage"
click at [515, 297] on input "Update" at bounding box center [513, 294] width 42 height 19
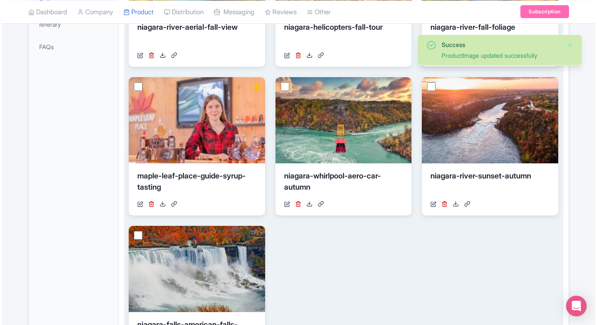
scroll to position [292, 0]
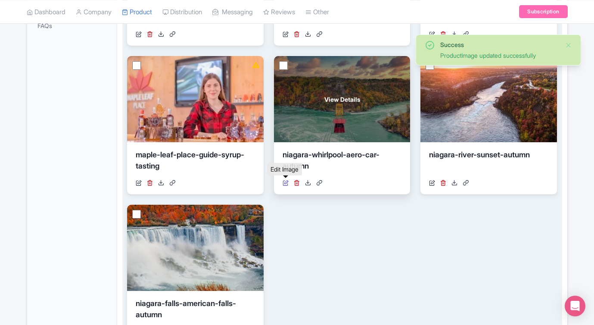
click at [285, 183] on icon at bounding box center [286, 183] width 6 height 6
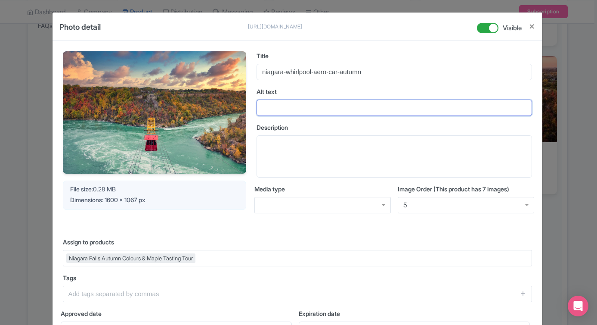
click at [300, 110] on input "Alt text" at bounding box center [395, 107] width 276 height 16
paste input "Whirlpool Aero Car crossing [GEOGRAPHIC_DATA] in autumn"
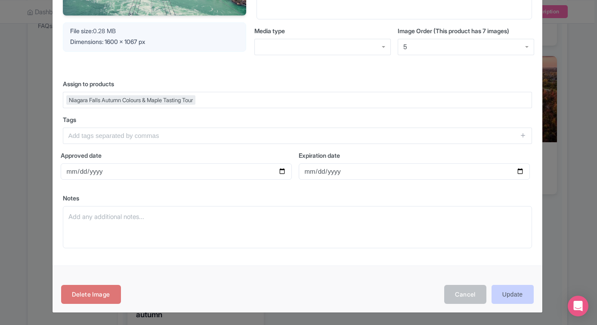
type input "Whirlpool Aero Car crossing [GEOGRAPHIC_DATA] in autumn"
click at [515, 293] on input "Update" at bounding box center [513, 294] width 42 height 19
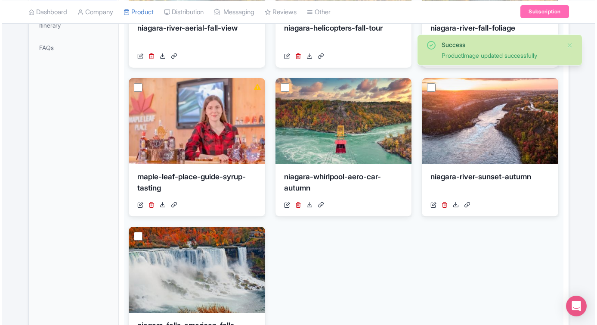
scroll to position [273, 0]
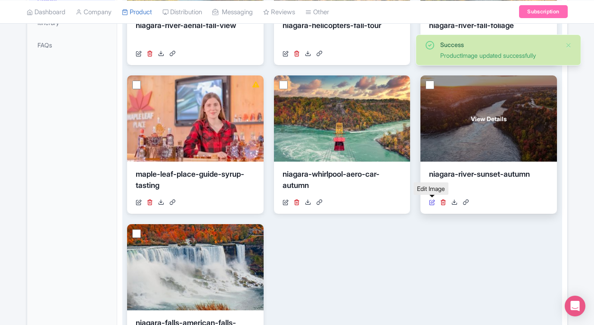
click at [431, 201] on icon at bounding box center [432, 202] width 6 height 6
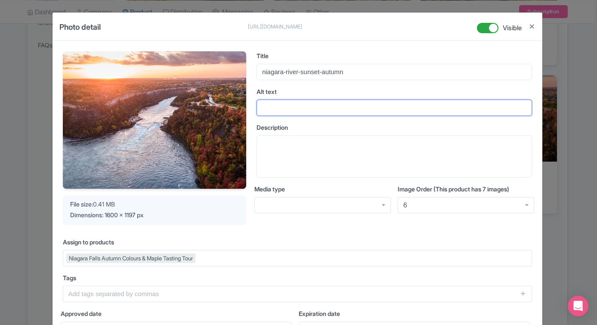
click at [292, 104] on input "Alt text" at bounding box center [395, 107] width 276 height 16
paste input "Sunset over the Niagara River with autumn colors along the gorge"
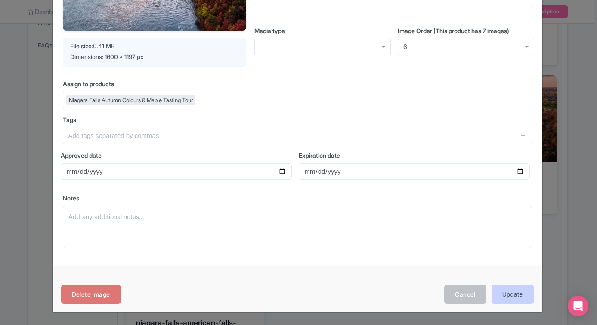
type input "Sunset over the Niagara River with autumn colors along the gorge"
click at [514, 293] on input "Update" at bounding box center [513, 294] width 42 height 19
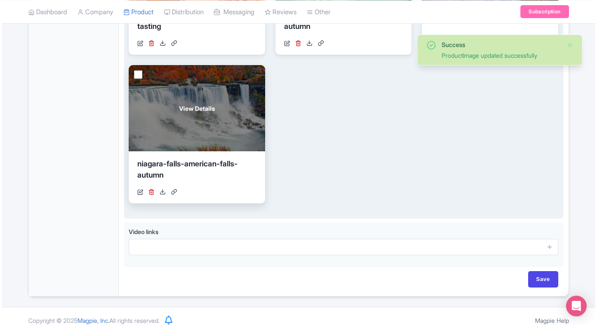
scroll to position [441, 0]
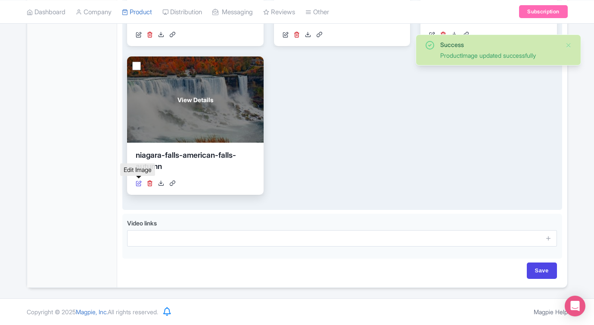
click at [139, 182] on icon at bounding box center [139, 183] width 6 height 6
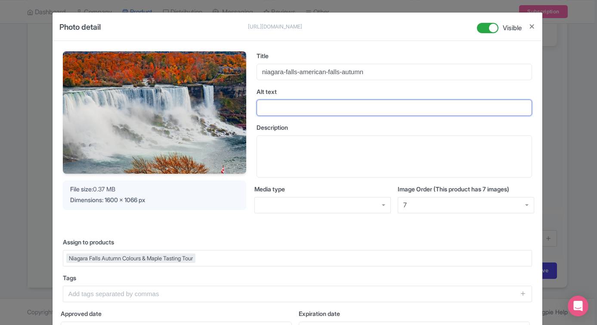
click at [308, 113] on input "Alt text" at bounding box center [395, 107] width 276 height 16
paste input "American Falls at Niagara Falls framed by vibrant autumn foliage"
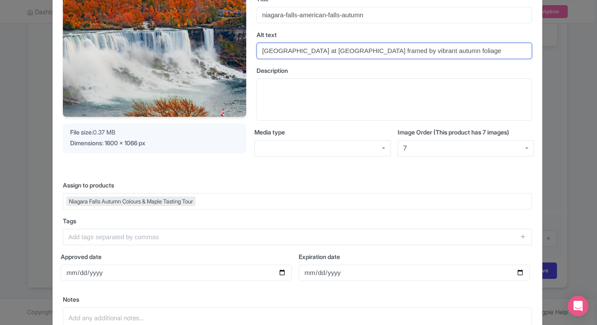
scroll to position [158, 0]
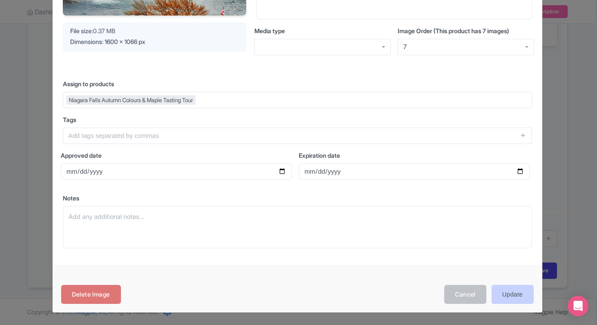
type input "American Falls at Niagara Falls framed by vibrant autumn foliage"
click at [502, 295] on input "Update" at bounding box center [513, 294] width 42 height 19
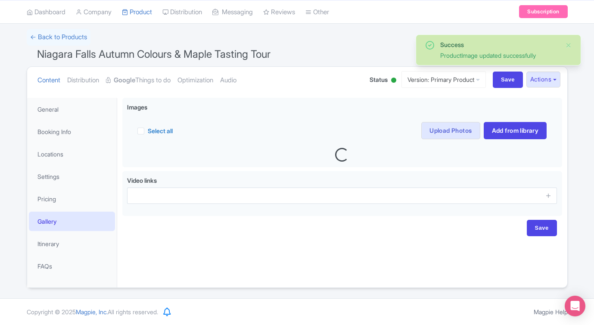
scroll to position [53, 0]
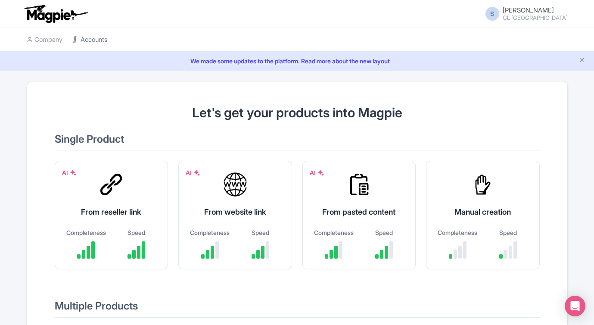
click at [91, 41] on link "Accounts" at bounding box center [90, 40] width 34 height 24
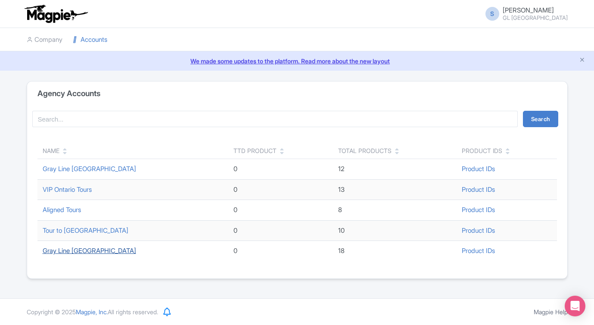
click at [68, 252] on link "Gray Line [GEOGRAPHIC_DATA]" at bounding box center [89, 250] width 93 height 8
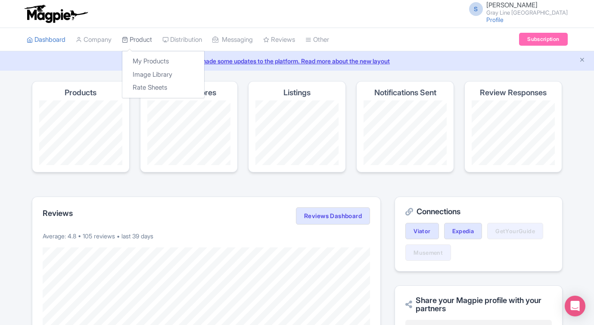
click at [144, 37] on link "Product" at bounding box center [137, 40] width 30 height 24
click at [146, 63] on link "My Products" at bounding box center [163, 61] width 82 height 13
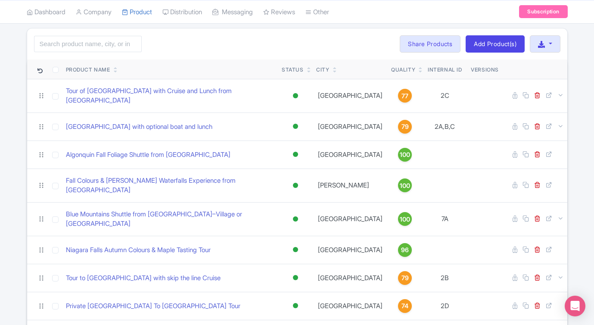
scroll to position [56, 0]
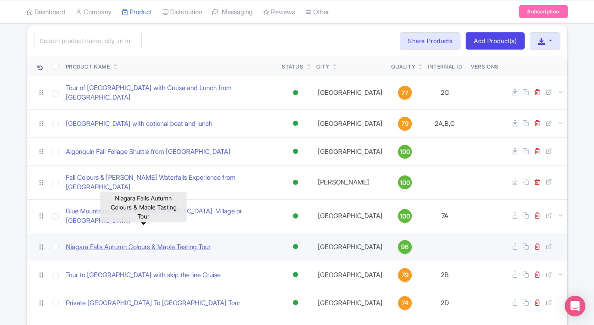
click at [169, 242] on link "Niagara Falls Autumn Colours & Maple Tasting Tour" at bounding box center [138, 247] width 145 height 10
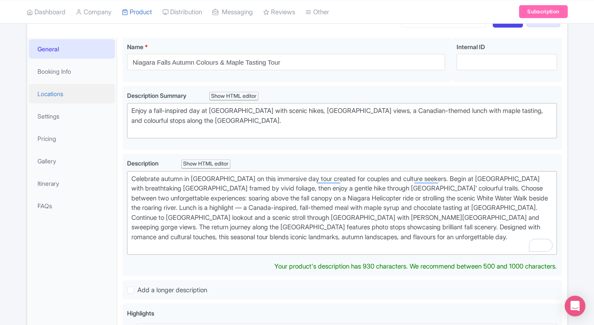
scroll to position [86, 0]
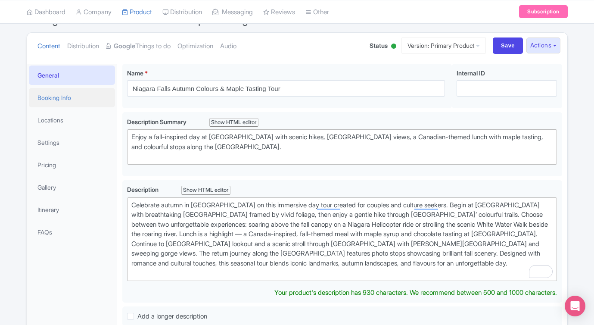
click at [53, 93] on link "Booking Info" at bounding box center [72, 97] width 86 height 19
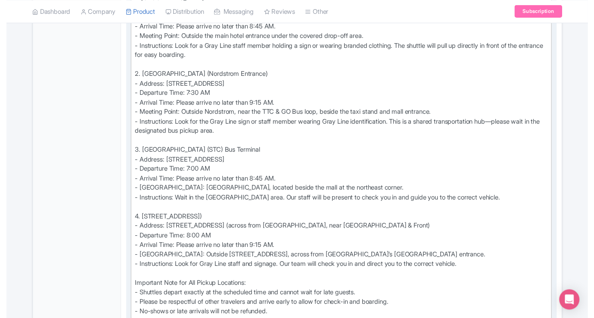
scroll to position [370, 0]
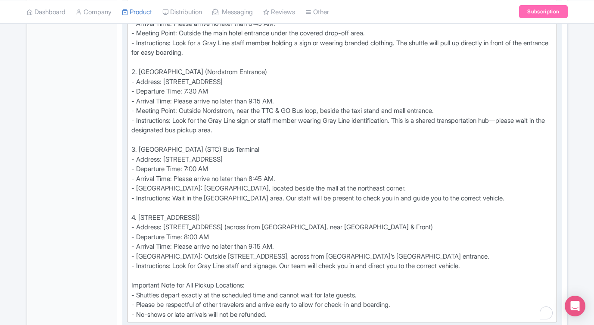
click at [270, 246] on div "Show digital or printed ticket when boarding Pickup Location Instructions: 1. A…" at bounding box center [342, 135] width 422 height 368
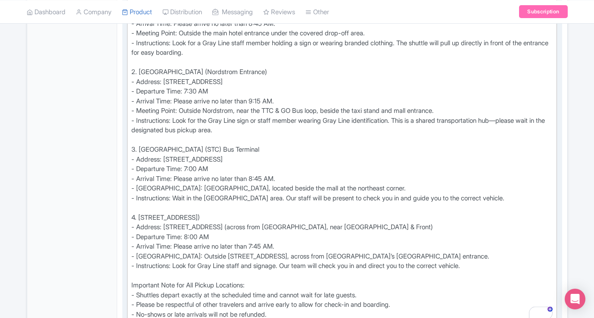
click at [260, 175] on div "Show digital or printed ticket when boarding Pickup Location Instructions: 1. A…" at bounding box center [342, 135] width 422 height 368
drag, startPoint x: 269, startPoint y: 101, endPoint x: 256, endPoint y: 100, distance: 12.9
click at [256, 100] on div "Show digital or printed ticket when boarding Pickup Location Instructions: 1. A…" at bounding box center [342, 135] width 422 height 368
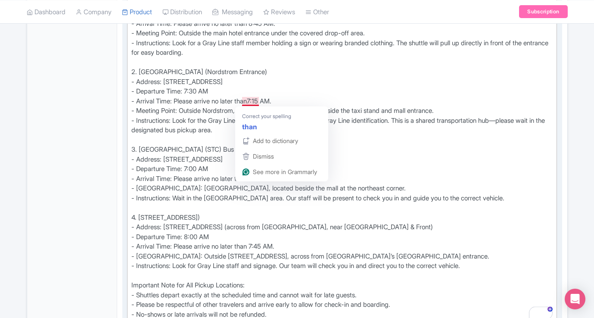
click at [255, 99] on div "Show digital or printed ticket when boarding Pickup Location Instructions: 1. A…" at bounding box center [342, 135] width 422 height 368
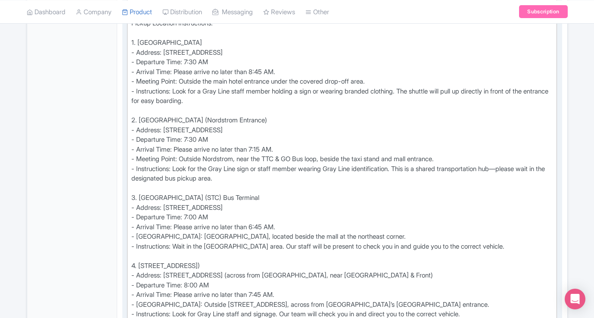
scroll to position [320, 0]
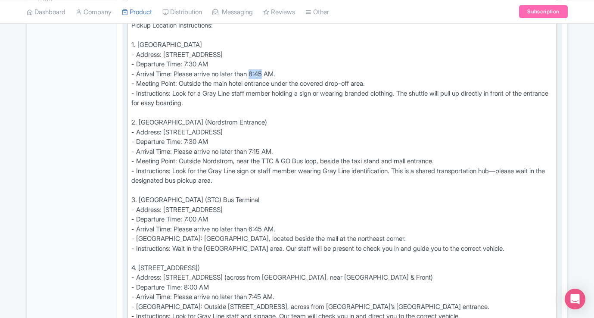
drag, startPoint x: 272, startPoint y: 71, endPoint x: 258, endPoint y: 71, distance: 13.8
click at [258, 71] on div "Show digital or printed ticket when boarding Pickup Location Instructions: 1. A…" at bounding box center [342, 185] width 422 height 368
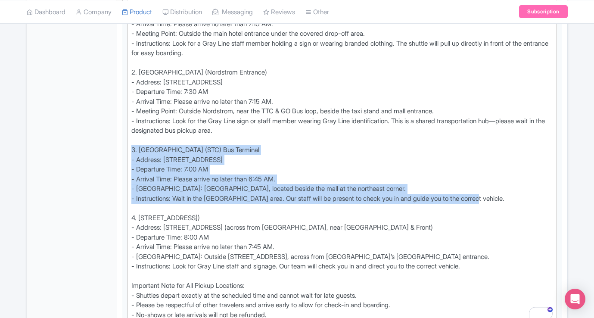
drag, startPoint x: 486, startPoint y: 199, endPoint x: 118, endPoint y: 154, distance: 370.5
click at [118, 154] on div "Niagara Falls Autumn Colours & Maple Tasting Tour Name * i Niagara Falls Autumn…" at bounding box center [342, 315] width 450 height 1081
copy div "3. Scarborough Town Centre (STC) Bus Terminal - Address: 300 Borough Dr, Scarbo…"
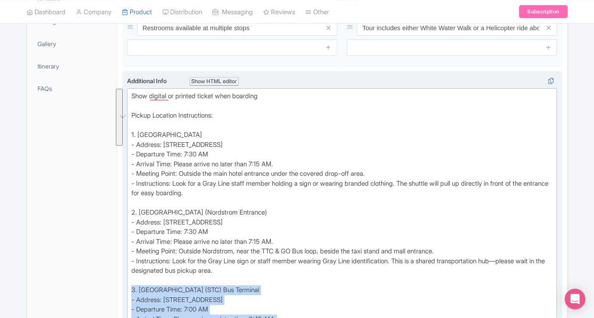
scroll to position [217, 0]
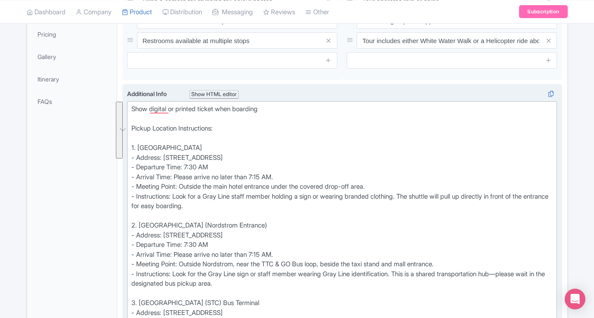
click at [236, 126] on div "Show digital or printed ticket when boarding Pickup Location Instructions: 1. A…" at bounding box center [342, 288] width 422 height 368
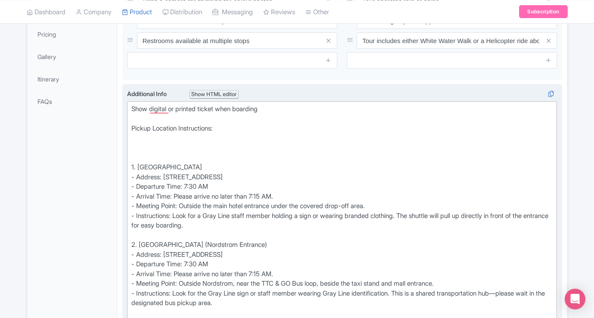
paste trix-editor "3. Scarborough Town Centre (STC) Bus Terminal<br>- Address: 300 Borough Dr, Sca…"
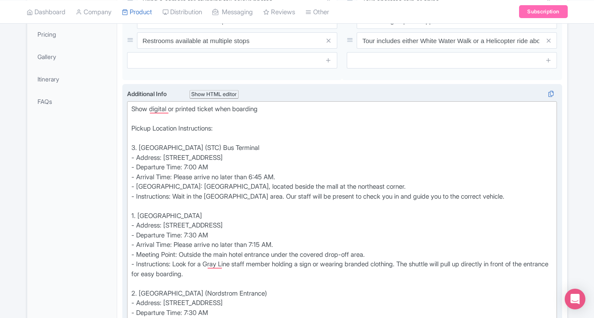
click at [136, 144] on div "Show digital or printed ticket when boarding Pickup Location Instructions: 3. S…" at bounding box center [342, 322] width 422 height 436
click at [134, 212] on div "Show digital or printed ticket when boarding Pickup Location Instructions: 1. S…" at bounding box center [342, 322] width 422 height 436
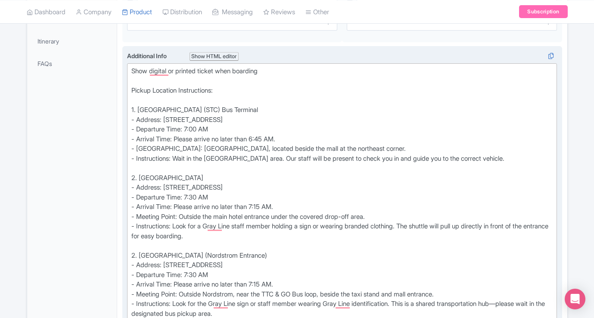
scroll to position [264, 0]
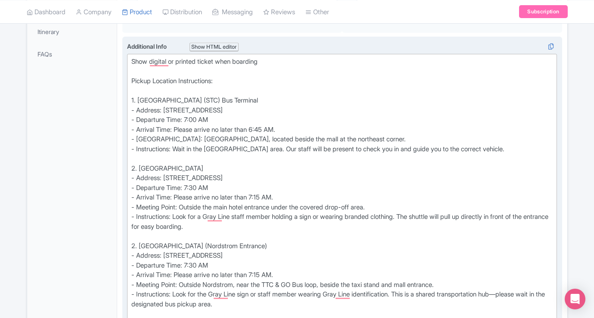
click at [134, 245] on div "Show digital or printed ticket when boarding Pickup Location Instructions: 1. S…" at bounding box center [342, 275] width 422 height 436
type trix-editor "<div>Show digital or printed ticket when boarding<br><br>Pickup Location Instru…"
click at [251, 229] on div "Show digital or printed ticket when boarding Pickup Location Instructions: 1. S…" at bounding box center [342, 275] width 422 height 436
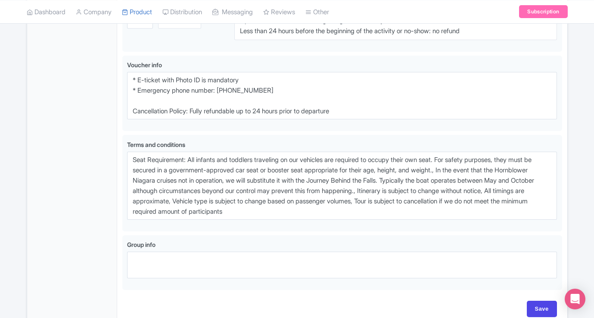
scroll to position [1012, 0]
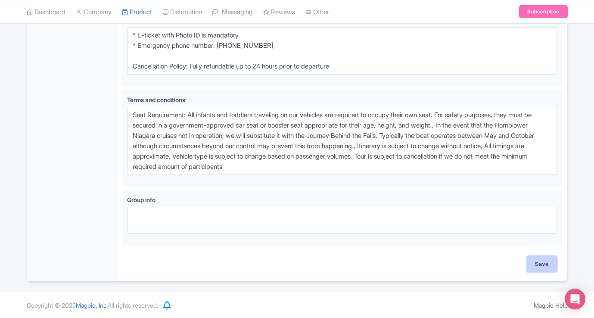
click at [539, 264] on input "Save" at bounding box center [542, 264] width 30 height 16
type input "Saving..."
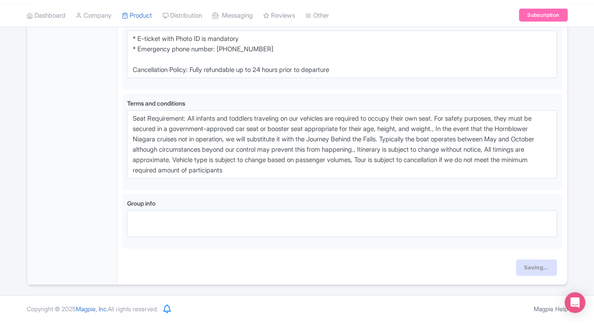
scroll to position [1005, 0]
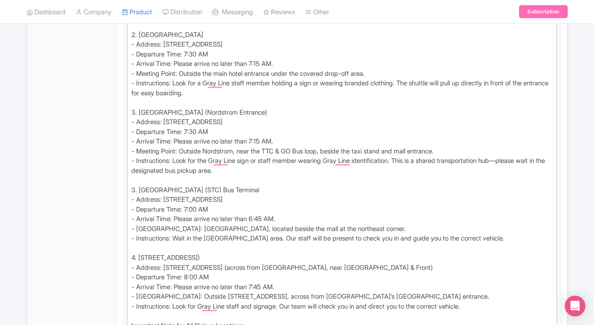
scroll to position [399, 0]
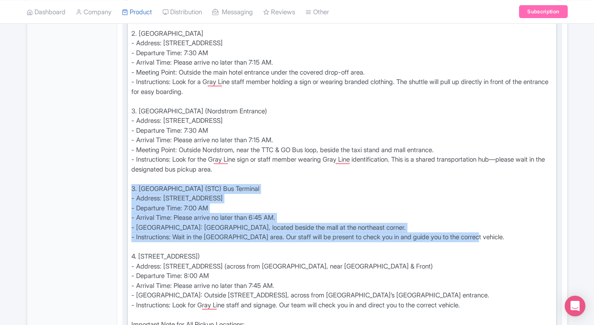
drag, startPoint x: 493, startPoint y: 236, endPoint x: 124, endPoint y: 189, distance: 372.1
click at [124, 189] on div "Dress warmly in layers for crisp fall weather Wear comfortable shoes for light …" at bounding box center [342, 320] width 450 height 1148
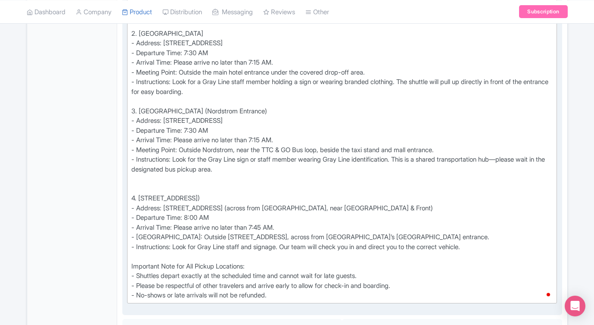
type trix-editor "<div>Show digital or printed ticket when boarding<br><br>Pickup Location Instru…"
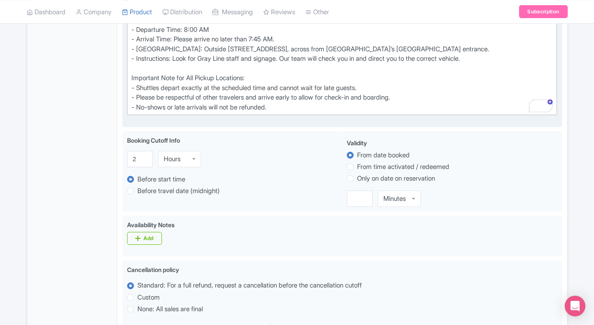
scroll to position [897, 0]
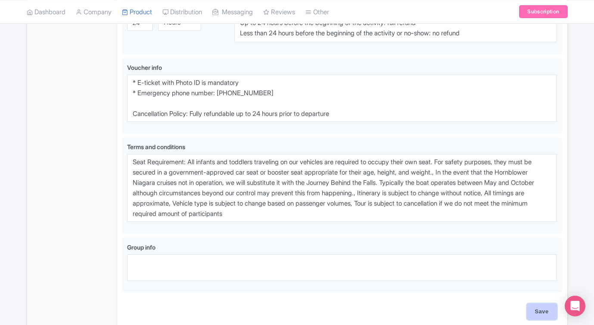
click at [536, 315] on input "Save" at bounding box center [542, 311] width 30 height 16
type input "Saving..."
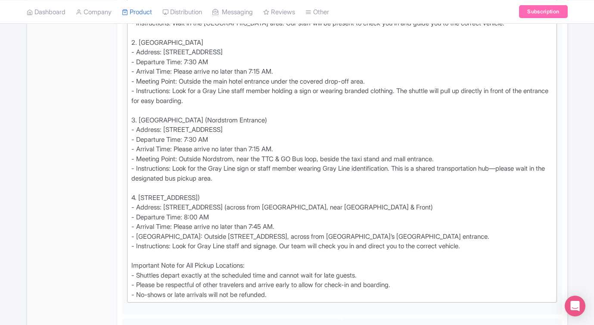
scroll to position [386, 0]
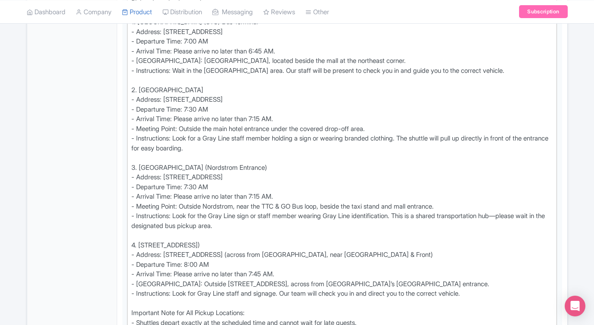
scroll to position [342, 0]
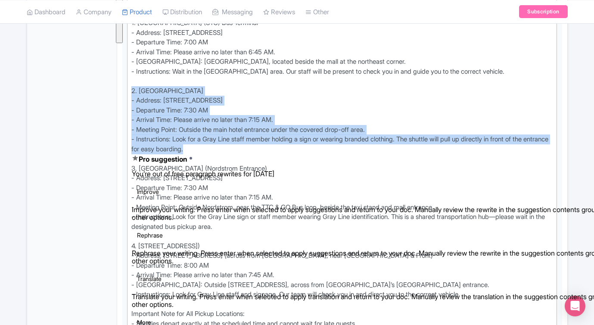
drag, startPoint x: 221, startPoint y: 149, endPoint x: 128, endPoint y: 94, distance: 107.6
copy div "2. ALT Hotel Toronto Airport - Address: 6080 Viscount Rd, Mississauga, ON L4V 0…"
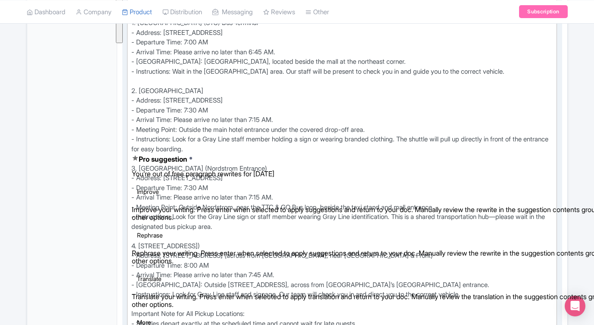
click at [278, 243] on div "Show digital or printed ticket when boarding Pickup Location Instructions: 1. S…" at bounding box center [342, 163] width 422 height 368
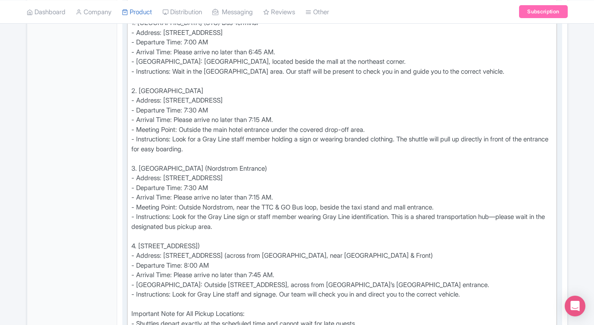
click at [270, 227] on div "Show digital or printed ticket when boarding Pickup Location Instructions: 1. S…" at bounding box center [342, 163] width 422 height 368
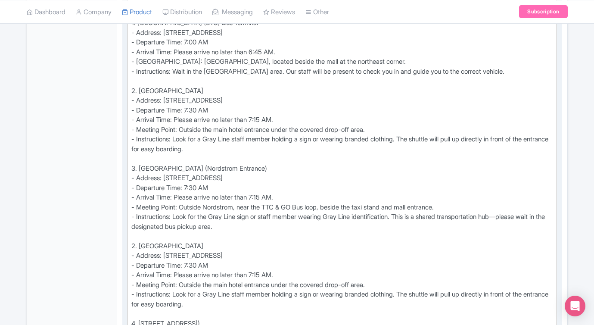
click at [134, 245] on div "Show digital or printed ticket when boarding Pickup Location Instructions: 1. S…" at bounding box center [342, 202] width 422 height 446
click at [134, 165] on div "Show digital or printed ticket when boarding Pickup Location Instructions: 1. S…" at bounding box center [342, 202] width 422 height 446
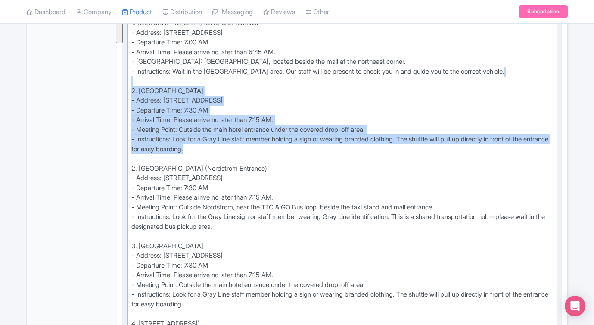
drag, startPoint x: 221, startPoint y: 152, endPoint x: 124, endPoint y: 79, distance: 120.8
click at [124, 79] on div "Additional Info Show HTML editor Bold Italic Strikethrough Link Heading Quote C…" at bounding box center [342, 199] width 440 height 481
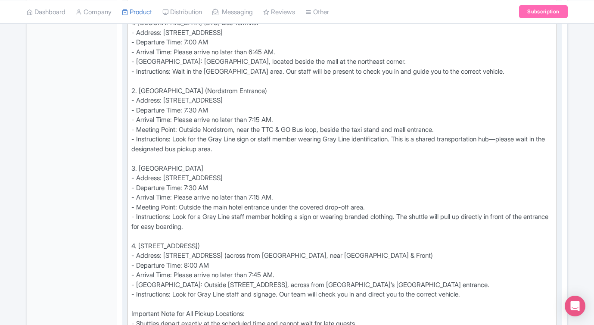
type trix-editor "<div>Show digital or printed ticket when boarding<br><br>Pickup Location Instru…"
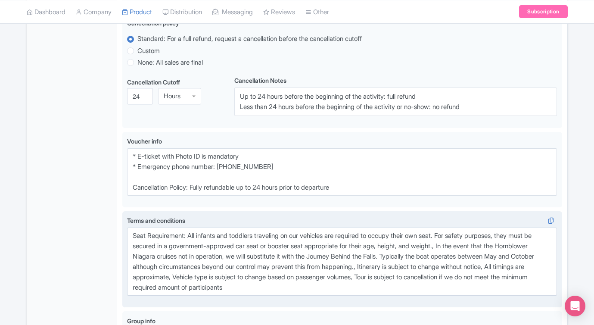
scroll to position [938, 0]
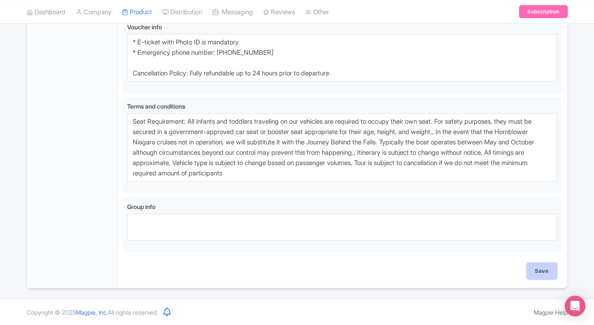
click at [536, 271] on input "Save" at bounding box center [542, 271] width 30 height 16
type input "Saving..."
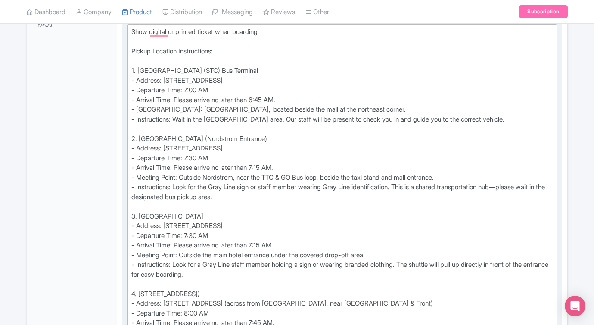
scroll to position [295, 0]
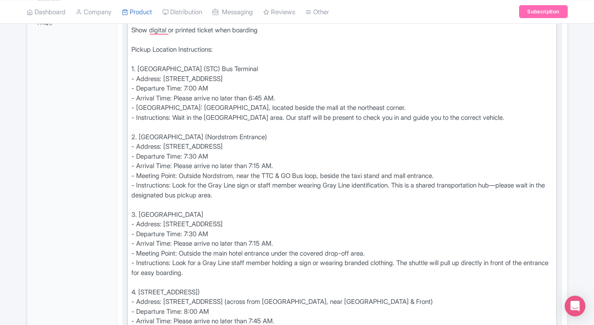
click at [239, 210] on div "Show digital or printed ticket when boarding Pickup Location Instructions: 1. […" at bounding box center [342, 209] width 422 height 368
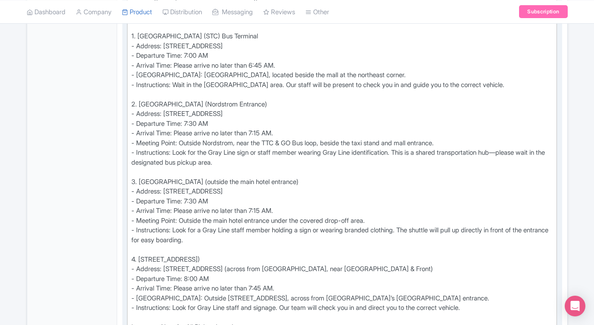
scroll to position [331, 0]
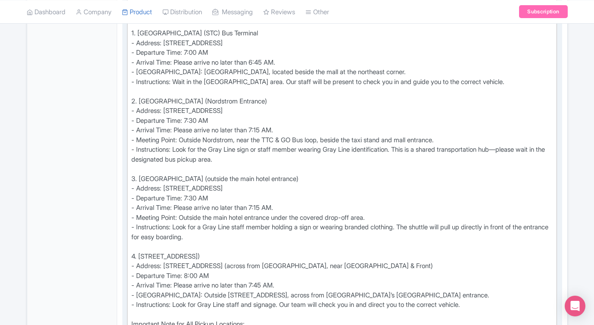
click at [261, 255] on div "Show digital or printed ticket when boarding Pickup Location Instructions: 1. […" at bounding box center [342, 174] width 422 height 368
click at [243, 255] on div "Show digital or printed ticket when boarding Pickup Location Instructions: 1. […" at bounding box center [342, 174] width 422 height 368
type trix-editor "<div>Show digital or printed ticket when boarding<br><br>Pickup Location Instru…"
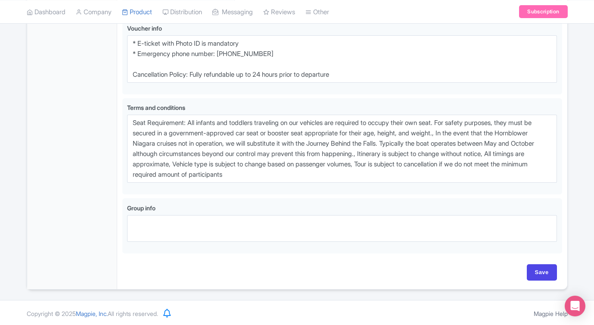
scroll to position [938, 0]
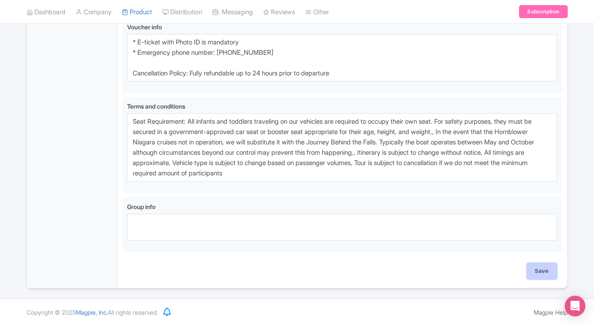
click at [536, 273] on input "Save" at bounding box center [542, 271] width 30 height 16
type input "Saving..."
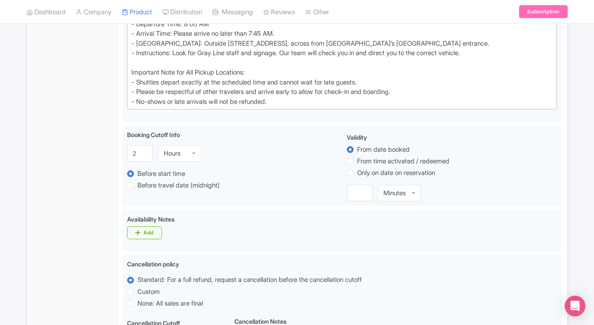
scroll to position [475, 0]
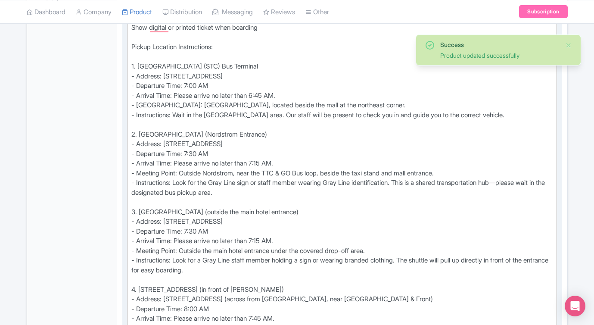
scroll to position [301, 0]
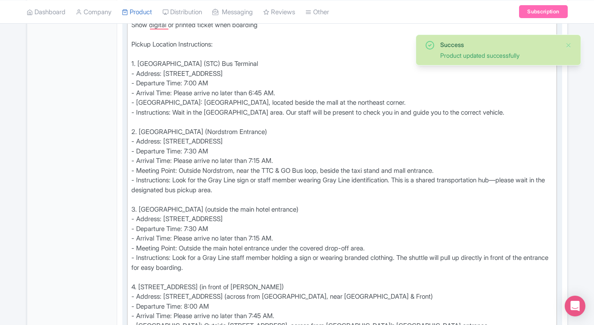
click at [239, 64] on div "Show digital or printed ticket when boarding Pickup Location Instructions: 1. […" at bounding box center [342, 204] width 422 height 368
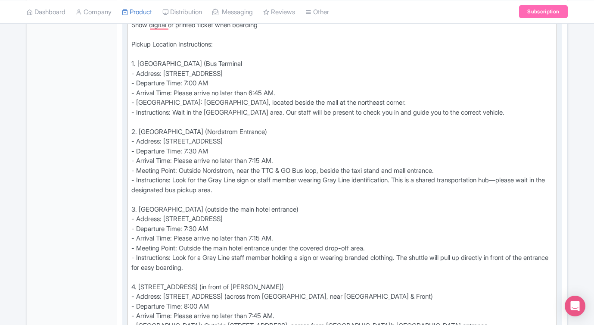
click at [269, 62] on div "Show digital or printed ticket when boarding Pickup Location Instructions: 1. […" at bounding box center [342, 204] width 422 height 368
type trix-editor "<lor>Ipsu dolorsi am consect adipis elit seddoeiu<te><in>Utlabo Etdolore Magnaa…"
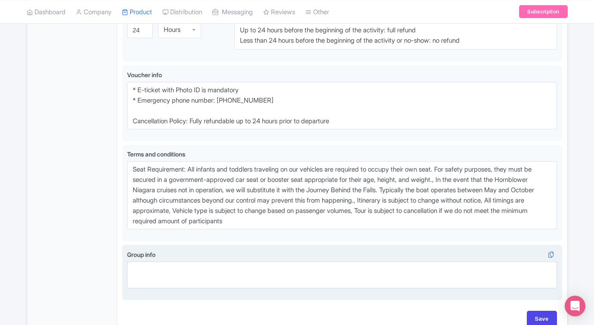
scroll to position [938, 0]
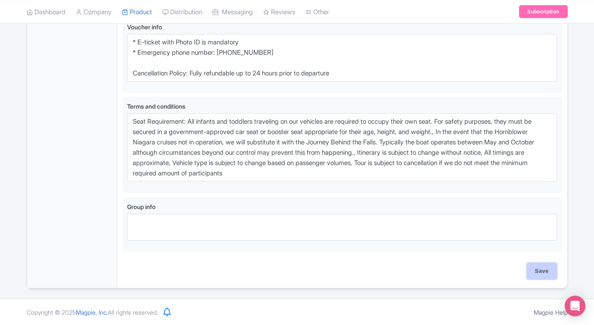
click at [528, 266] on input "Save" at bounding box center [542, 271] width 30 height 16
type input "Saving..."
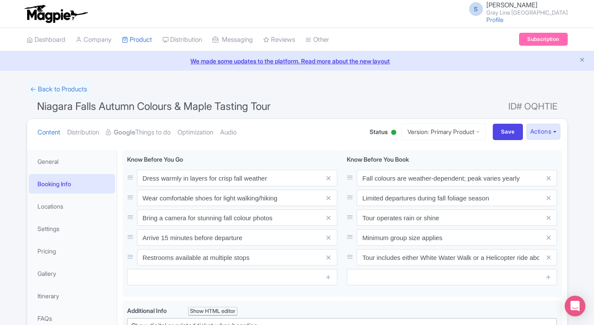
click at [59, 172] on li "Booking Info" at bounding box center [72, 183] width 90 height 23
click at [58, 164] on link "General" at bounding box center [72, 161] width 86 height 19
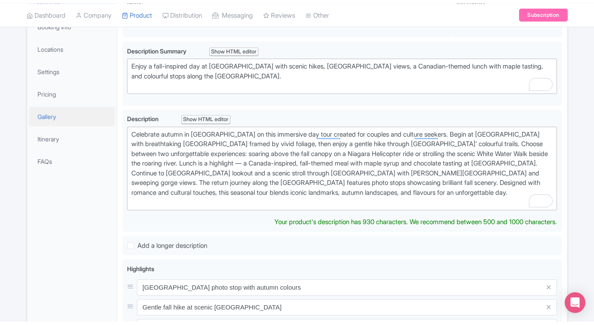
scroll to position [148, 0]
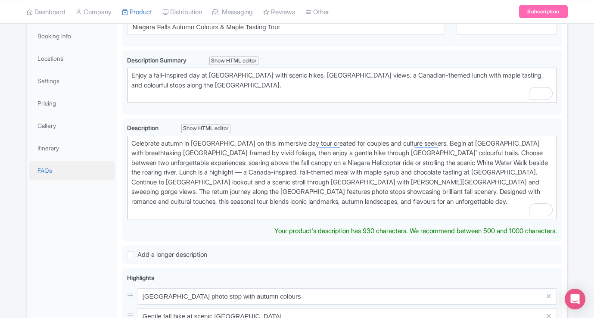
click at [48, 168] on link "FAQs" at bounding box center [72, 170] width 86 height 19
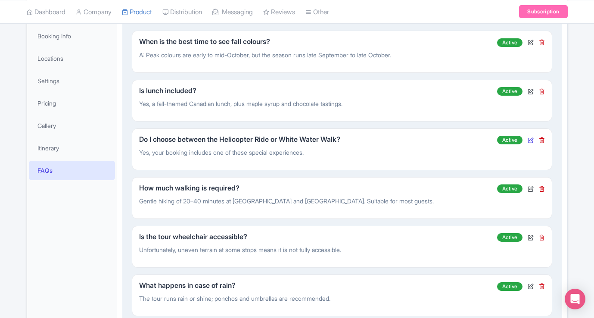
click at [530, 140] on icon at bounding box center [531, 140] width 6 height 6
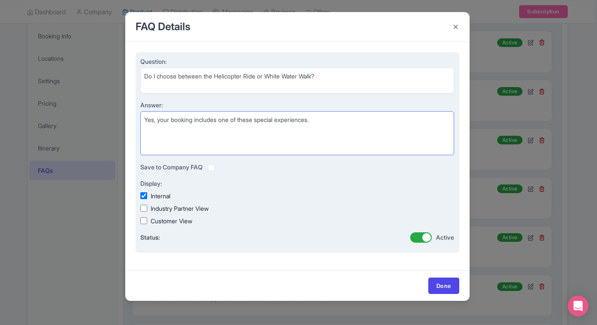
click at [347, 122] on textarea "Yes, your booking includes one of these special experiences." at bounding box center [297, 133] width 314 height 44
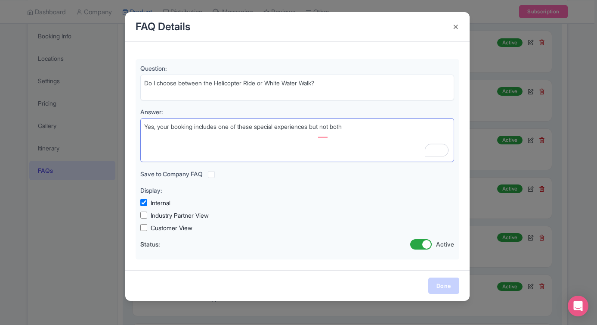
type textarea "Yes, your booking includes one of these special experiences but not both"
click at [446, 285] on link "Done" at bounding box center [444, 285] width 31 height 16
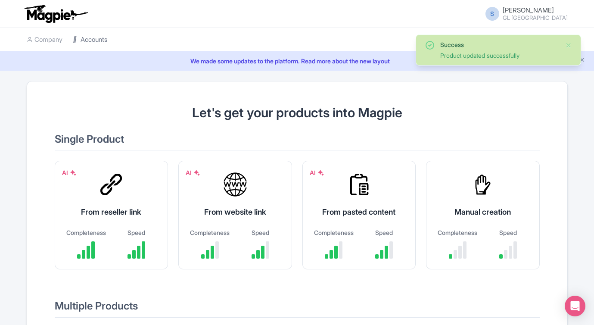
click at [104, 39] on link "Accounts" at bounding box center [90, 40] width 34 height 24
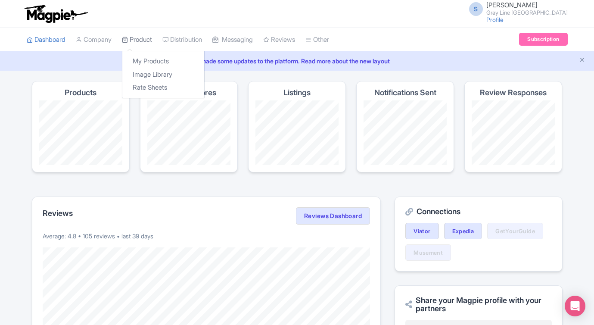
click at [140, 42] on link "Product" at bounding box center [137, 40] width 30 height 24
click at [146, 59] on link "My Products" at bounding box center [163, 61] width 82 height 13
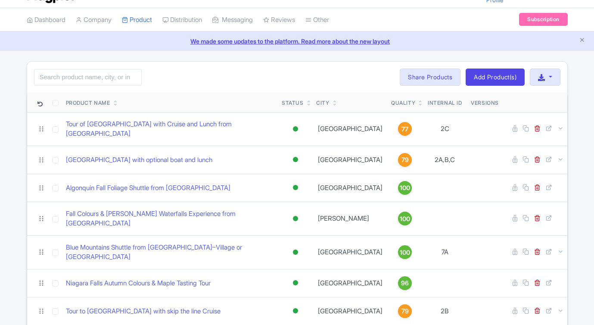
scroll to position [22, 0]
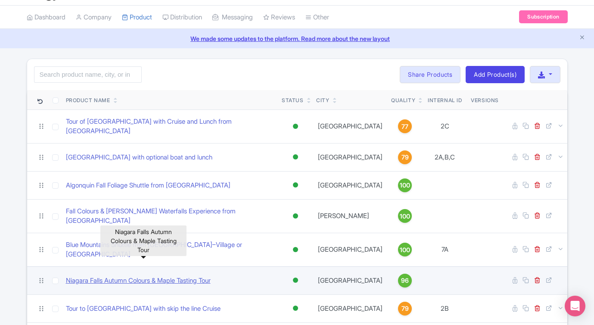
click at [171, 276] on link "Niagara Falls Autumn Colours & Maple Tasting Tour" at bounding box center [138, 281] width 145 height 10
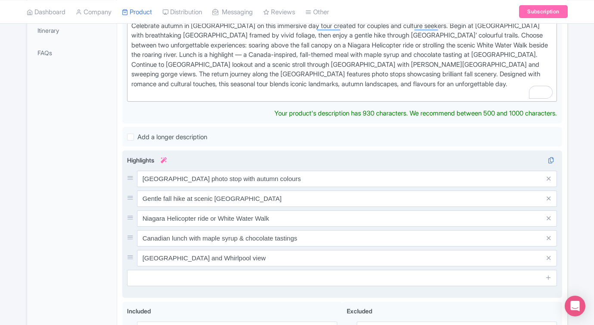
scroll to position [268, 0]
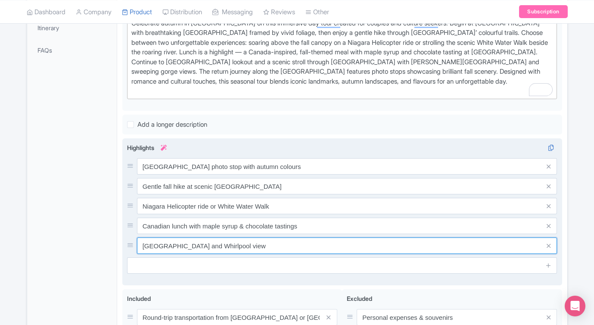
click at [300, 258] on div "Highlights i Horseshoe Falls photo stop with autumn colours Gentle fall hike at…" at bounding box center [342, 208] width 430 height 130
click at [244, 174] on input "Scenic Niagara Parkway drive and Whirlpool view" at bounding box center [347, 166] width 420 height 16
paste input "Queenston Heights Park & monument"
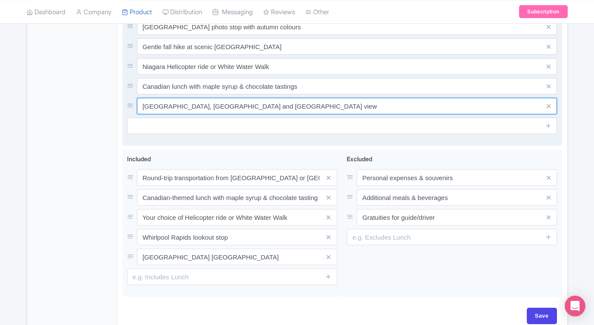
scroll to position [452, 0]
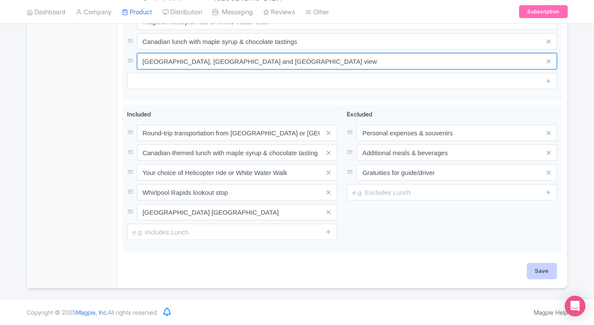
type input "[GEOGRAPHIC_DATA], [GEOGRAPHIC_DATA] and [GEOGRAPHIC_DATA] view"
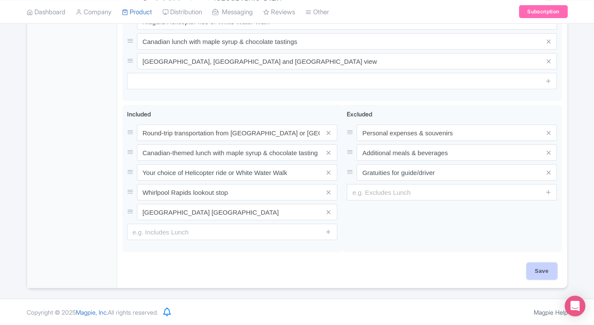
click at [545, 274] on input "Save" at bounding box center [542, 271] width 30 height 16
type input "Saving..."
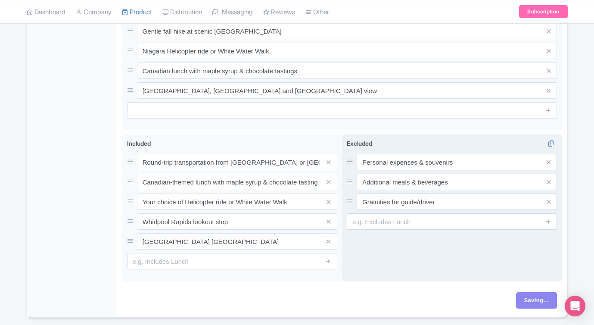
scroll to position [410, 0]
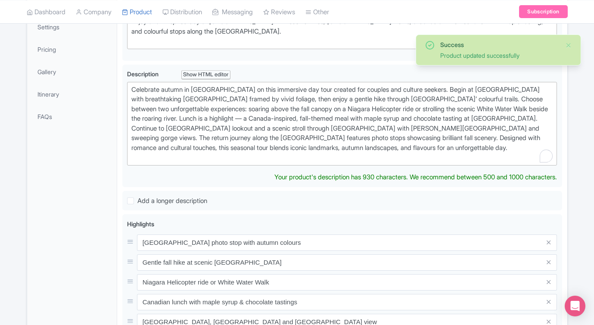
scroll to position [273, 0]
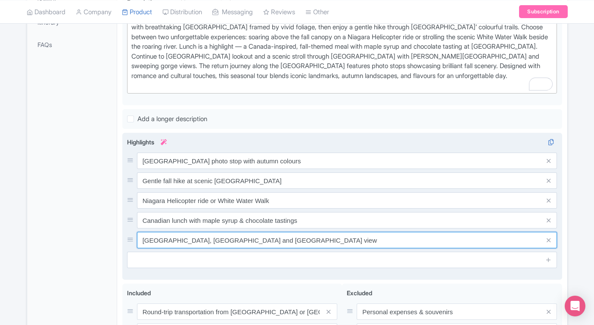
click at [342, 249] on div "Highlights i [GEOGRAPHIC_DATA] photo stop with autumn colours Gentle fall hike …" at bounding box center [342, 202] width 430 height 130
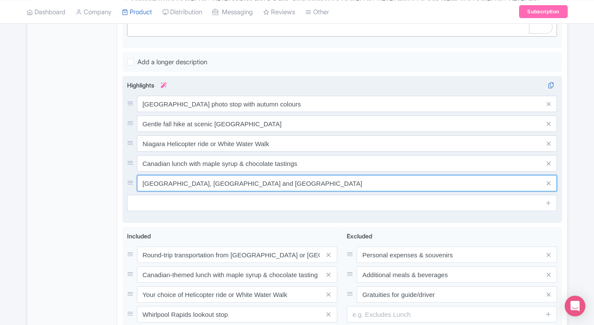
scroll to position [445, 0]
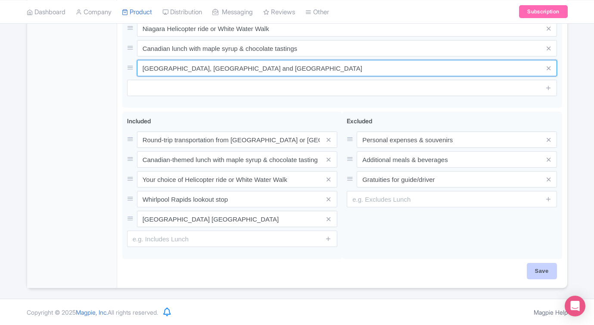
type input "[GEOGRAPHIC_DATA], [GEOGRAPHIC_DATA] and [GEOGRAPHIC_DATA]"
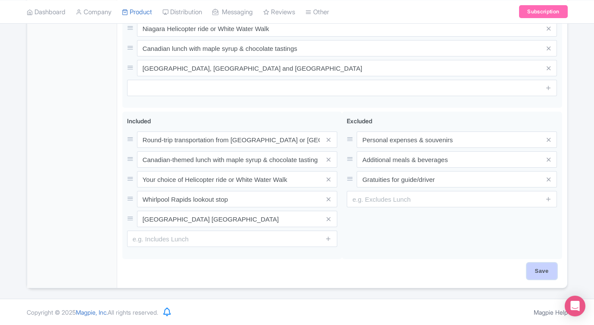
click at [544, 274] on input "Save" at bounding box center [542, 271] width 30 height 16
type input "Saving..."
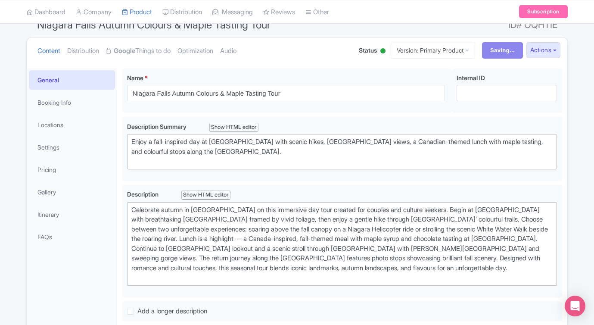
scroll to position [0, 0]
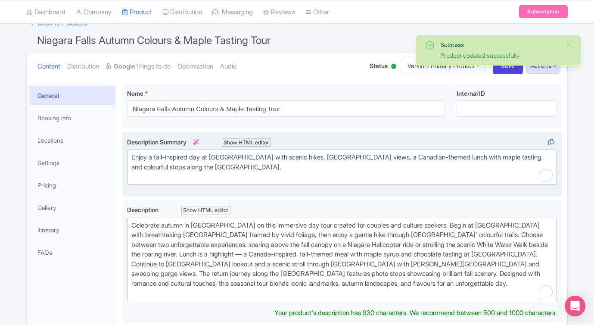
scroll to position [5, 0]
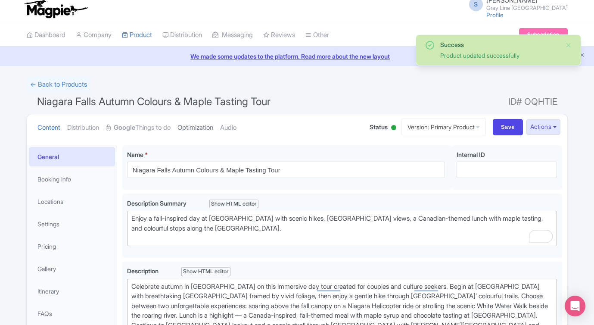
click at [211, 127] on link "Optimization" at bounding box center [195, 127] width 36 height 27
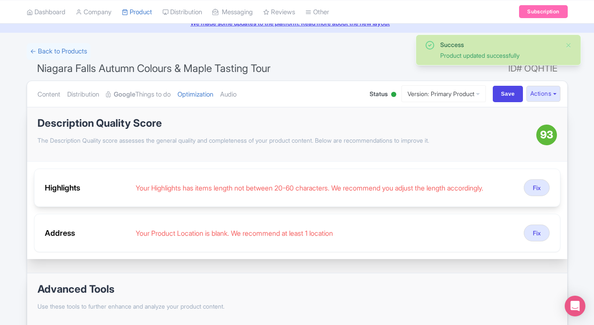
scroll to position [40, 0]
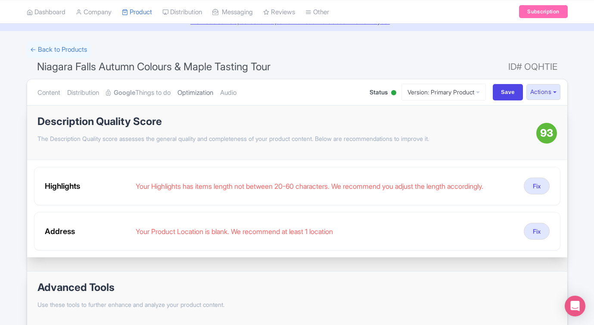
click at [196, 91] on link "Optimization" at bounding box center [195, 92] width 36 height 27
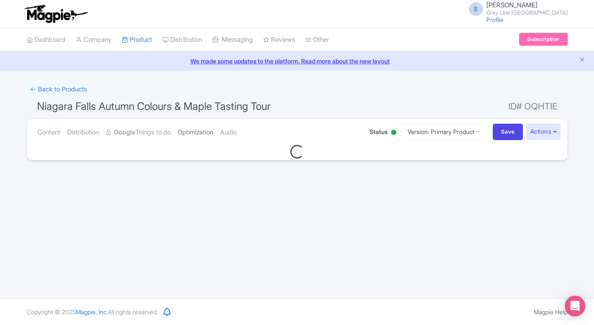
scroll to position [0, 0]
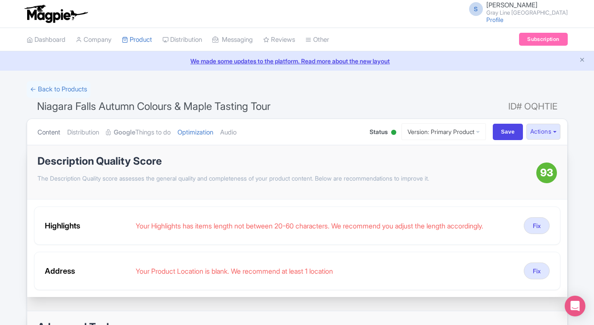
click at [53, 132] on link "Content" at bounding box center [48, 132] width 23 height 27
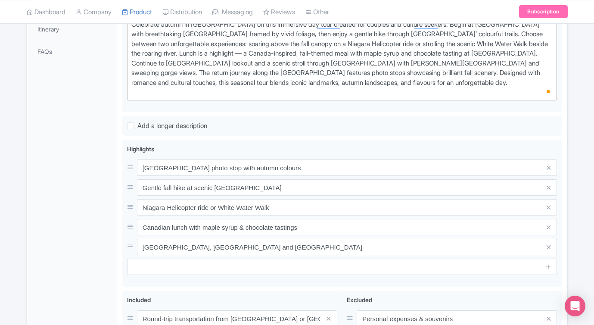
scroll to position [274, 0]
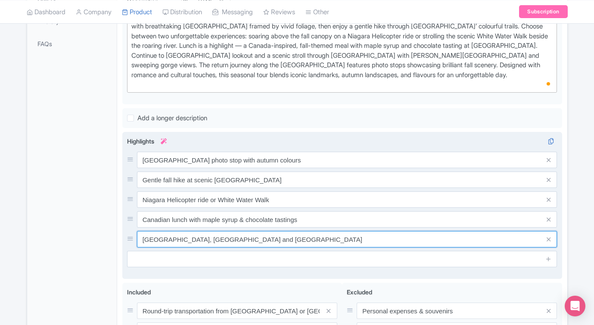
drag, startPoint x: 376, startPoint y: 242, endPoint x: 149, endPoint y: 217, distance: 227.8
click at [149, 217] on div "Horseshoe Falls photo stop with autumn colours Gentle fall hike at scenic Duffe…" at bounding box center [342, 200] width 430 height 96
click at [358, 168] on input "Scenic Niagara Parkway drive, Queenston Heights Park and Whirlpool view" at bounding box center [347, 160] width 420 height 16
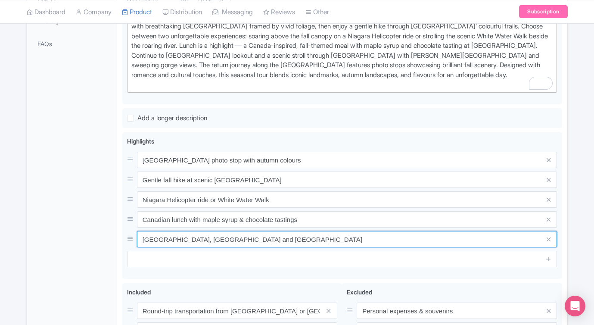
drag, startPoint x: 363, startPoint y: 239, endPoint x: 104, endPoint y: 235, distance: 259.3
click at [104, 236] on div "General Booking Info Locations Settings Pricing Gallery Itinerary FAQs Niagara …" at bounding box center [297, 164] width 540 height 588
paste input "with Whirlpool & Queenston Heights"
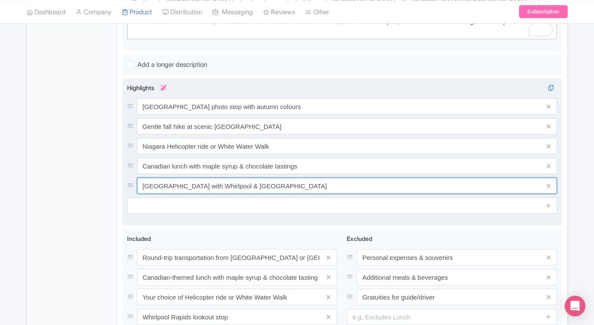
scroll to position [445, 0]
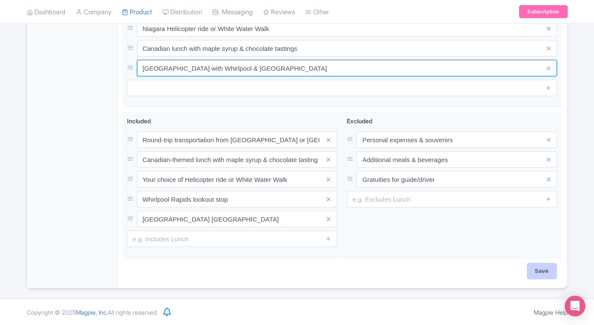
type input "Scenic Niagara Parkway with Whirlpool & Queenston Heights"
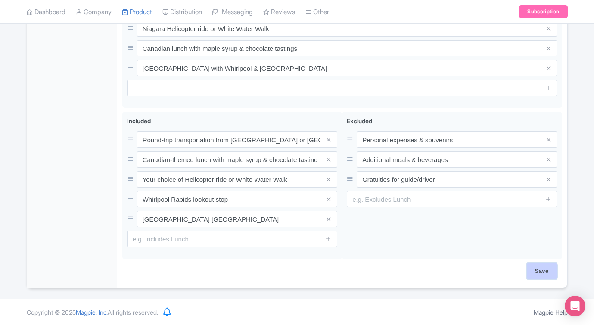
click at [534, 270] on input "Save" at bounding box center [542, 271] width 30 height 16
type input "Saving..."
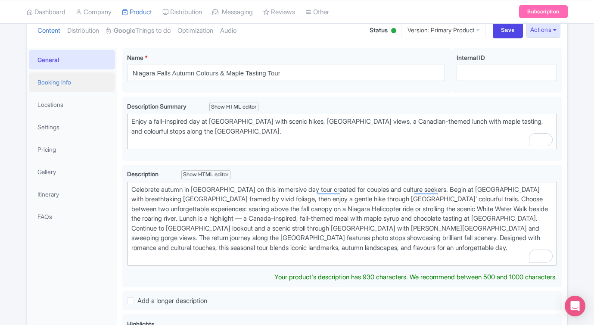
scroll to position [104, 0]
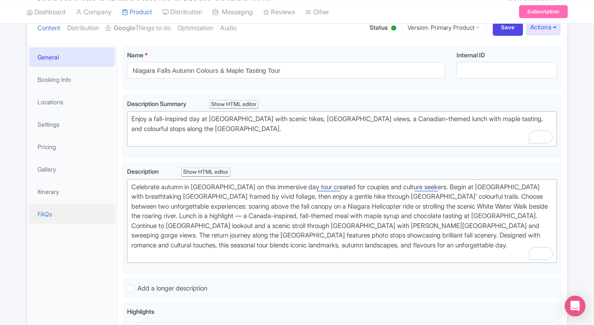
click at [57, 217] on link "FAQs" at bounding box center [72, 213] width 86 height 19
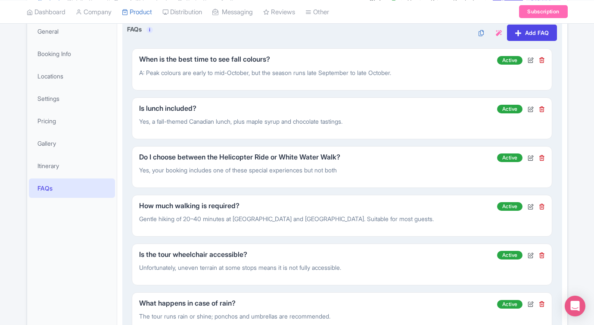
scroll to position [137, 0]
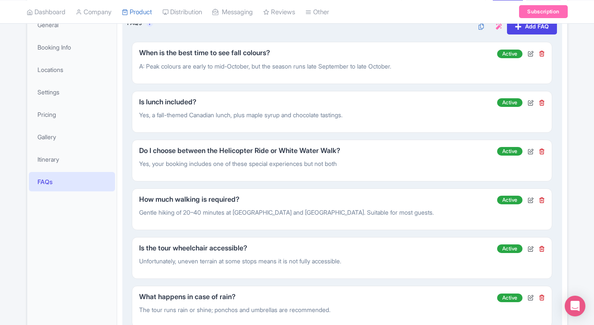
click at [429, 209] on p "Gentle hiking of 20–40 minutes at [GEOGRAPHIC_DATA] and [GEOGRAPHIC_DATA]. Suit…" at bounding box center [314, 212] width 351 height 9
click at [400, 214] on p "Gentle hiking of 20–40 minutes at [GEOGRAPHIC_DATA] and [GEOGRAPHIC_DATA]. Suit…" at bounding box center [314, 212] width 351 height 9
click at [444, 199] on h5 "How much walking is required?" at bounding box center [314, 200] width 351 height 8
click at [403, 217] on div "How much walking is required? Gentle hiking of 20–40 minutes at Dufferin Island…" at bounding box center [318, 209] width 358 height 27
click at [529, 200] on icon at bounding box center [531, 200] width 6 height 6
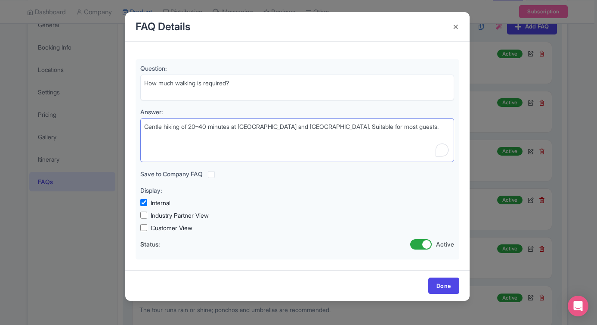
drag, startPoint x: 434, startPoint y: 121, endPoint x: 109, endPoint y: 117, distance: 325.2
click at [109, 117] on div "FAQ Details Question: How much walking is required? Answer: Gentle hiking of 20…" at bounding box center [298, 162] width 597 height 325
drag, startPoint x: 436, startPoint y: 126, endPoint x: 129, endPoint y: 124, distance: 307.5
click at [129, 124] on div "Question: How much walking is required? Answer: Gentle hiking of 20–40 minutes …" at bounding box center [297, 156] width 345 height 228
paste textarea "If you select the White Water walk, this is a short, self-guided boardwalk (app…"
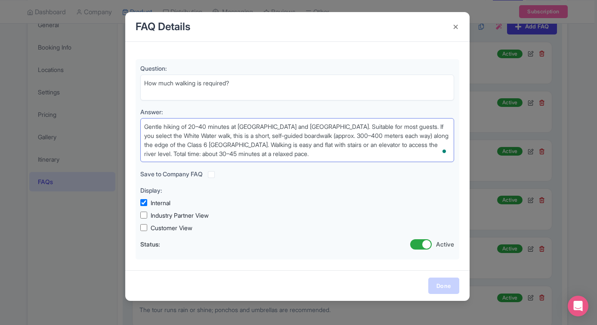
type textarea "Gentle hiking of 20–40 minutes at [GEOGRAPHIC_DATA] and [GEOGRAPHIC_DATA]. Suit…"
click at [441, 285] on link "Done" at bounding box center [444, 285] width 31 height 16
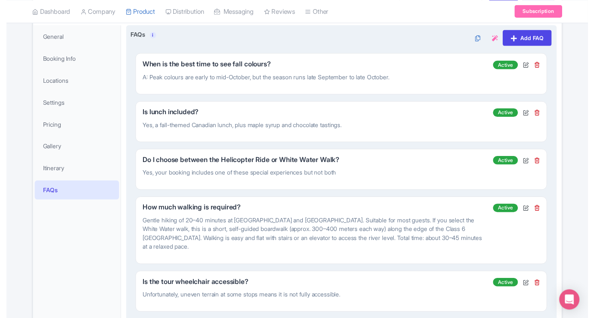
scroll to position [0, 0]
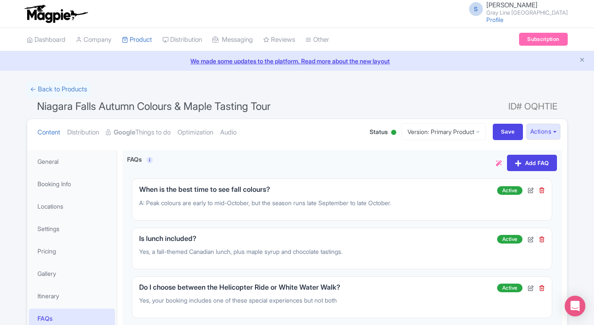
click at [401, 106] on h1 "Niagara Falls Autumn Colours & Maple Tasting Tour ID# OQHTIE" at bounding box center [297, 108] width 541 height 21
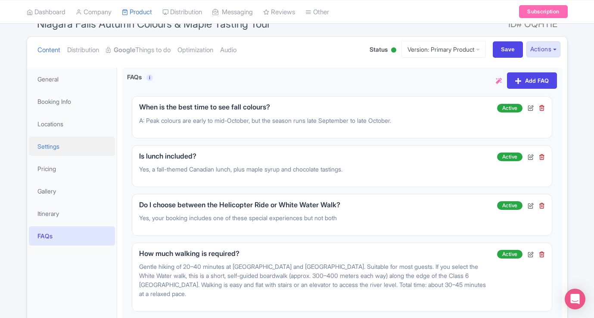
scroll to position [85, 0]
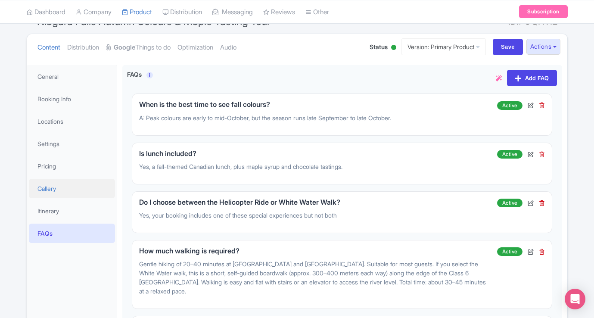
click at [50, 189] on link "Gallery" at bounding box center [72, 188] width 86 height 19
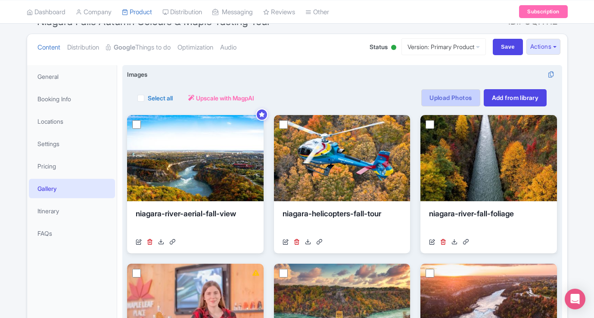
click at [450, 99] on link "Upload Photos" at bounding box center [450, 97] width 59 height 17
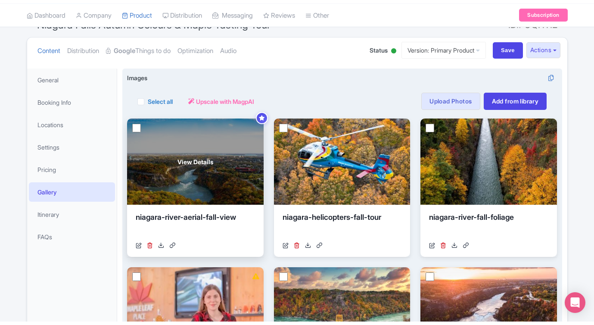
scroll to position [0, 0]
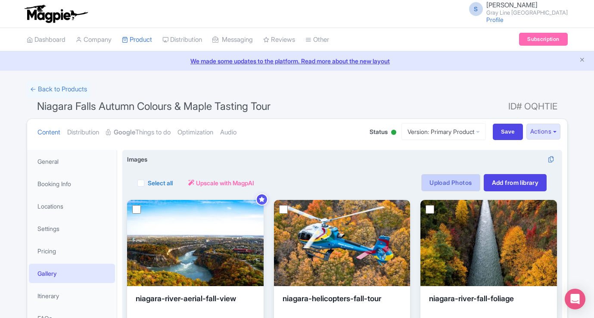
click at [432, 180] on link "Upload Photos" at bounding box center [450, 182] width 59 height 17
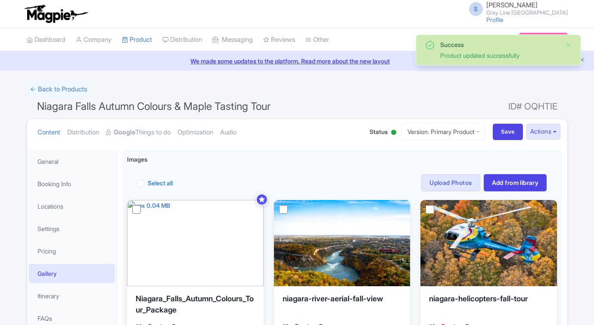
scroll to position [53, 0]
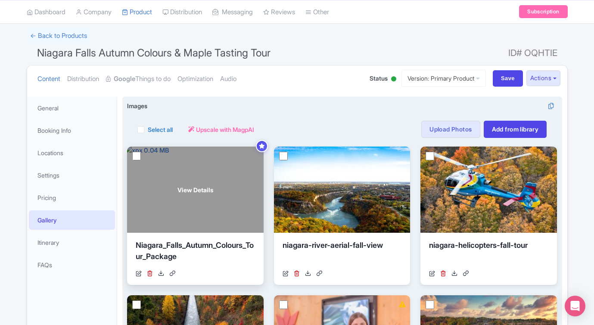
click at [136, 153] on input "checkbox" at bounding box center [136, 156] width 9 height 9
checkbox input "true"
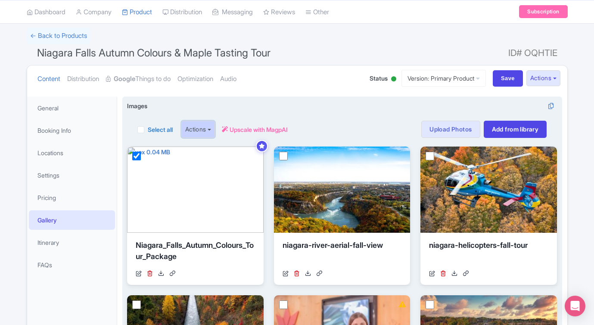
click at [212, 131] on button "Actions" at bounding box center [198, 129] width 34 height 17
click at [194, 160] on link "Delete" at bounding box center [175, 162] width 84 height 13
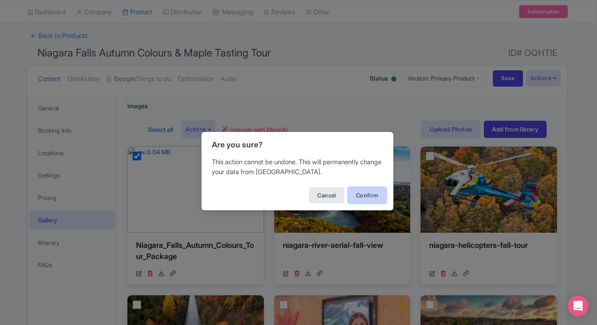
click at [364, 195] on button "Confirm" at bounding box center [367, 195] width 39 height 16
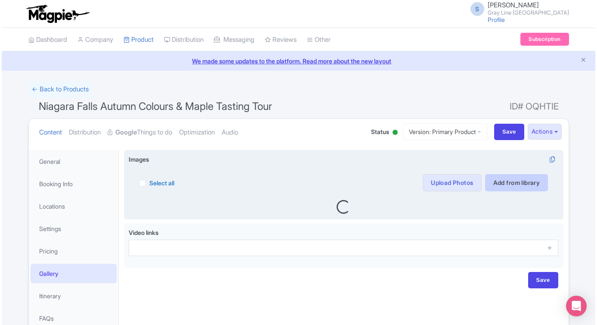
scroll to position [52, 0]
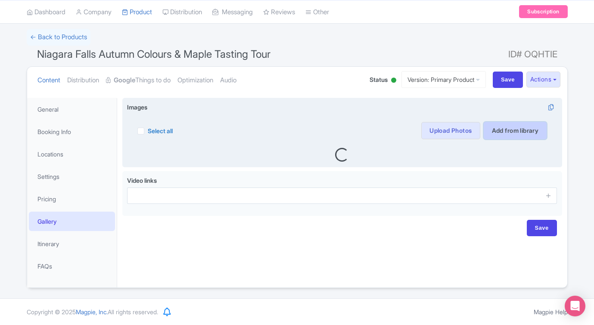
click at [500, 130] on link "Add from library" at bounding box center [515, 130] width 63 height 17
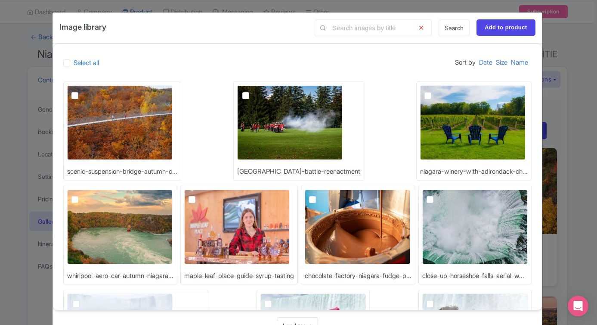
click at [567, 40] on div "Image library Search Add to product Select all Sort by Date Size Name scenic-su…" at bounding box center [298, 162] width 597 height 325
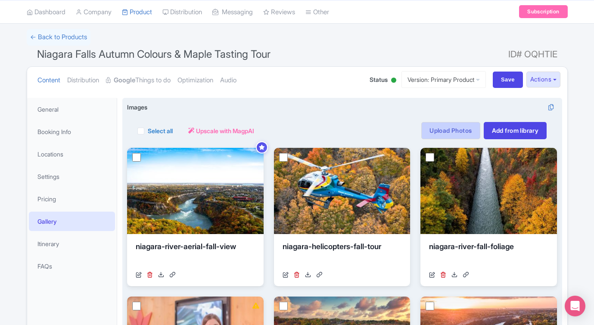
click at [438, 134] on link "Upload Photos" at bounding box center [450, 130] width 59 height 17
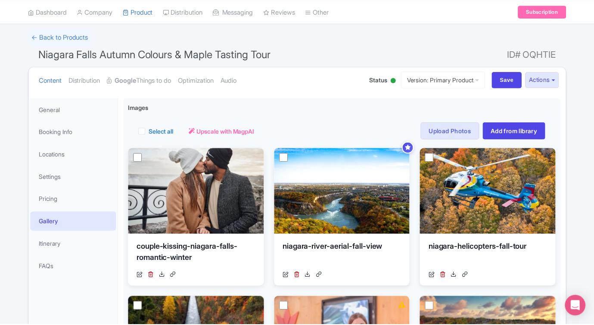
scroll to position [150, 0]
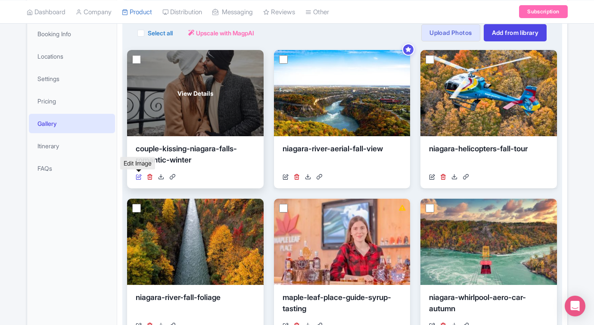
click at [140, 174] on icon at bounding box center [139, 177] width 6 height 6
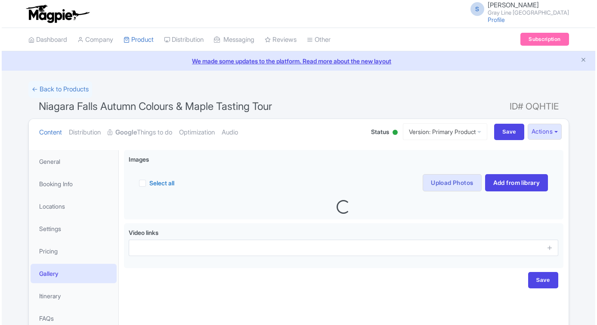
scroll to position [52, 0]
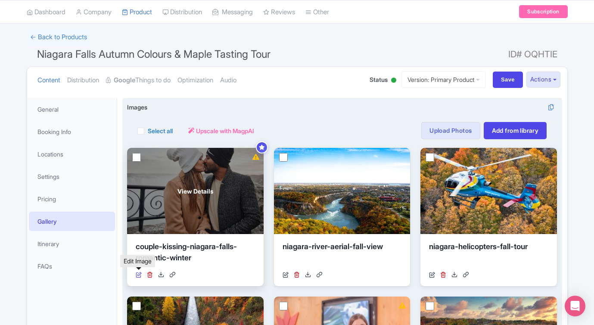
click at [139, 271] on icon at bounding box center [139, 274] width 6 height 6
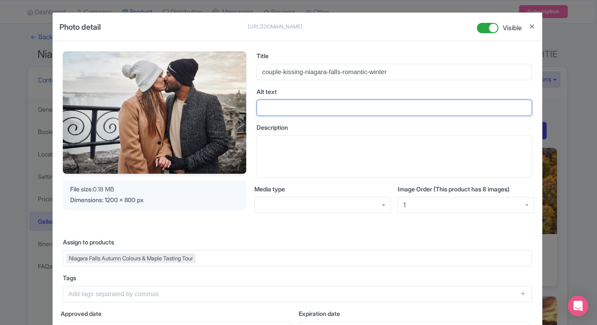
click at [305, 110] on input "Alt text" at bounding box center [395, 107] width 276 height 16
click at [304, 106] on input "Alt text" at bounding box center [395, 107] width 276 height 16
paste input "Romantic couple kissing in winter at Niagara Falls with scenic waterfall view"
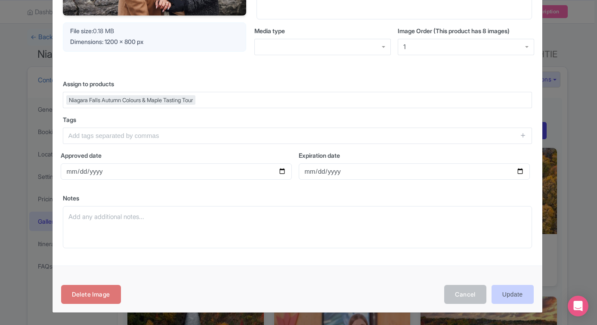
type input "Romantic couple kissing in winter at Niagara Falls with scenic waterfall view"
click at [500, 298] on input "Update" at bounding box center [513, 294] width 42 height 19
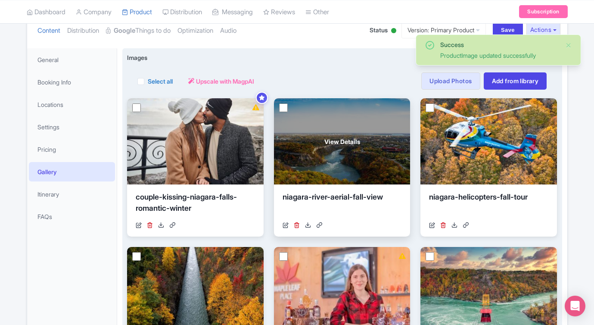
scroll to position [115, 0]
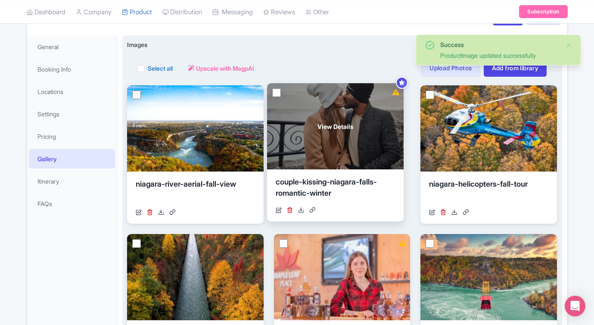
drag, startPoint x: 237, startPoint y: 121, endPoint x: 377, endPoint y: 119, distance: 140.0
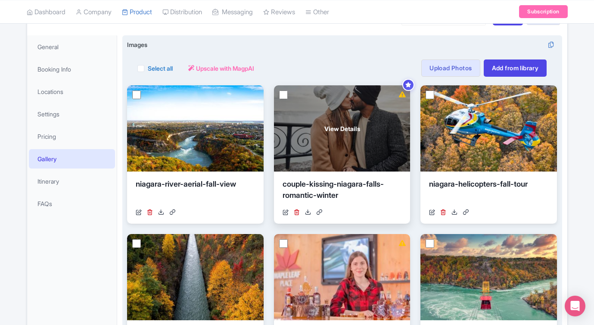
click at [281, 96] on input "checkbox" at bounding box center [283, 94] width 9 height 9
checkbox input "true"
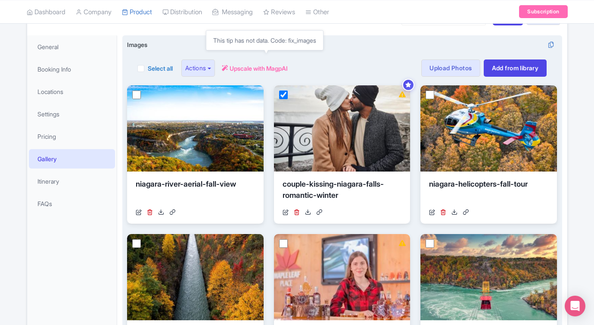
click at [239, 65] on span "Upscale with MagpAI" at bounding box center [259, 68] width 58 height 9
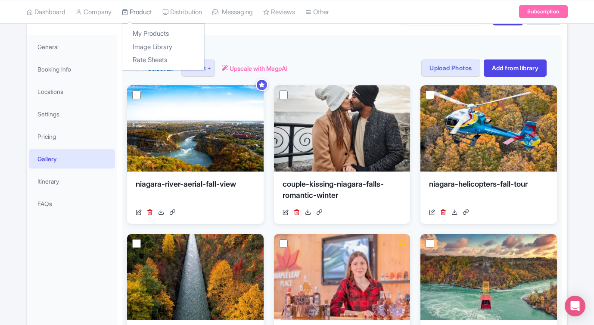
click at [140, 16] on link "Product" at bounding box center [137, 12] width 30 height 24
click at [145, 31] on link "My Products" at bounding box center [163, 33] width 82 height 13
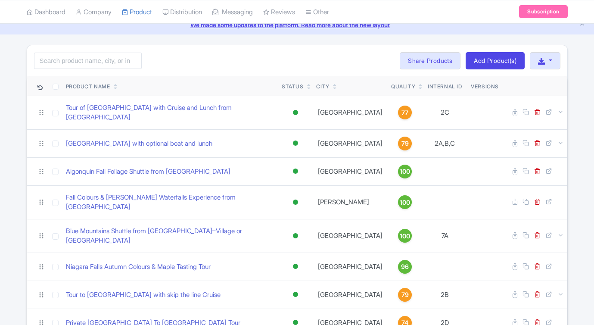
scroll to position [36, 0]
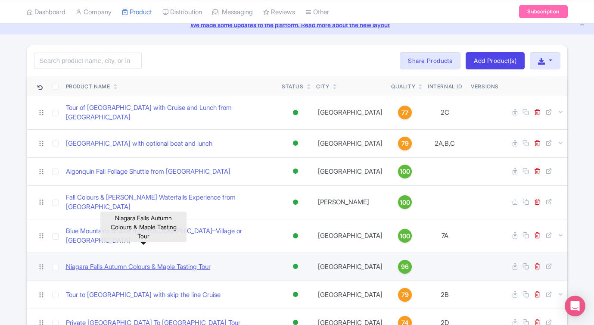
click at [186, 262] on link "Niagara Falls Autumn Colours & Maple Tasting Tour" at bounding box center [138, 267] width 145 height 10
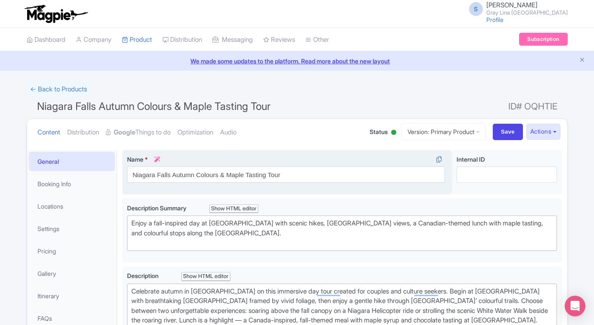
scroll to position [9, 0]
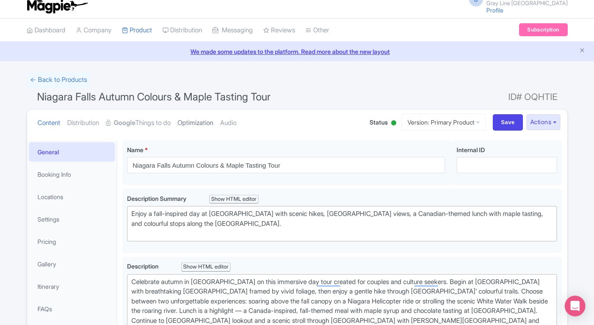
click at [206, 123] on link "Optimization" at bounding box center [195, 122] width 36 height 27
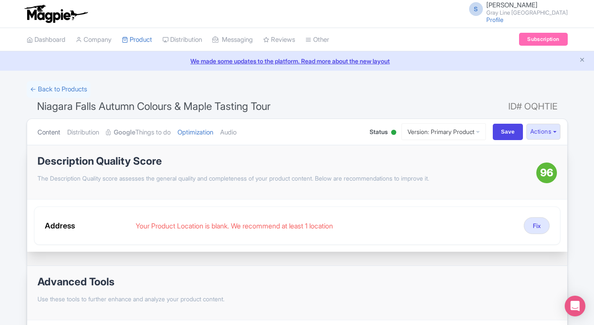
click at [42, 134] on link "Content" at bounding box center [48, 132] width 23 height 27
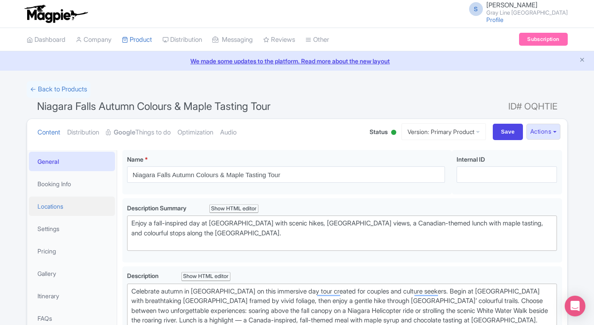
click at [54, 208] on link "Locations" at bounding box center [72, 205] width 86 height 19
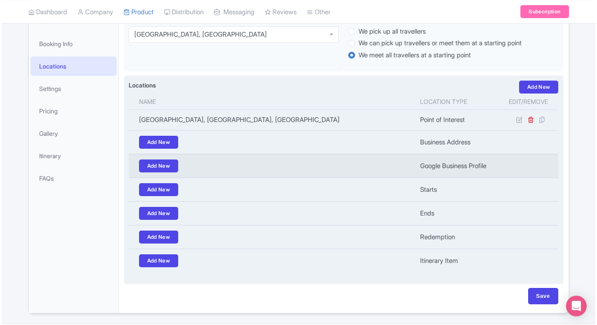
scroll to position [142, 0]
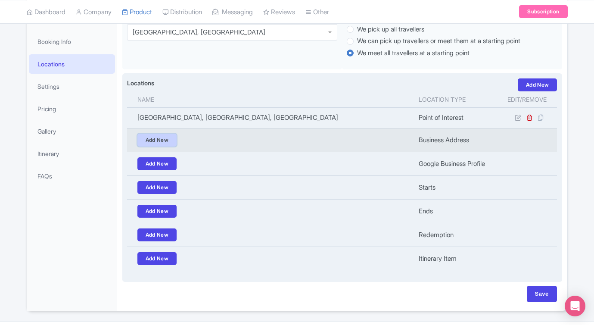
click at [162, 143] on link "Add New" at bounding box center [157, 140] width 40 height 13
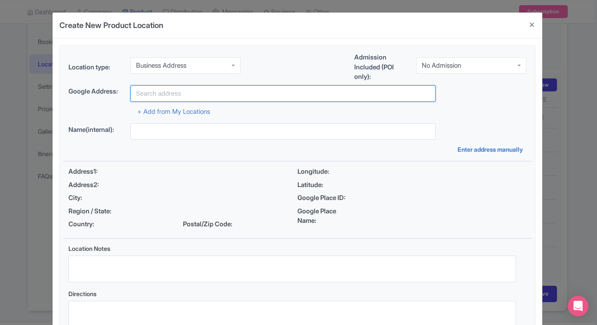
click at [186, 92] on input "text" at bounding box center [282, 93] width 305 height 16
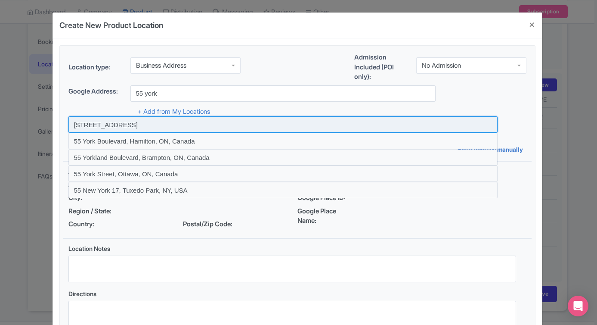
click at [126, 123] on input at bounding box center [282, 124] width 429 height 16
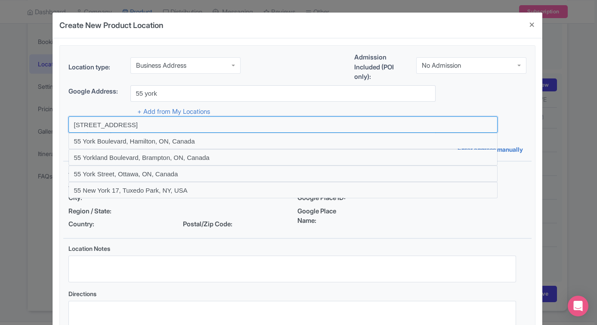
type input "[STREET_ADDRESS]"
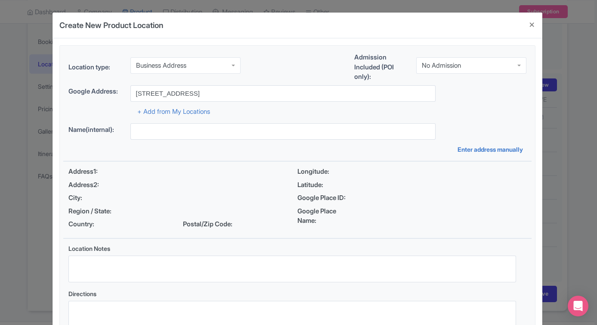
type input "[STREET_ADDRESS]"
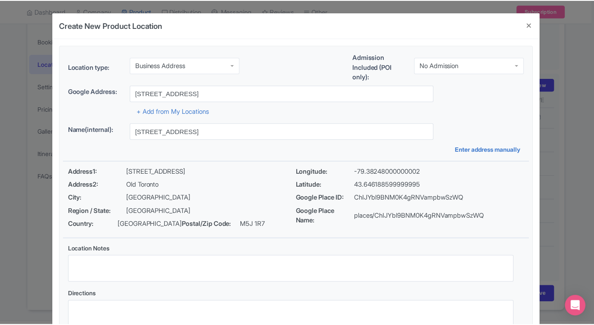
scroll to position [65, 0]
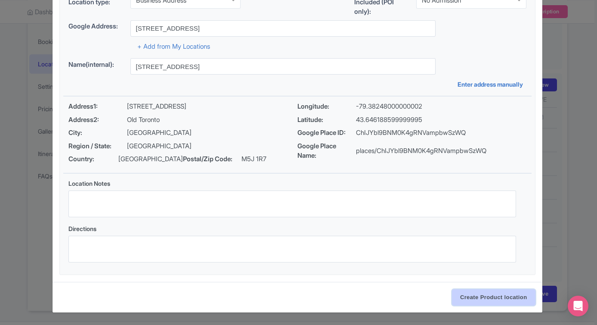
click at [487, 301] on input "Create Product location" at bounding box center [494, 297] width 84 height 16
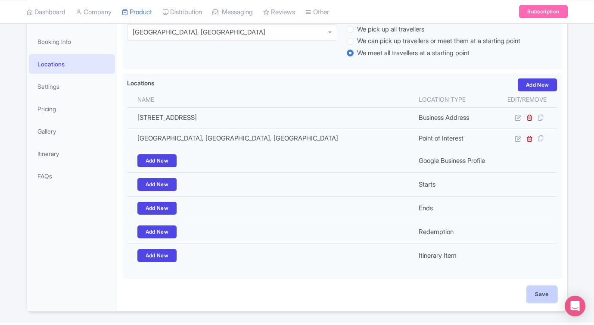
click at [541, 298] on input "Save" at bounding box center [542, 294] width 30 height 16
type input "Update Product"
click at [64, 89] on link "Settings" at bounding box center [72, 86] width 86 height 19
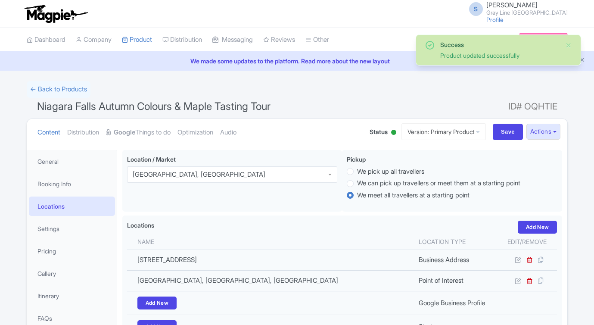
scroll to position [150, 0]
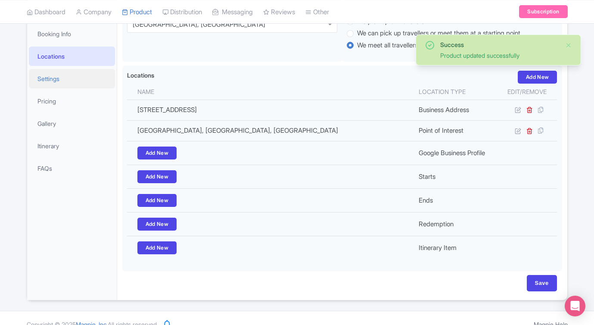
click at [44, 74] on link "Settings" at bounding box center [72, 78] width 86 height 19
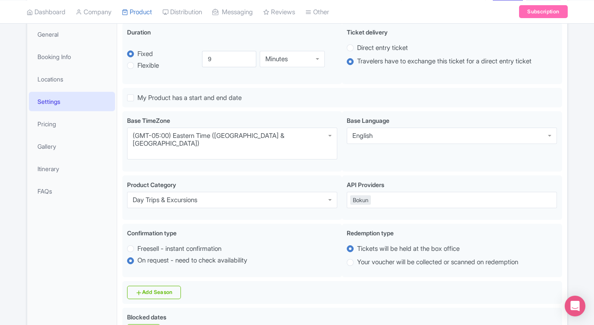
scroll to position [0, 0]
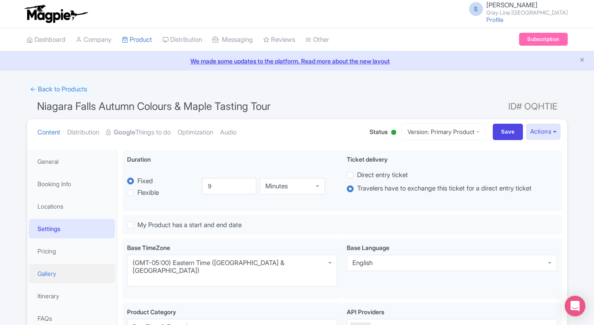
click at [53, 276] on link "Gallery" at bounding box center [72, 273] width 86 height 19
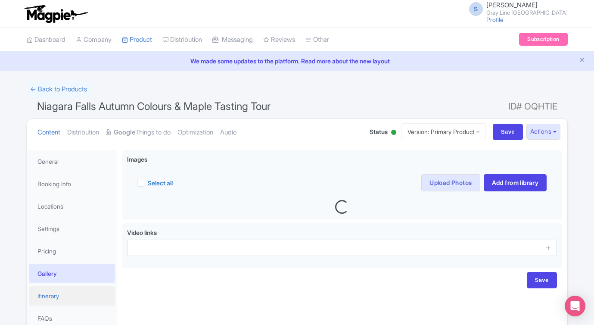
click at [52, 298] on link "Itinerary" at bounding box center [72, 295] width 86 height 19
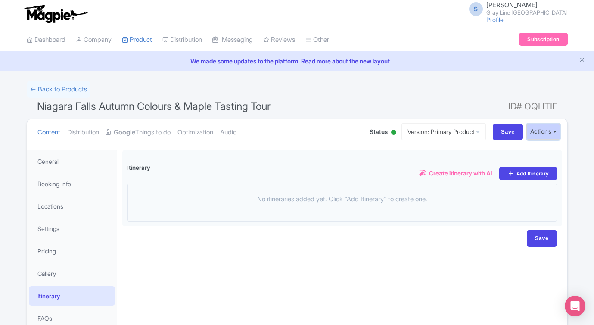
click at [541, 135] on button "Actions" at bounding box center [543, 132] width 34 height 16
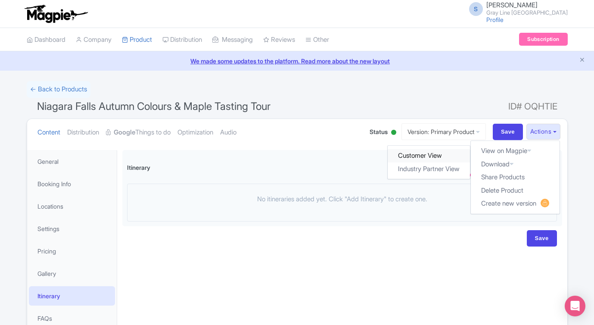
click at [432, 157] on link "Customer View" at bounding box center [429, 155] width 82 height 13
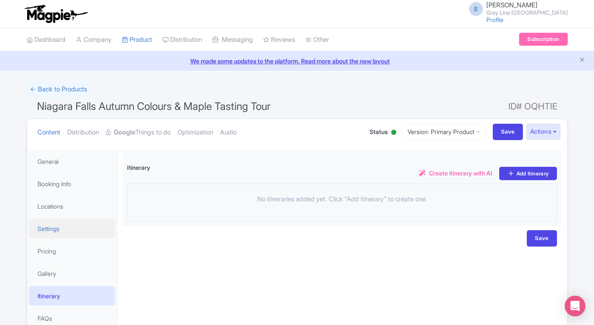
click at [56, 225] on link "Settings" at bounding box center [72, 228] width 86 height 19
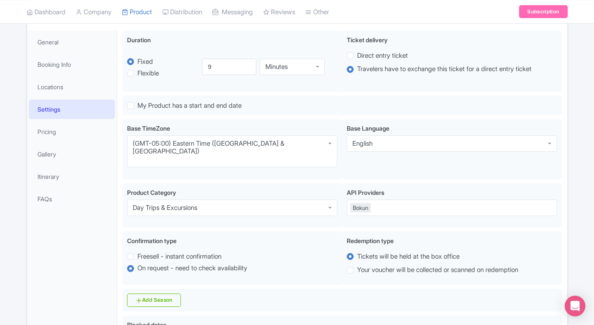
scroll to position [125, 0]
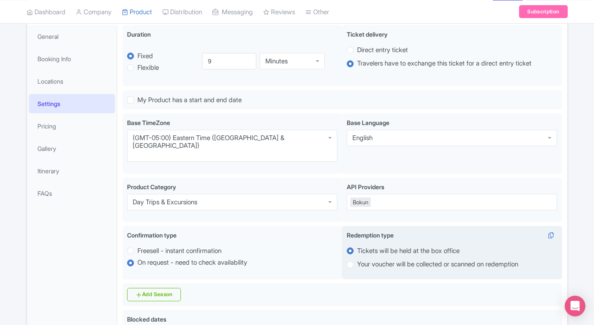
click at [355, 259] on label "Your voucher will be collected or scanned on redemption" at bounding box center [452, 264] width 210 height 10
click at [357, 259] on input "Your voucher will be collected or scanned on redemption" at bounding box center [361, 263] width 9 height 9
radio input "true"
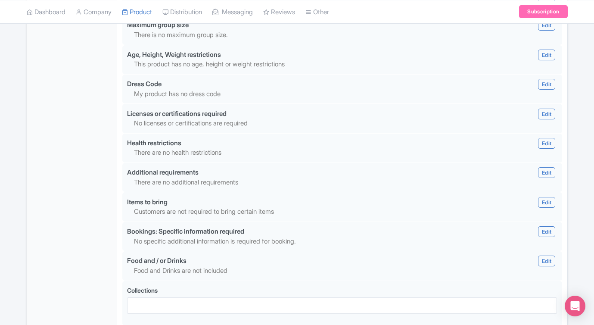
scroll to position [787, 0]
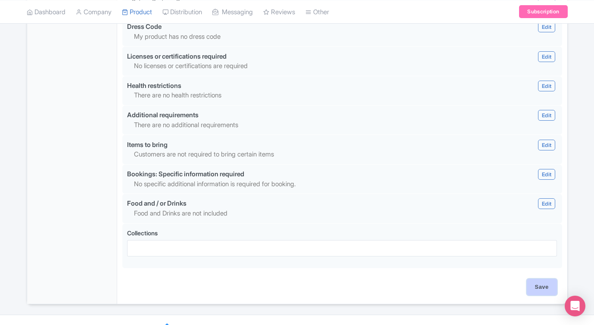
click at [545, 279] on input "Save" at bounding box center [542, 287] width 30 height 16
type input "Saving..."
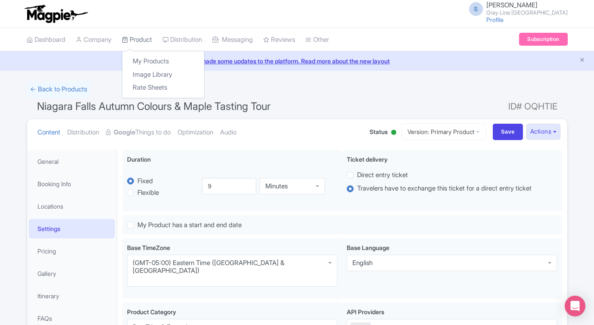
click at [145, 38] on link "Product" at bounding box center [137, 40] width 30 height 24
click at [147, 57] on link "My Products" at bounding box center [163, 61] width 82 height 13
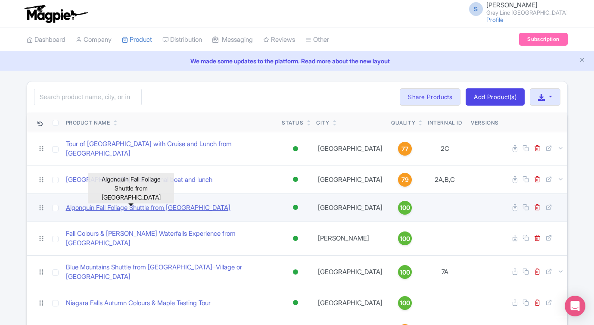
click at [127, 203] on link "Algonquin Fall Foliage Shuttle from [GEOGRAPHIC_DATA]" at bounding box center [148, 208] width 165 height 10
